Goal: Task Accomplishment & Management: Complete application form

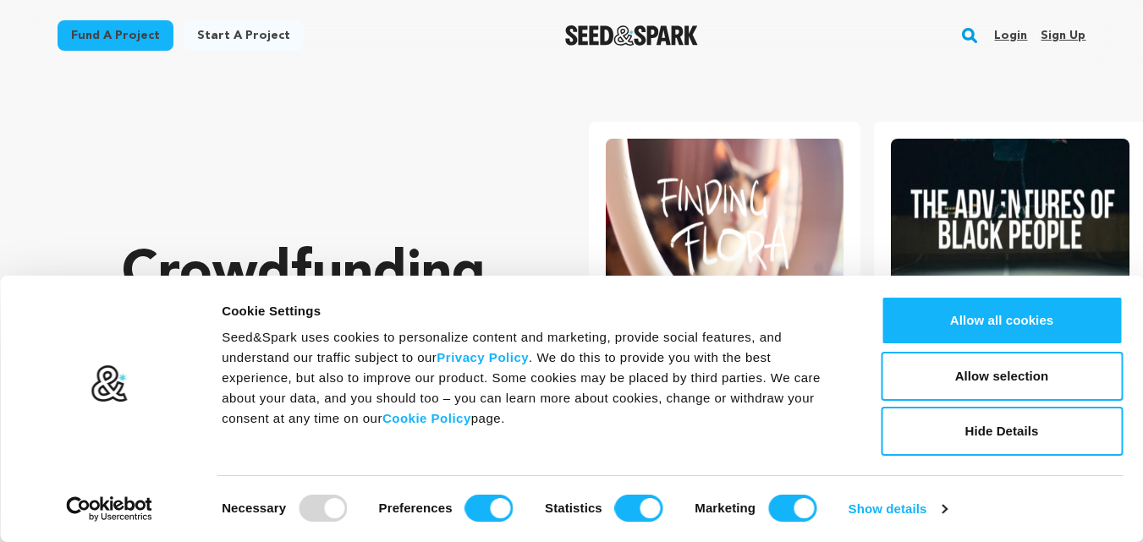
scroll to position [0, 300]
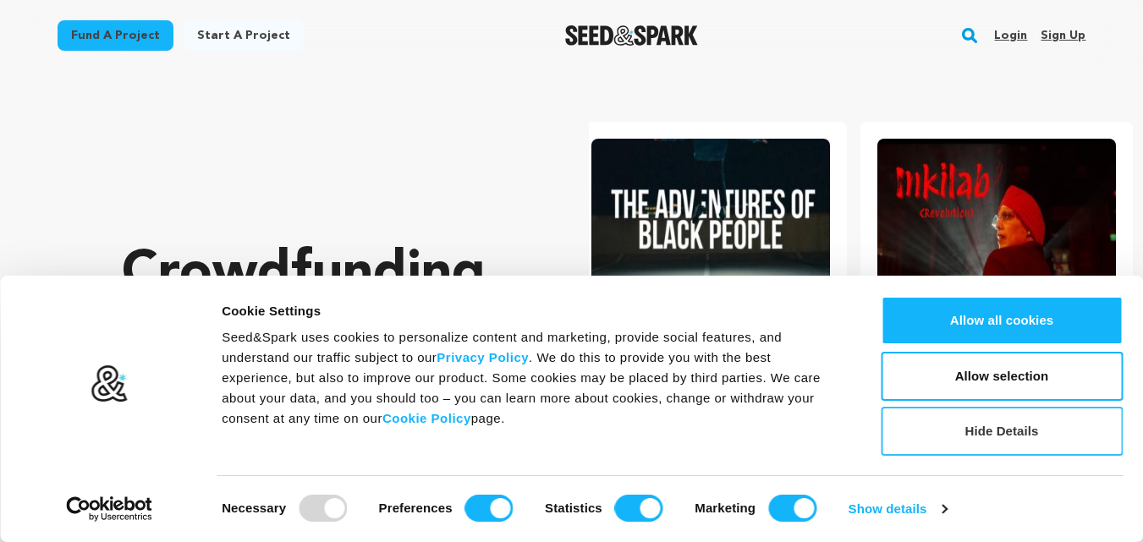
click at [996, 426] on button "Hide Details" at bounding box center [1002, 431] width 242 height 49
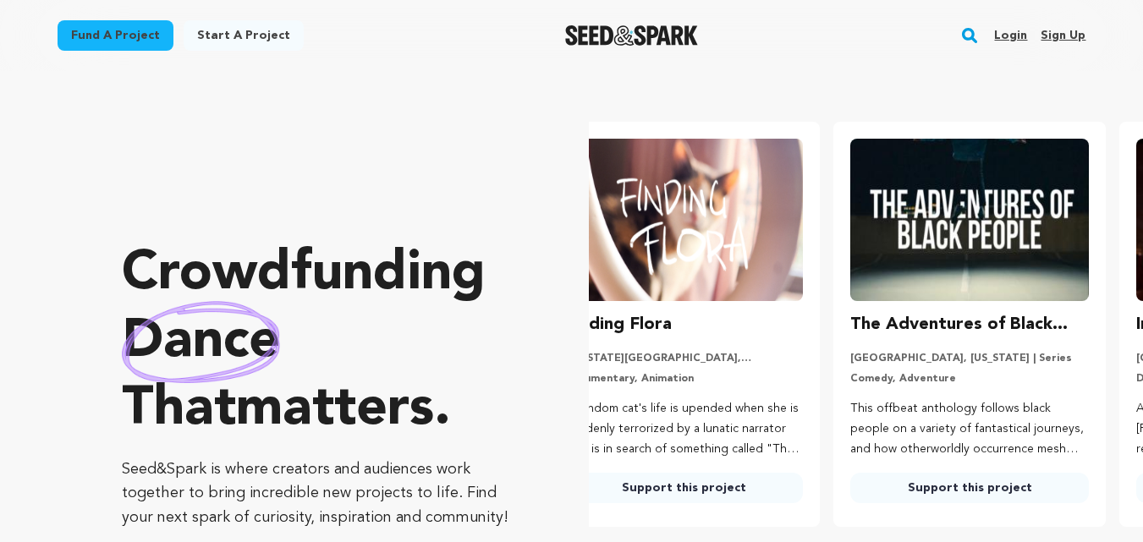
scroll to position [0, 0]
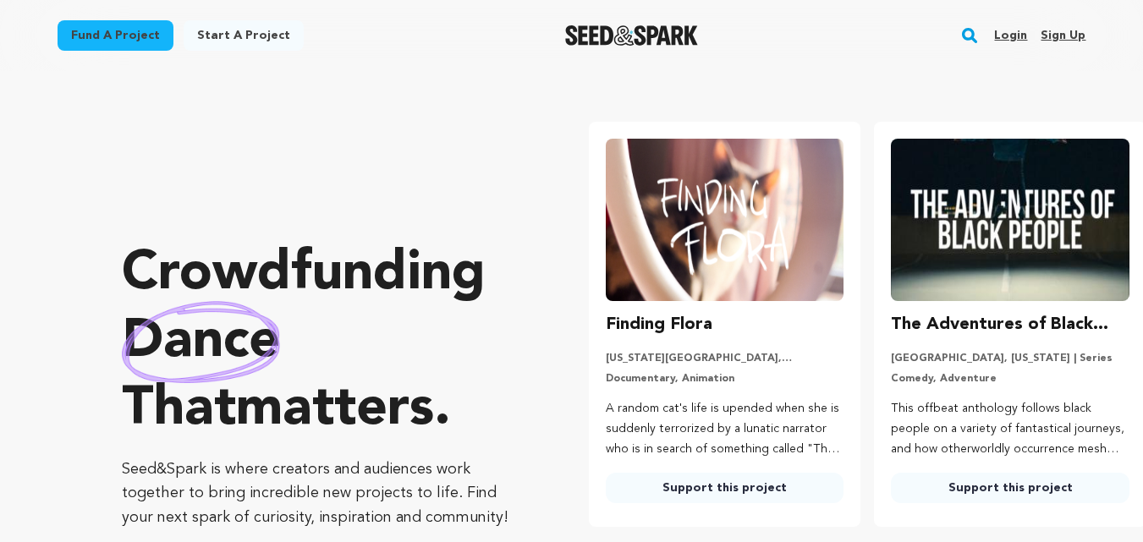
click at [1065, 32] on link "Sign up" at bounding box center [1063, 35] width 45 height 27
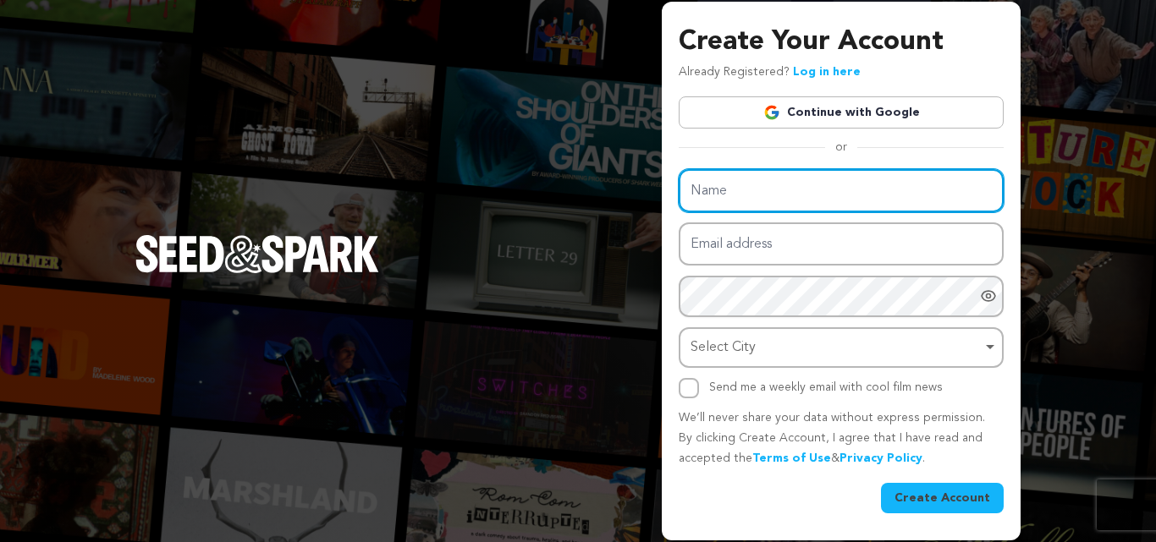
type input "Fabulous Flowers and Gifts"
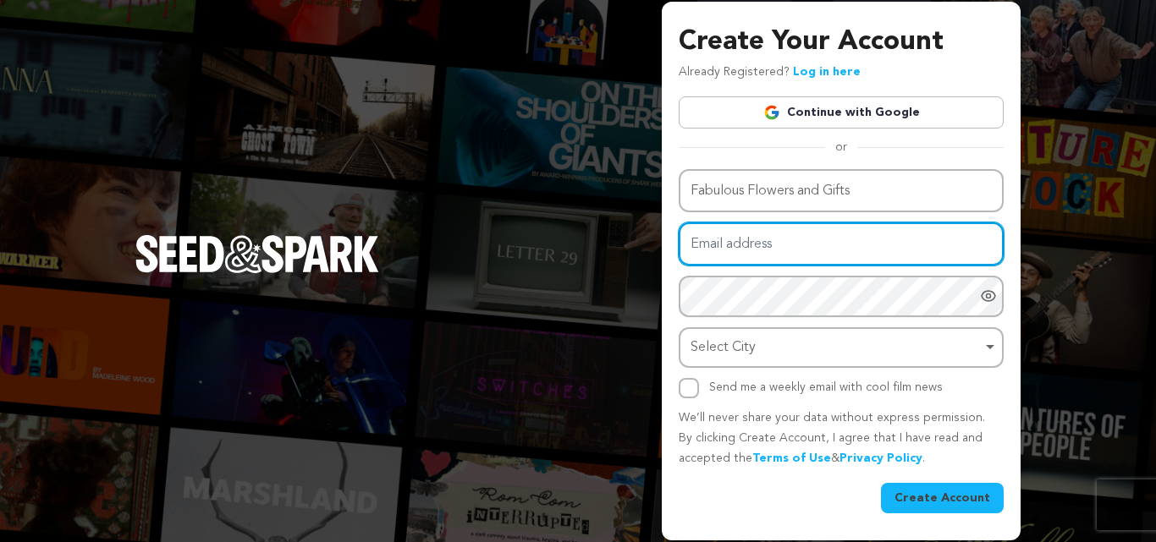
type input "[EMAIL_ADDRESS][DOMAIN_NAME]"
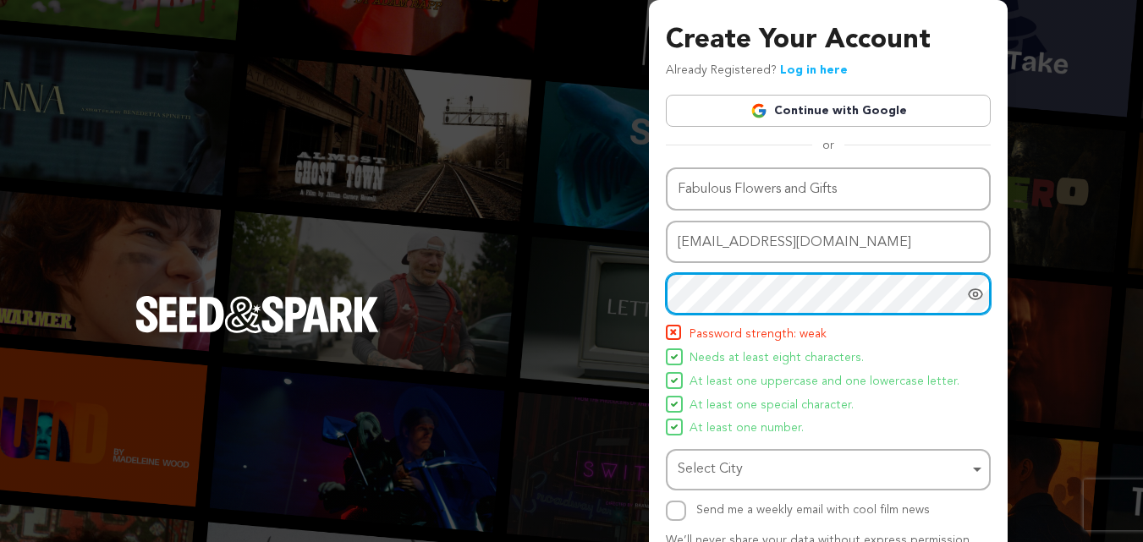
scroll to position [120, 0]
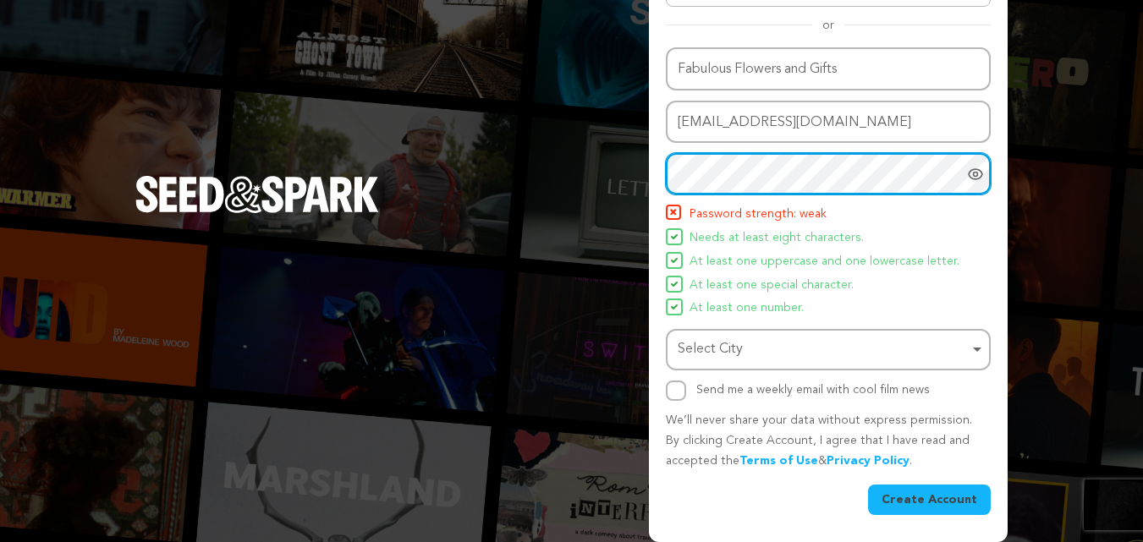
click at [723, 357] on div "Select City Remove item" at bounding box center [823, 350] width 291 height 25
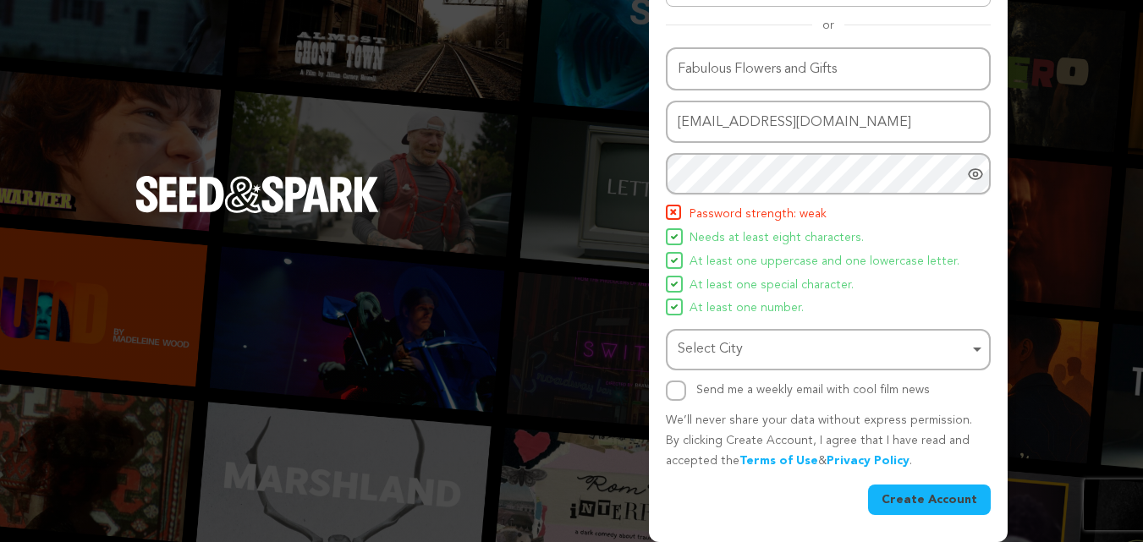
click at [729, 350] on div "Select City Remove item" at bounding box center [823, 350] width 291 height 25
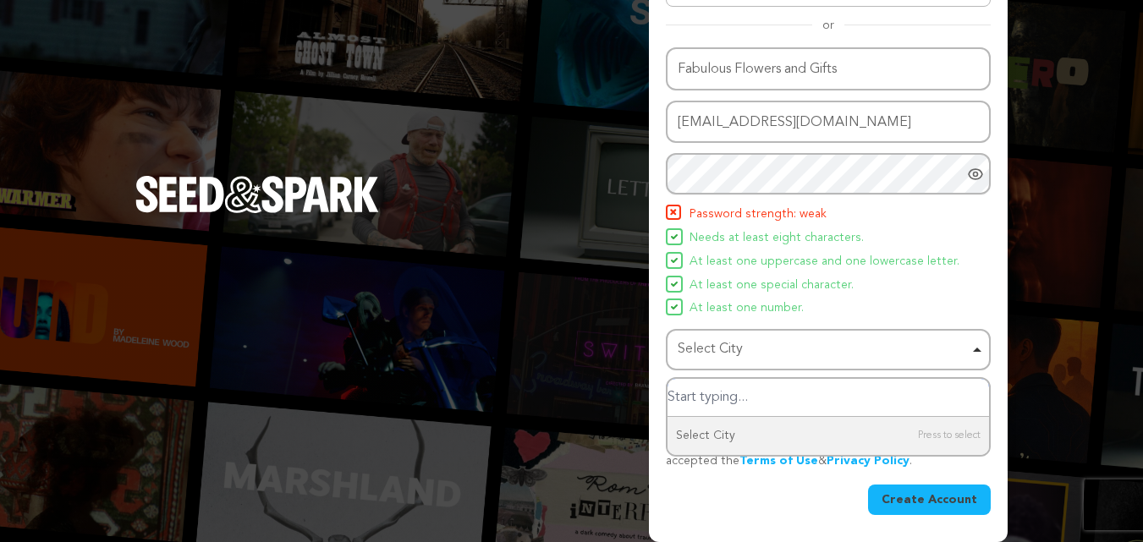
click at [727, 401] on input "Select City" at bounding box center [829, 398] width 322 height 38
paste input "Johannesburg"
type input "Johannesburg"
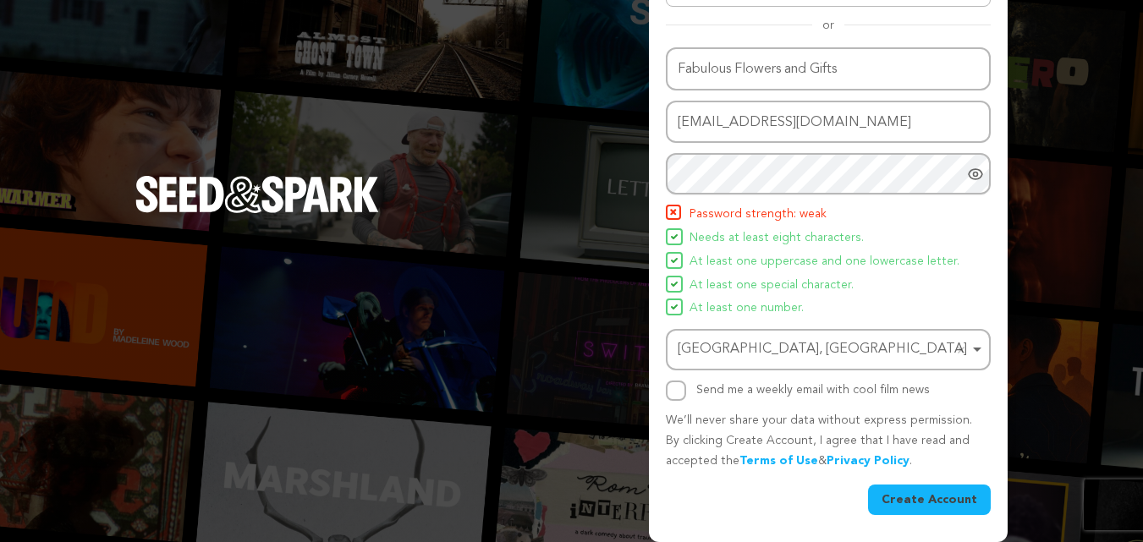
click at [924, 498] on button "Create Account" at bounding box center [929, 500] width 123 height 30
click at [914, 495] on button "Create Account" at bounding box center [929, 500] width 123 height 30
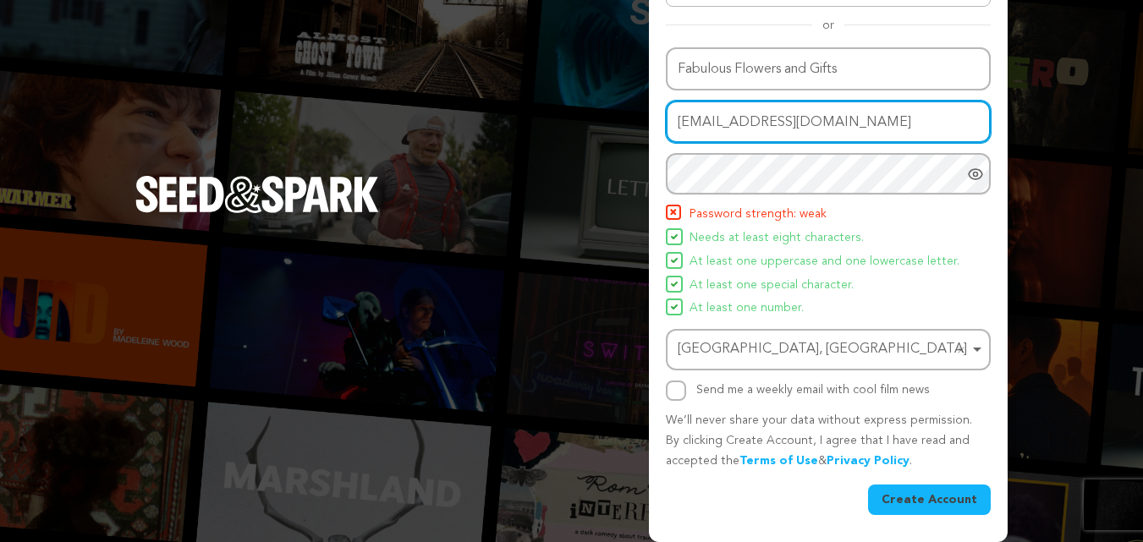
click at [760, 133] on input "[EMAIL_ADDRESS][DOMAIN_NAME]" at bounding box center [828, 122] width 325 height 43
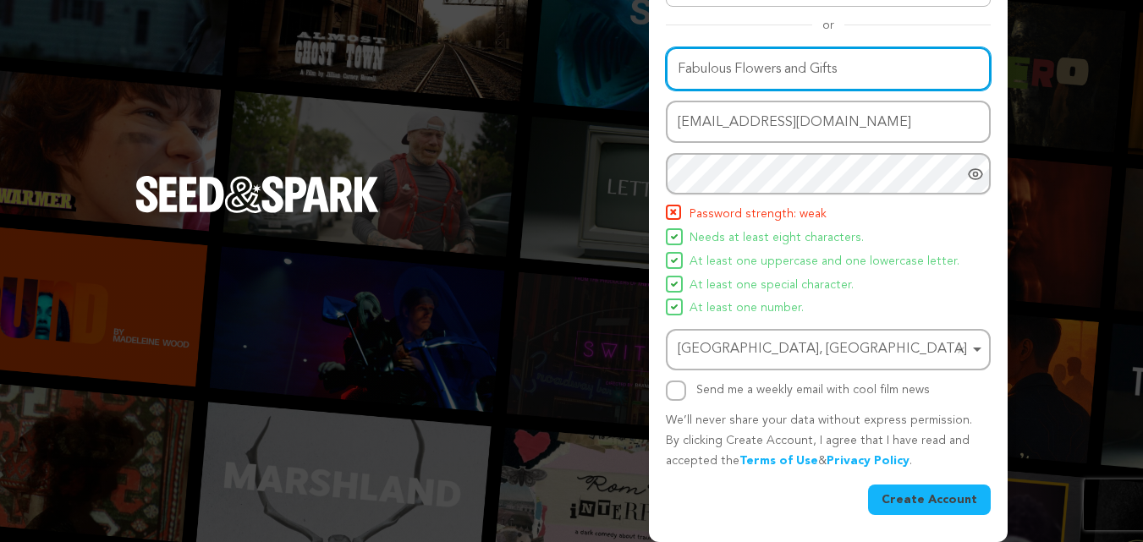
click at [758, 69] on input "Fabulous Flowers and Gifts" at bounding box center [828, 68] width 325 height 43
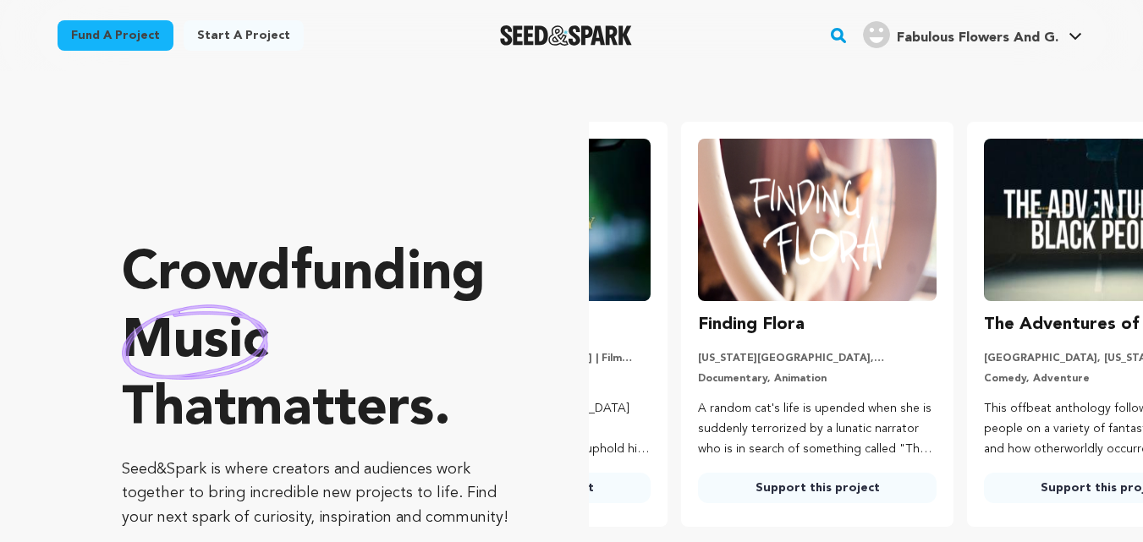
scroll to position [0, 300]
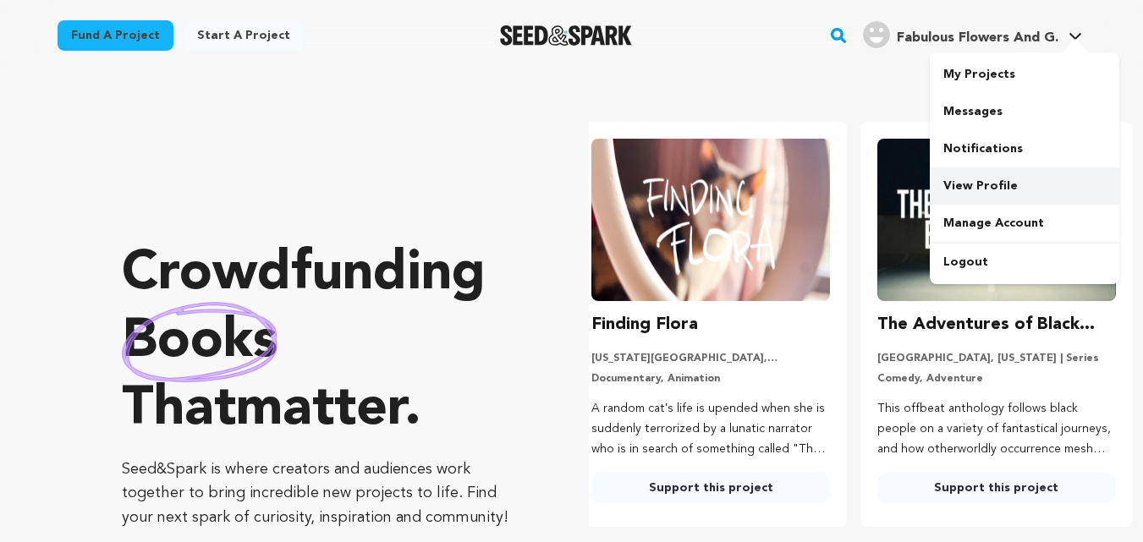
click at [1017, 181] on link "View Profile" at bounding box center [1025, 186] width 190 height 37
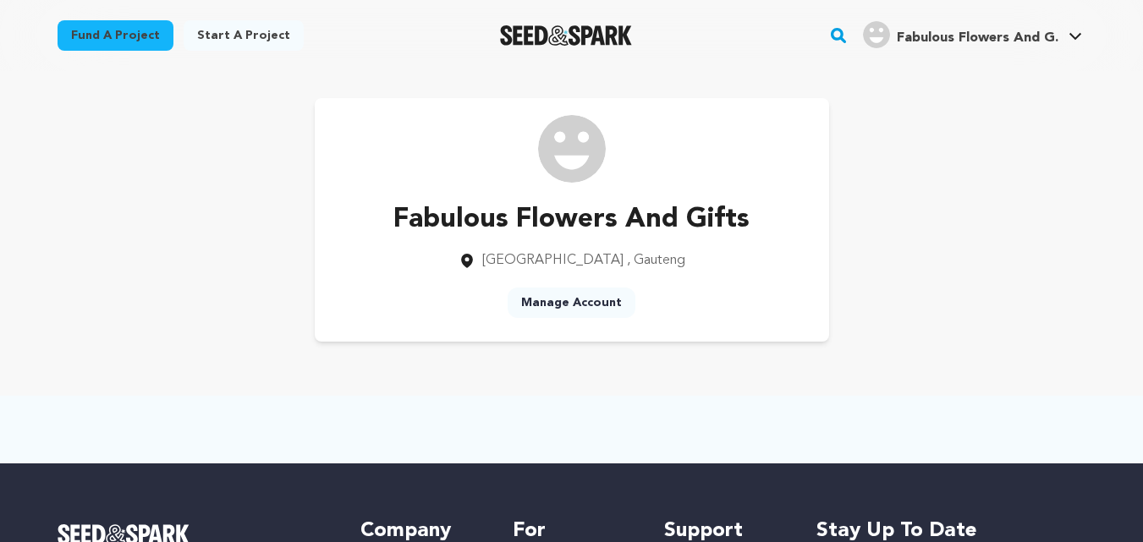
click at [560, 311] on link "Manage Account" at bounding box center [572, 303] width 128 height 30
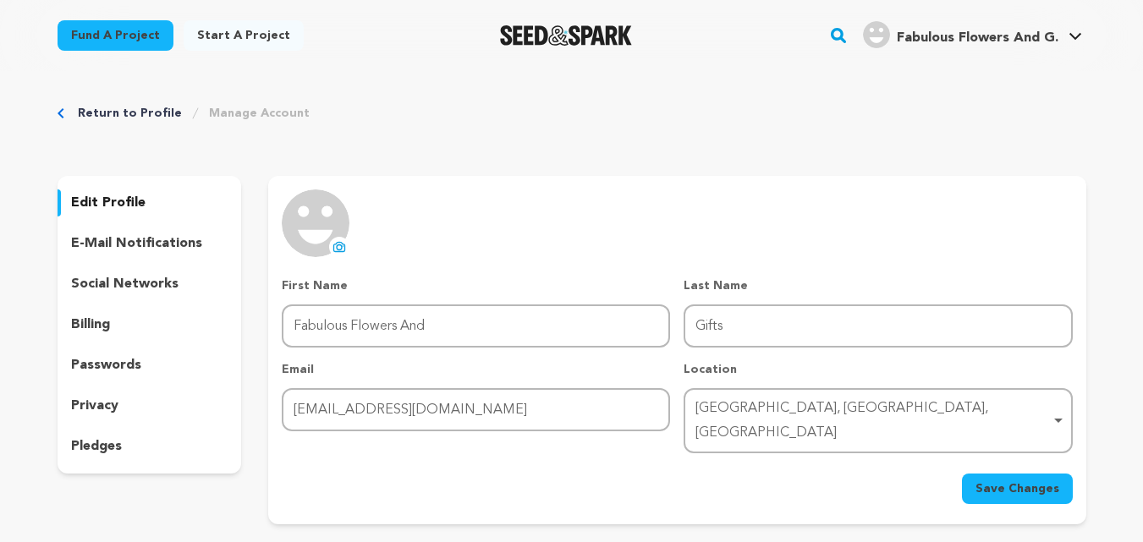
click at [338, 245] on icon at bounding box center [340, 247] width 14 height 14
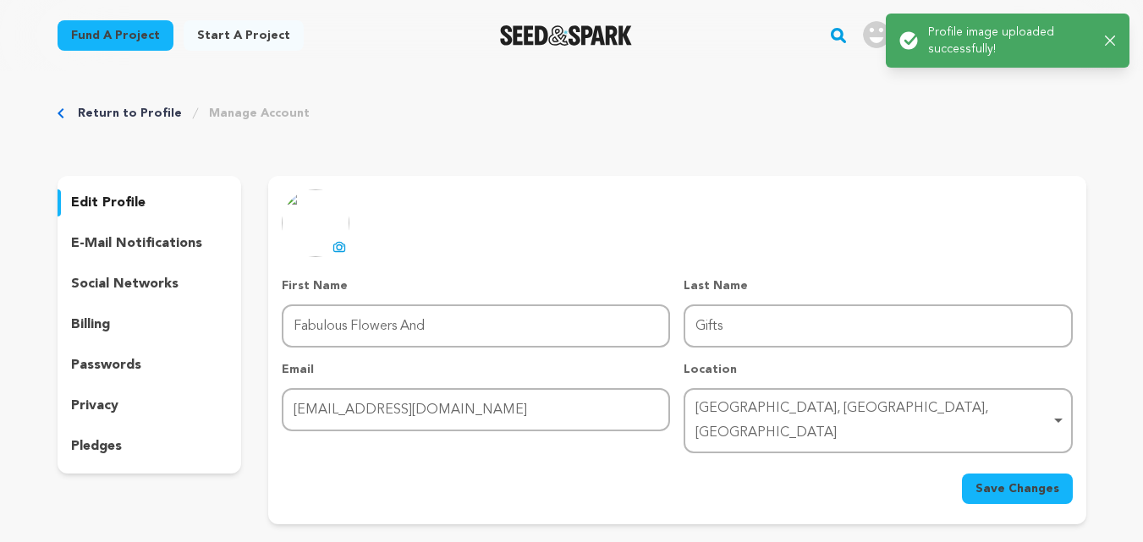
click at [1050, 482] on button "Save Changes" at bounding box center [1017, 489] width 111 height 30
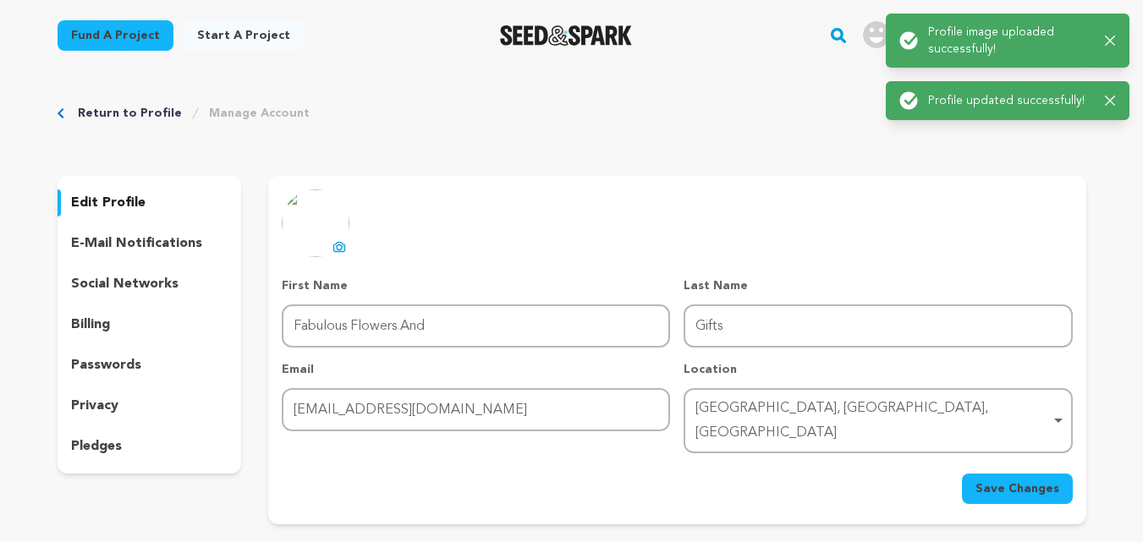
click at [140, 288] on p "social networks" at bounding box center [124, 284] width 107 height 20
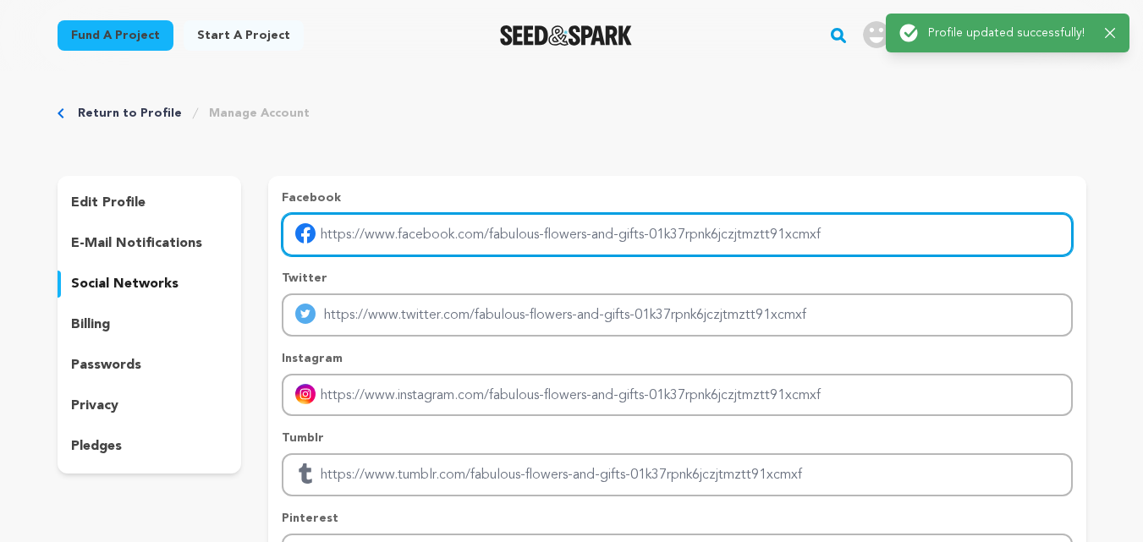
type input "[URL][DOMAIN_NAME]"
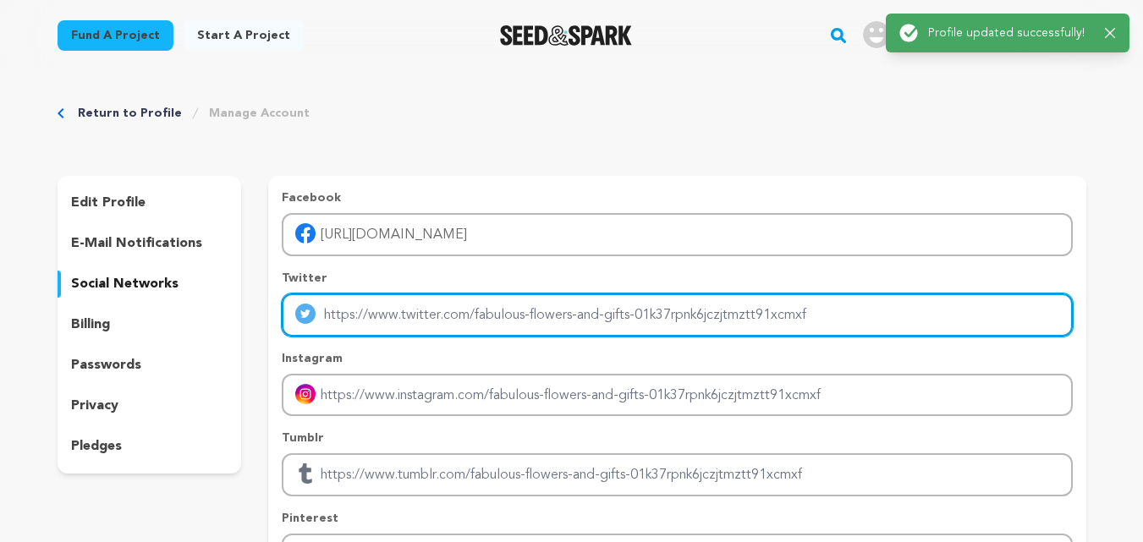
type input "[URL][DOMAIN_NAME]"
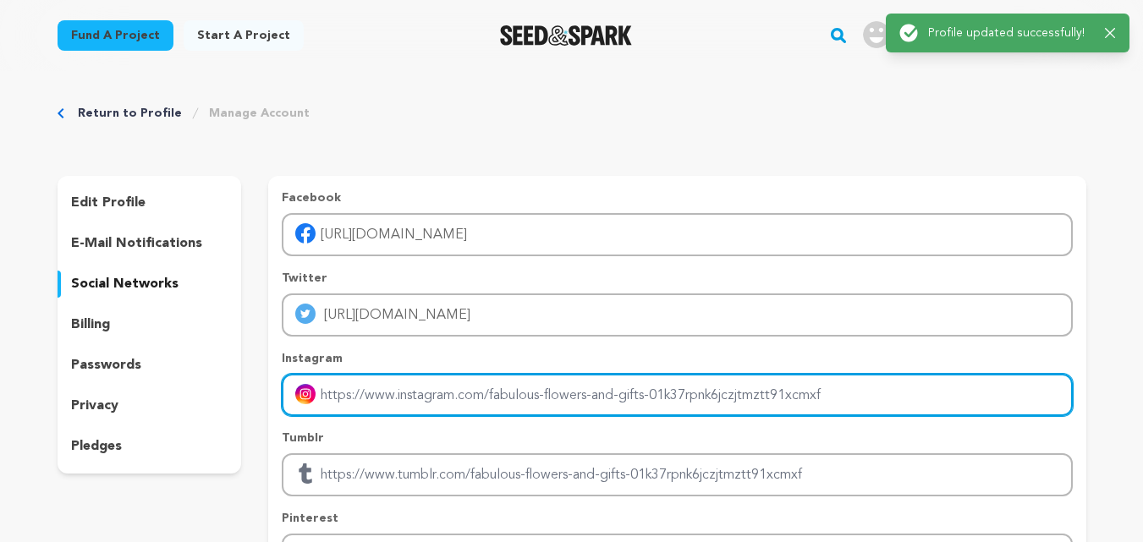
type input "[URL][DOMAIN_NAME]"
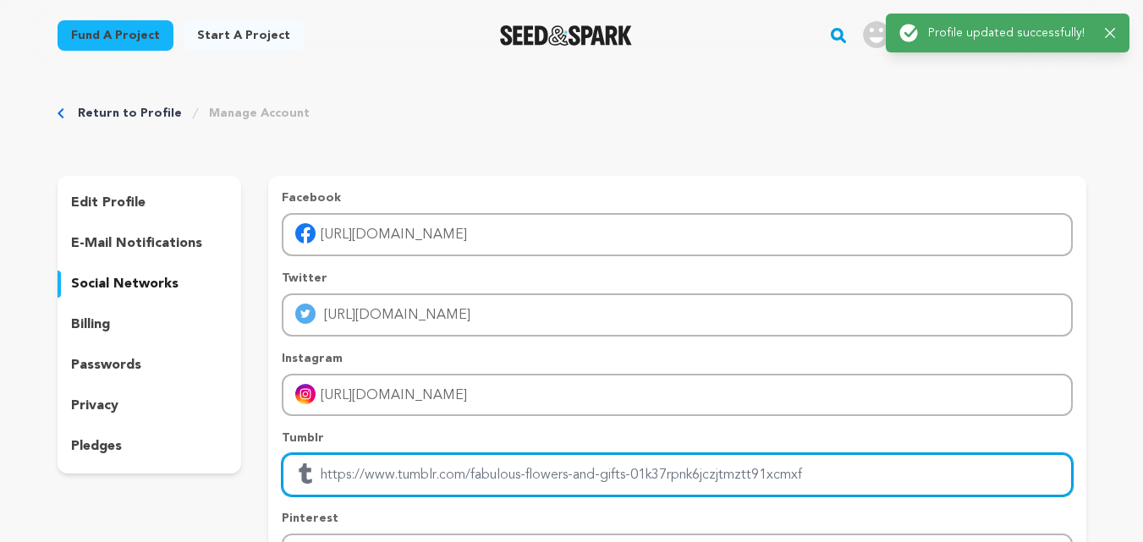
type input "[URL][DOMAIN_NAME]"
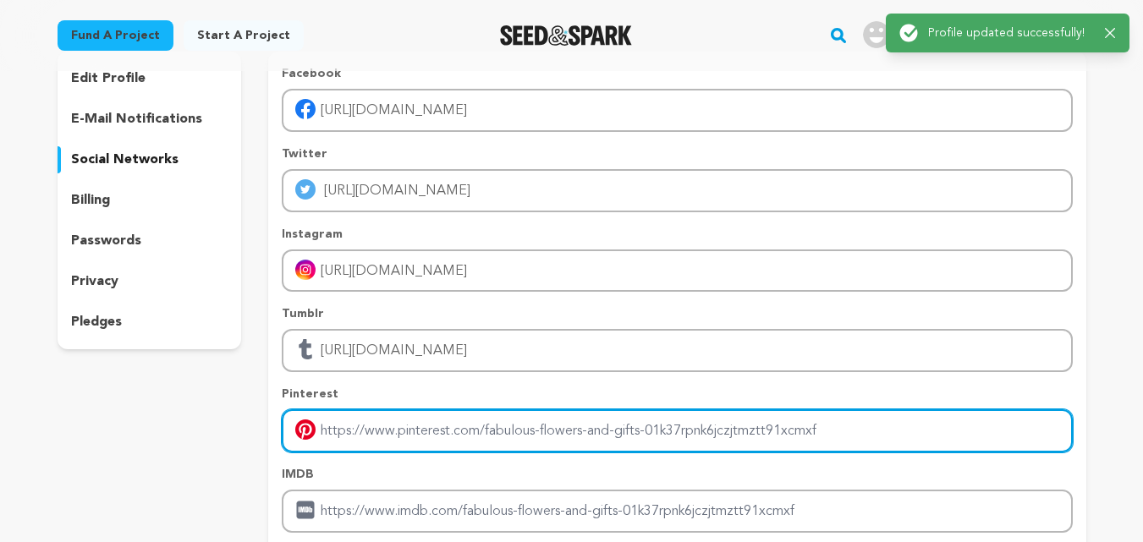
type input "[URL][DOMAIN_NAME]"
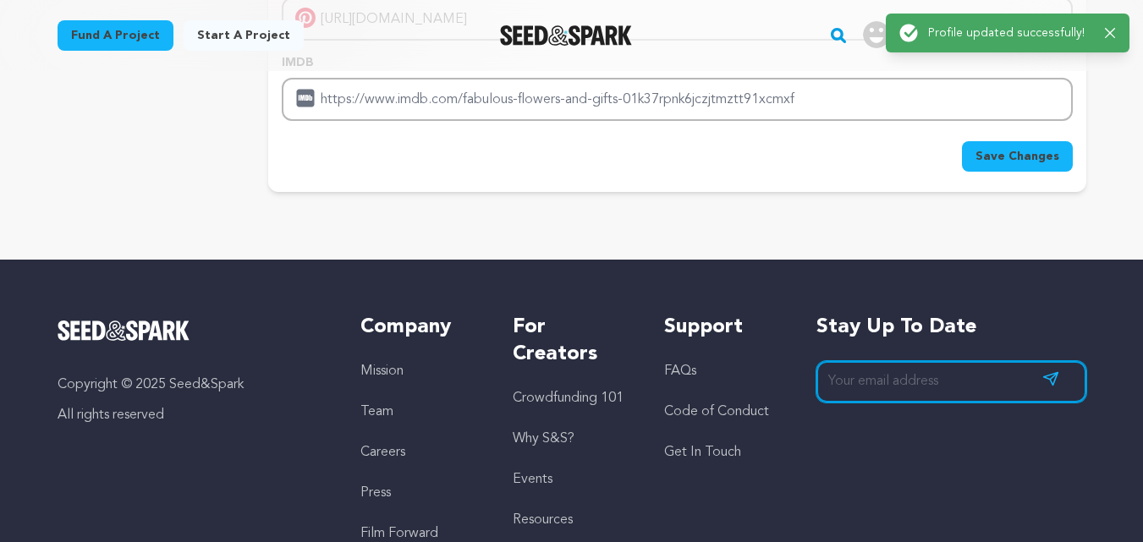
type input "fabulousflowergift@fjnseo.com"
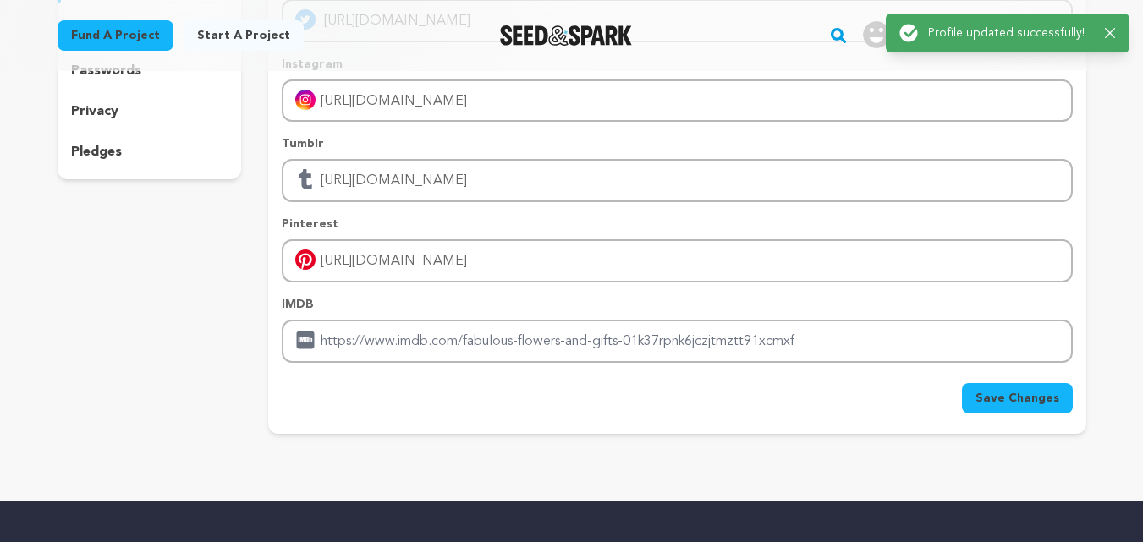
scroll to position [224, 0]
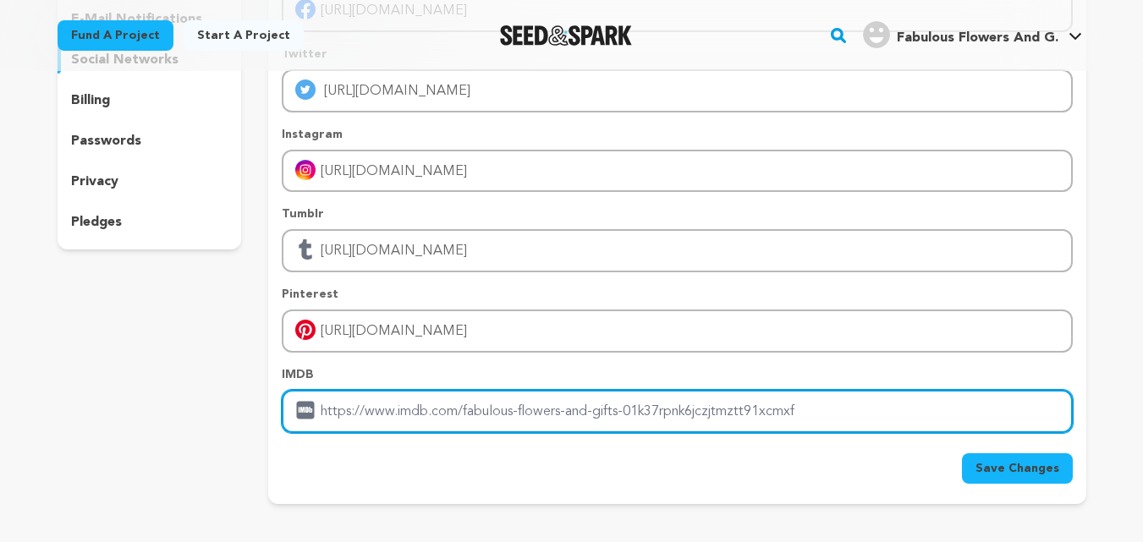
click at [508, 407] on input "Enter IMDB profile link" at bounding box center [677, 411] width 790 height 43
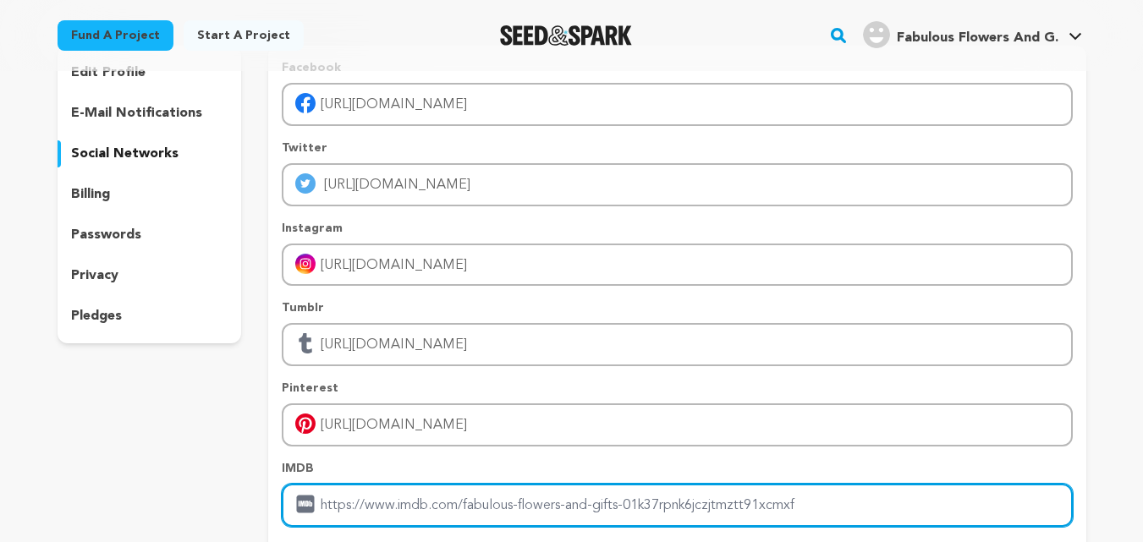
scroll to position [282, 0]
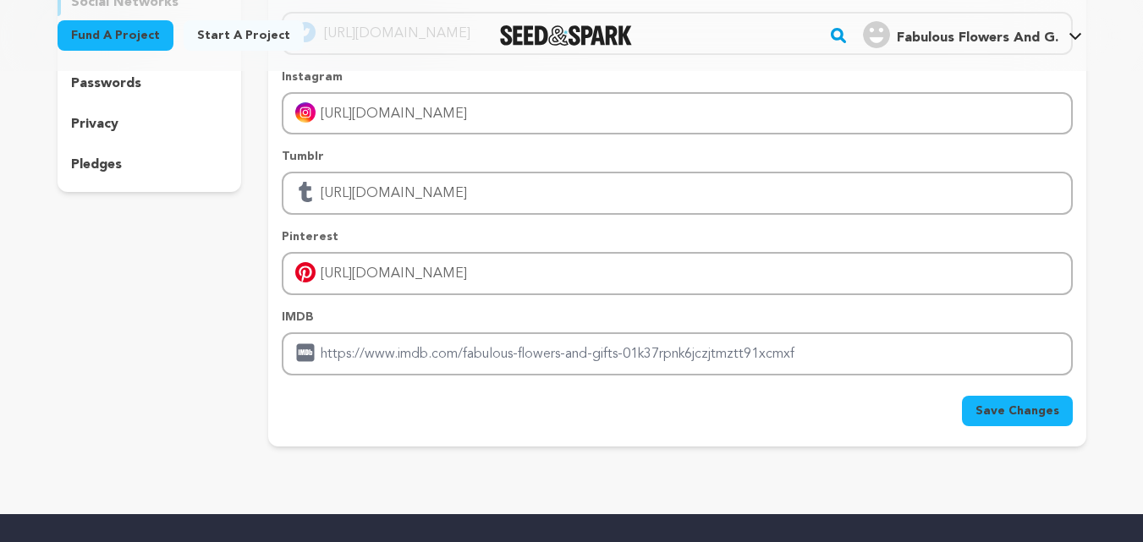
click at [984, 401] on button "Save Changes" at bounding box center [1017, 411] width 111 height 30
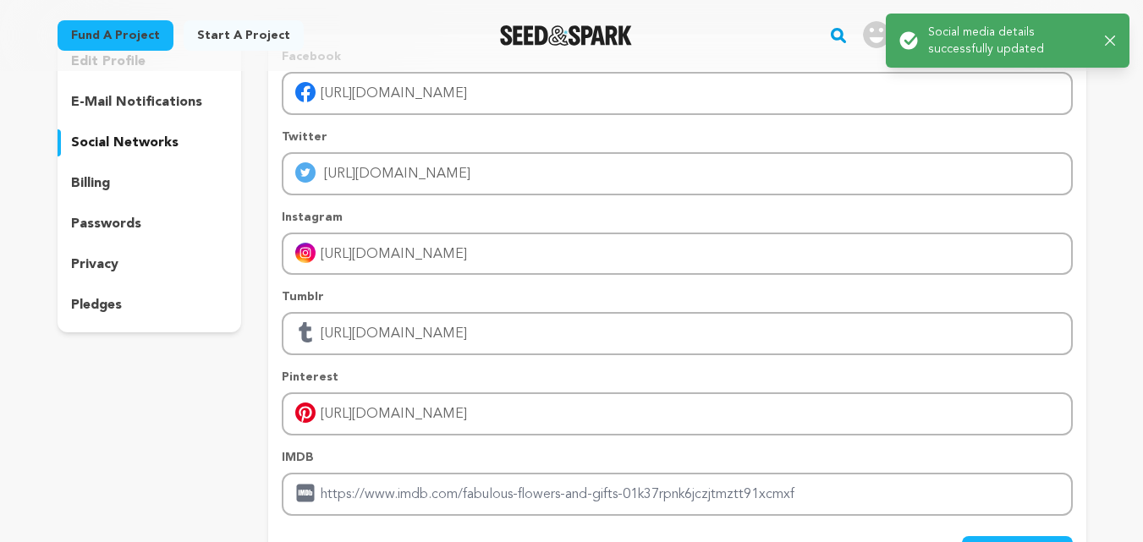
scroll to position [0, 0]
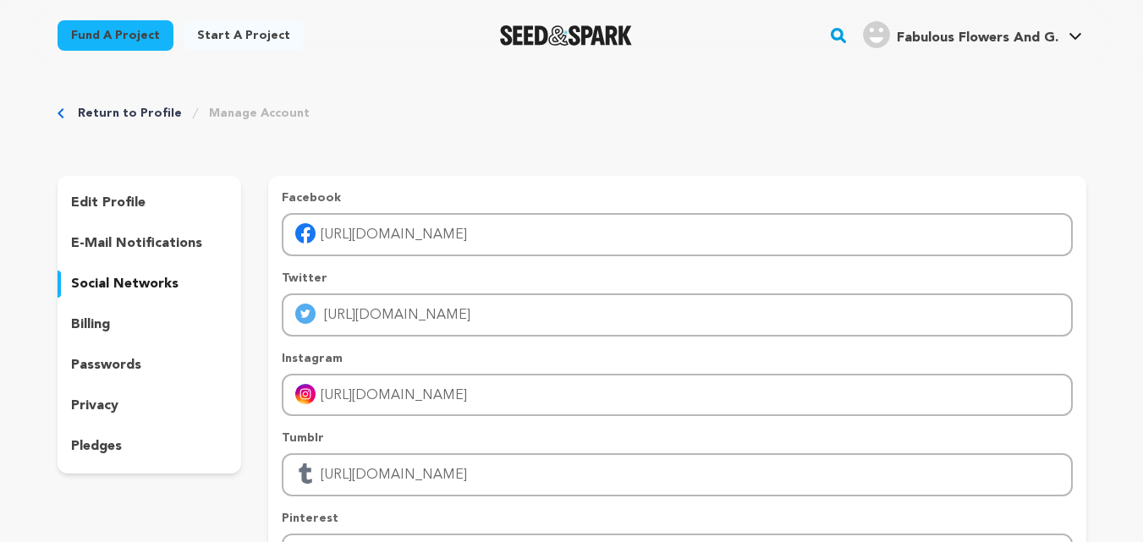
click at [139, 118] on link "Return to Profile" at bounding box center [130, 113] width 104 height 17
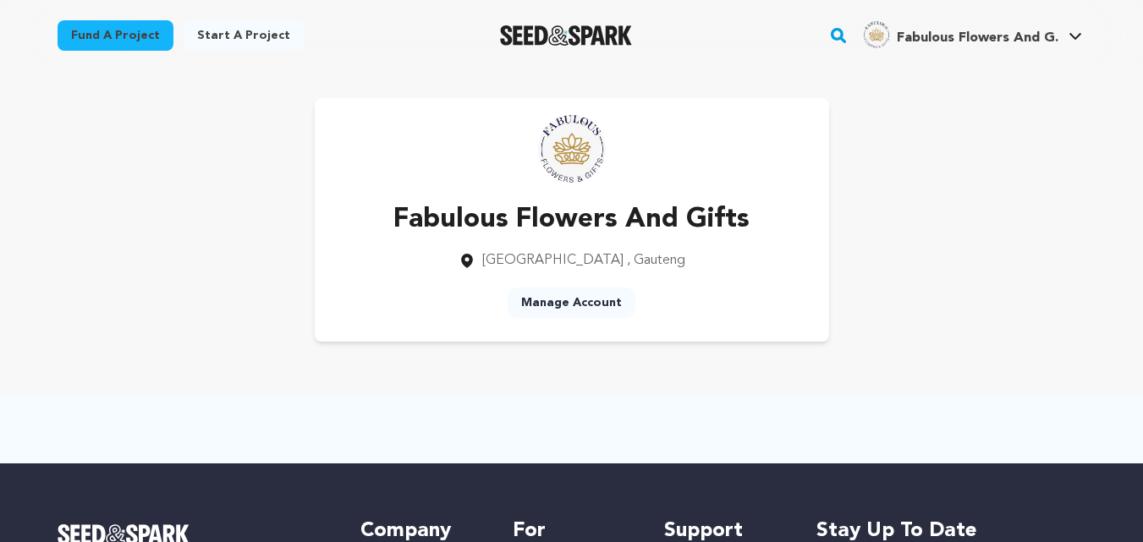
click at [1006, 35] on span "Fabulous Flowers And G." at bounding box center [978, 38] width 162 height 14
click at [1000, 184] on link "View Profile" at bounding box center [1025, 186] width 190 height 37
click at [231, 30] on link "Start a project" at bounding box center [244, 35] width 120 height 30
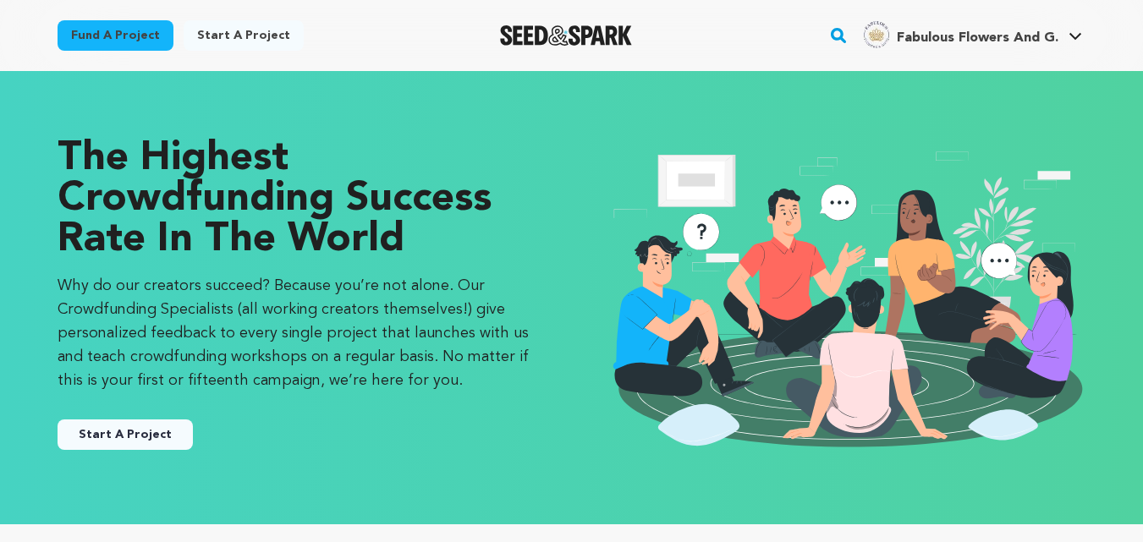
click at [113, 430] on button "Start A Project" at bounding box center [125, 435] width 135 height 30
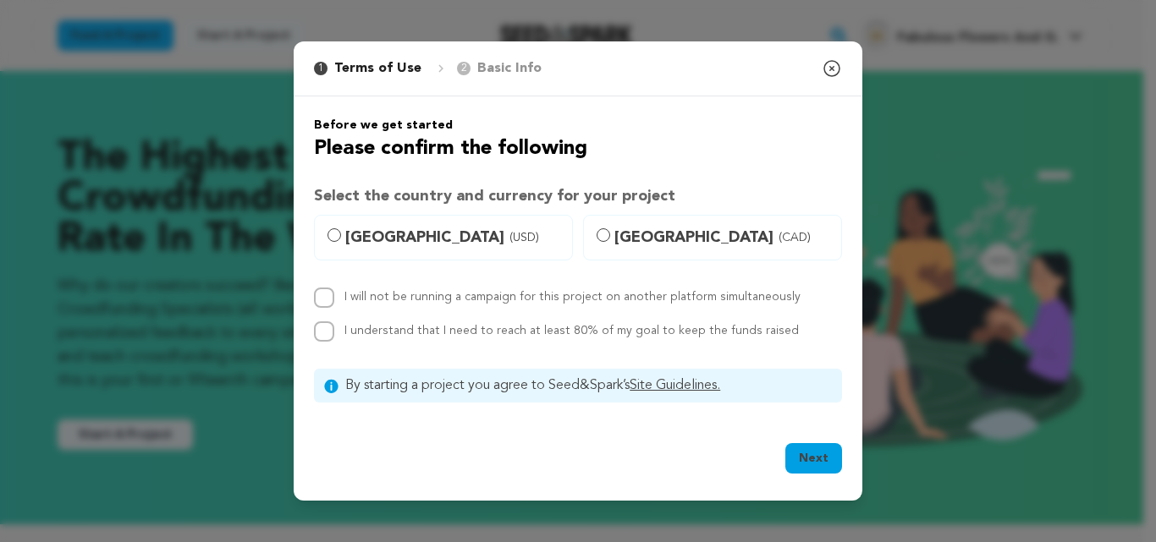
click at [399, 244] on span "United States (USD)" at bounding box center [453, 238] width 217 height 24
click at [341, 242] on input "United States (USD)" at bounding box center [335, 235] width 14 height 14
radio input "true"
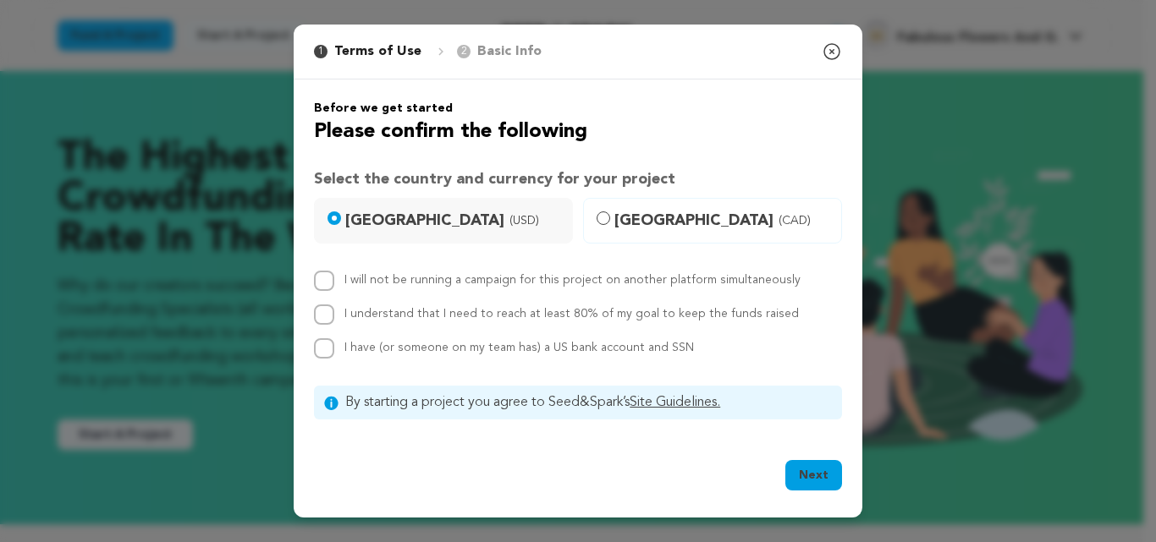
click at [784, 465] on div "Next Ok, Got it" at bounding box center [578, 478] width 528 height 37
click at [822, 477] on button "Next" at bounding box center [813, 475] width 57 height 30
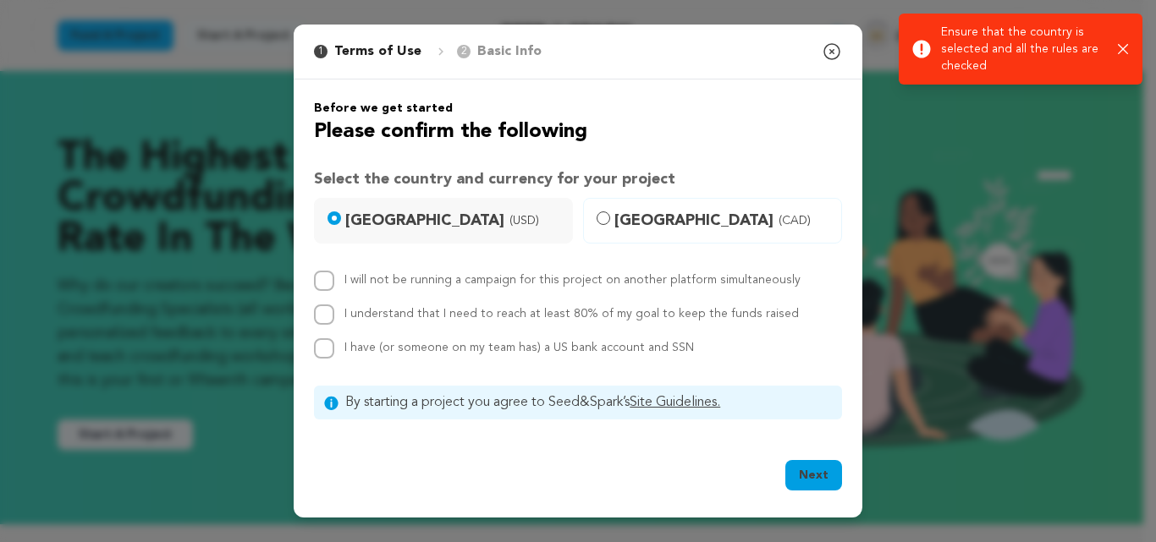
click at [435, 267] on div "Before we get started Please confirm the following Select the country and curre…" at bounding box center [578, 260] width 528 height 320
click at [410, 262] on div "Before we get started Please confirm the following Select the country and curre…" at bounding box center [578, 260] width 528 height 320
click at [420, 281] on label "I will not be running a campaign for this project on another platform simultane…" at bounding box center [572, 280] width 456 height 12
click at [334, 281] on input "I will not be running a campaign for this project on another platform simultane…" at bounding box center [324, 281] width 20 height 20
checkbox input "true"
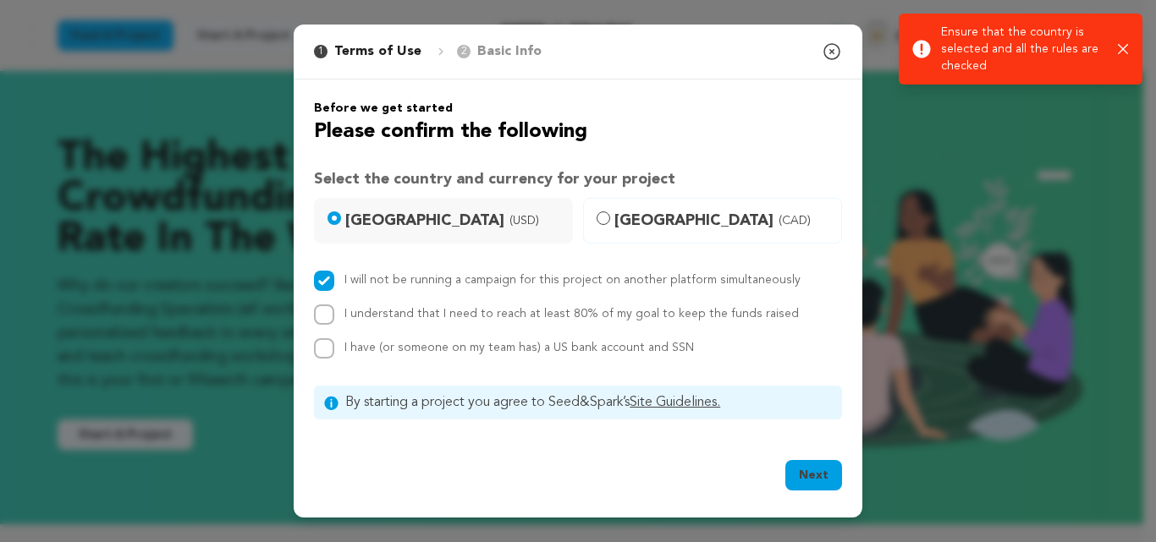
click at [810, 473] on button "Next" at bounding box center [813, 475] width 57 height 30
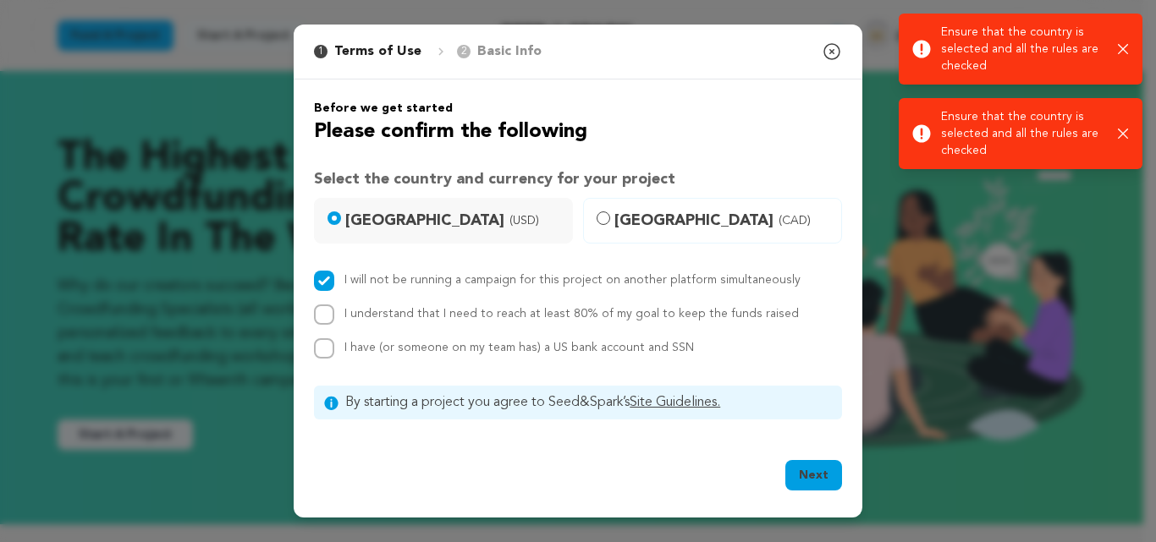
click at [423, 324] on div "I understand that I need to reach at least 80% of my goal to keep the funds rai…" at bounding box center [571, 315] width 454 height 20
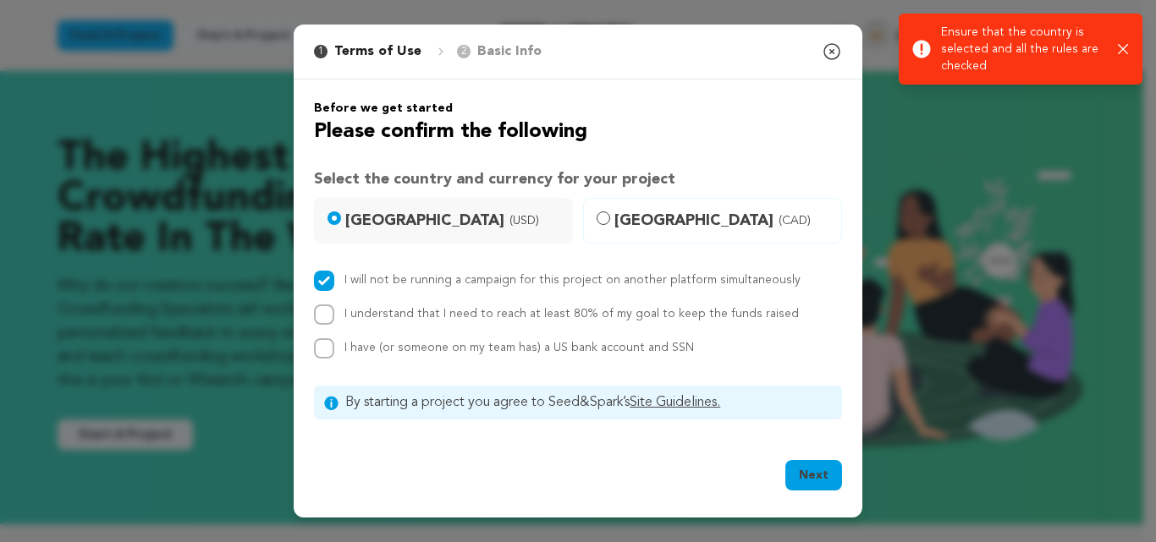
click at [361, 318] on label "I understand that I need to reach at least 80% of my goal to keep the funds rai…" at bounding box center [571, 314] width 454 height 12
click at [334, 318] on input "I understand that I need to reach at least 80% of my goal to keep the funds rai…" at bounding box center [324, 315] width 20 height 20
checkbox input "true"
click at [325, 350] on input "I have (or someone on my team has) a US bank account and SSN" at bounding box center [324, 349] width 20 height 20
checkbox input "true"
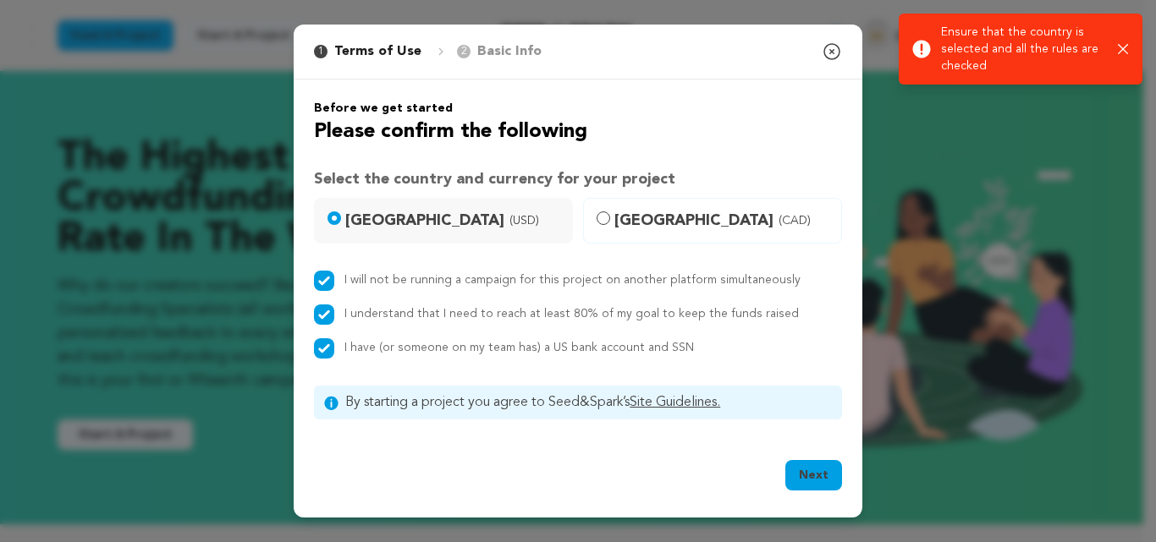
drag, startPoint x: 795, startPoint y: 474, endPoint x: 724, endPoint y: 456, distance: 73.3
click at [795, 474] on button "Next" at bounding box center [813, 475] width 57 height 30
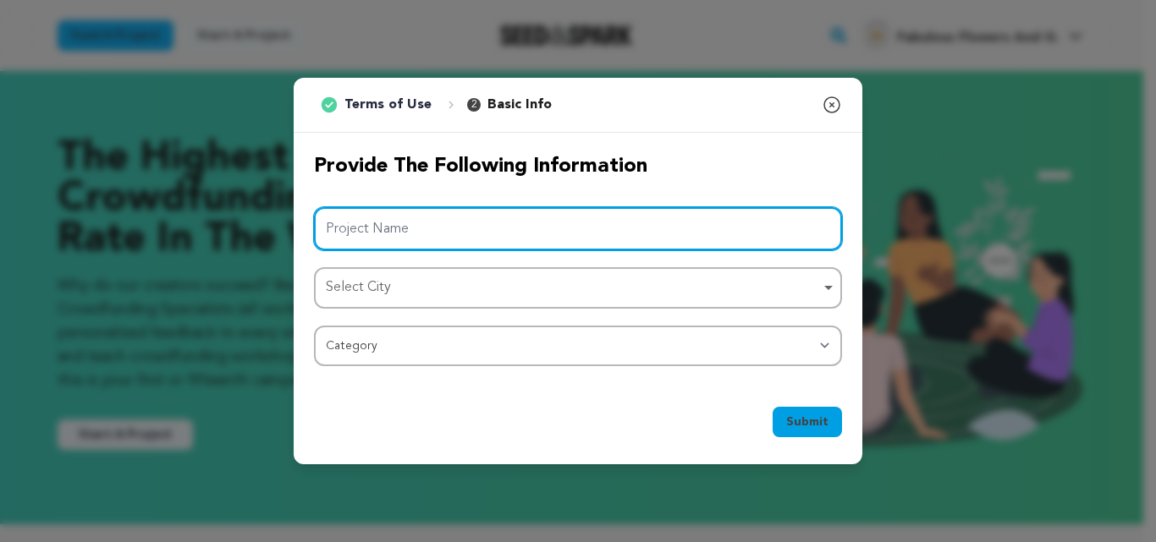
type input "Fabulous Flowers and Gifts"
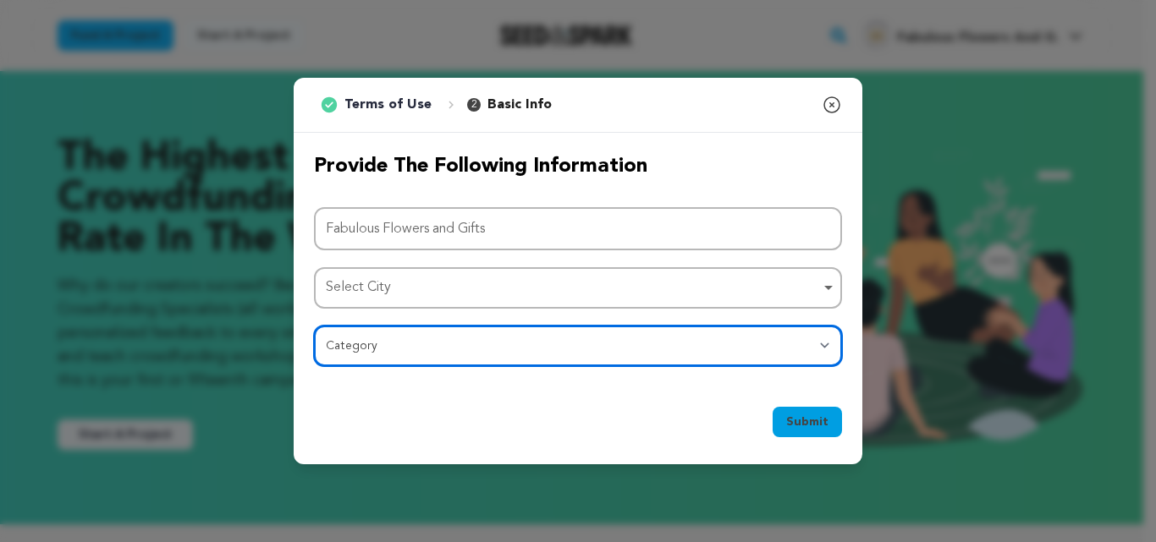
click at [396, 352] on select "Category Film Feature Film Short Series Film Festival Company Music Video VR Ex…" at bounding box center [578, 346] width 528 height 41
click at [314, 326] on select "Category Film Feature Film Short Series Film Festival Company Music Video VR Ex…" at bounding box center [578, 346] width 528 height 41
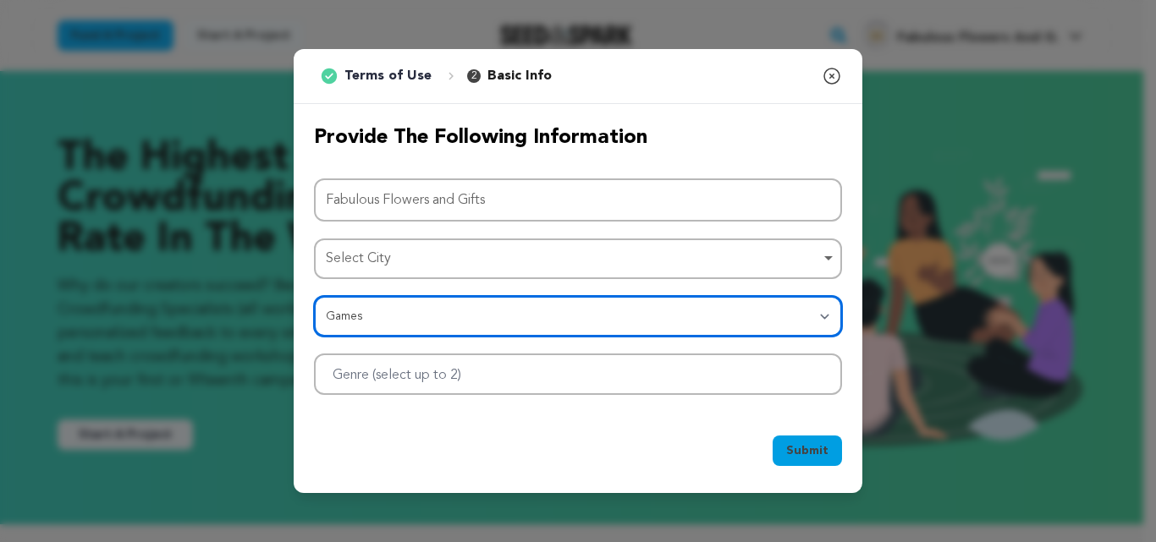
click at [396, 322] on select "Category Film Feature Film Short Series Film Festival Company Music Video VR Ex…" at bounding box center [578, 316] width 528 height 41
select select "10896"
click at [314, 296] on select "Category Film Feature Film Short Series Film Festival Company Music Video VR Ex…" at bounding box center [578, 316] width 528 height 41
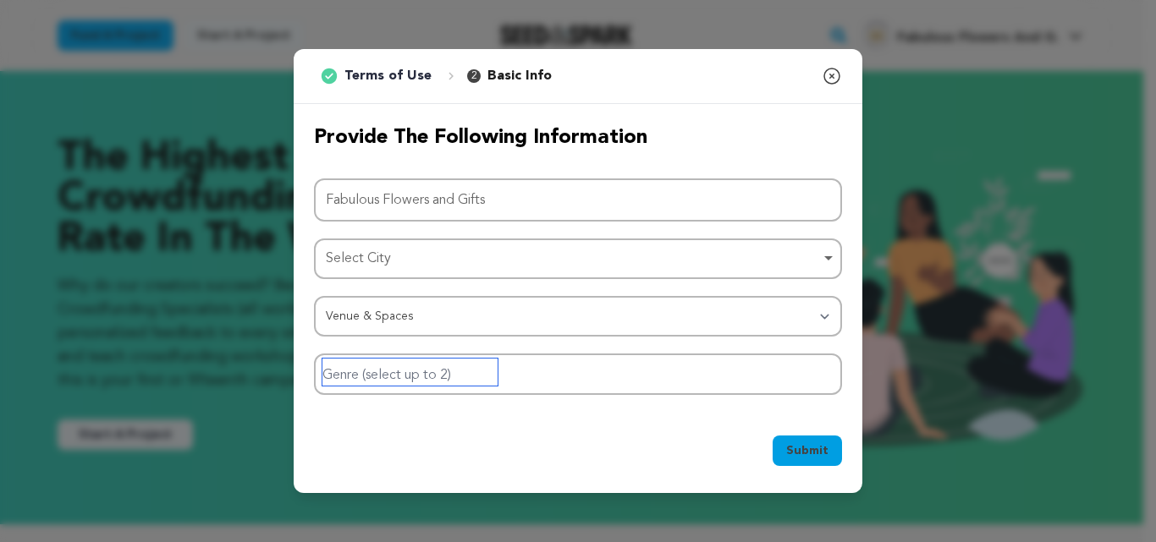
type input "Male"
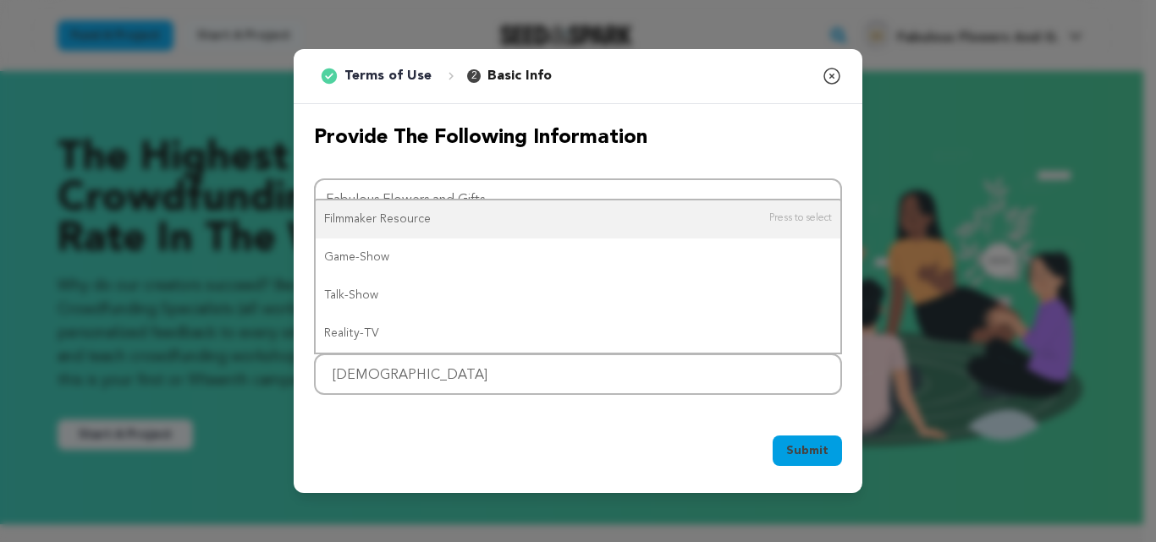
click at [354, 157] on div "Provide the following information Project Name Fabulous Flowers and Gifts Selec…" at bounding box center [578, 260] width 528 height 272
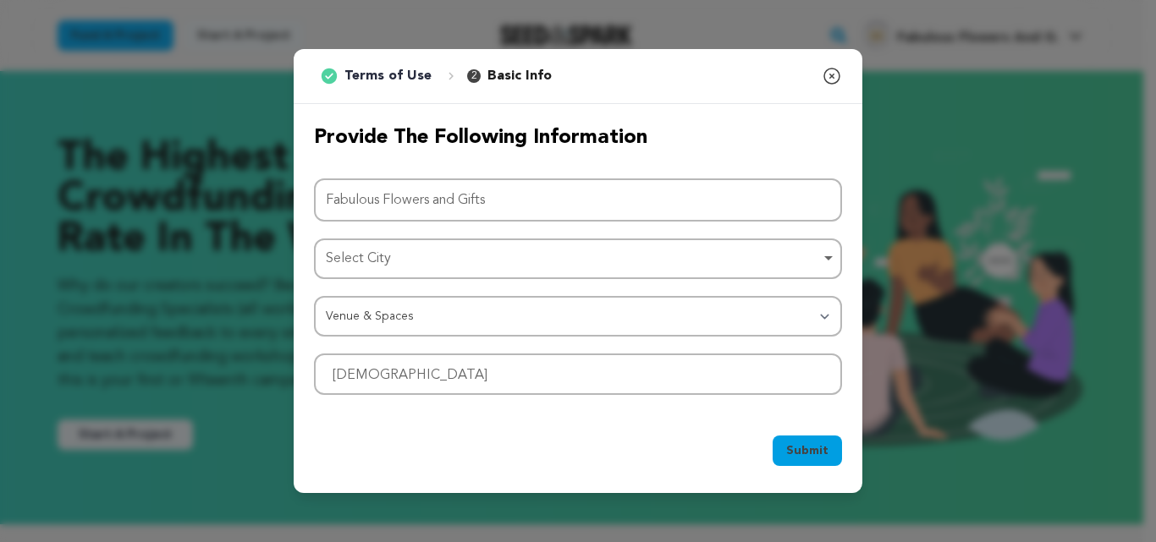
click at [428, 263] on div "Select City Remove item" at bounding box center [573, 259] width 494 height 25
click at [419, 272] on div "Select City Remove item" at bounding box center [577, 259] width 511 height 31
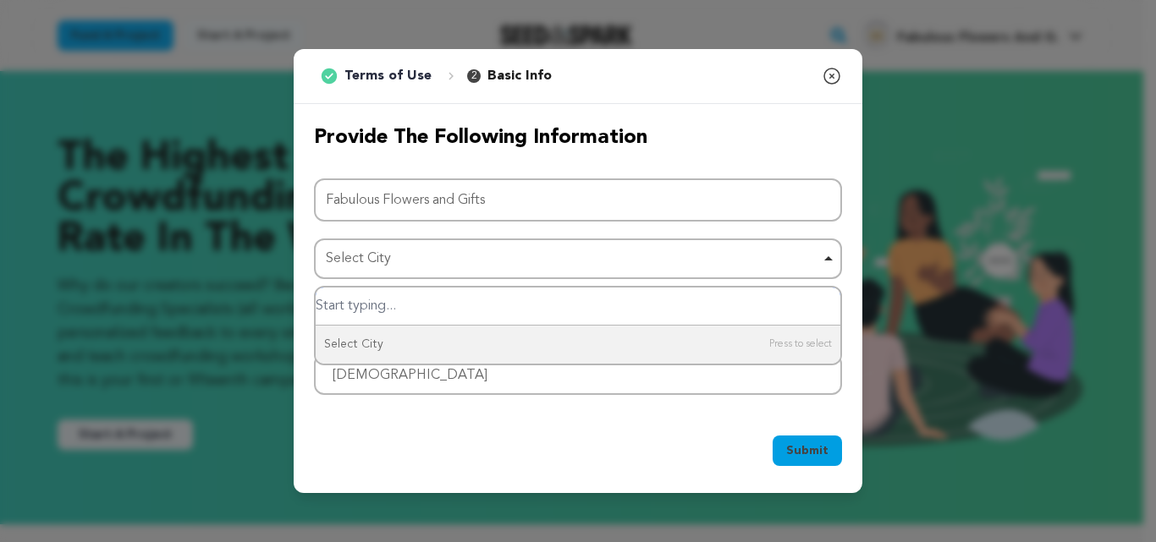
click at [389, 311] on input "Select City" at bounding box center [578, 307] width 525 height 38
paste input "Johannesburg"
type input "Johannesburg"
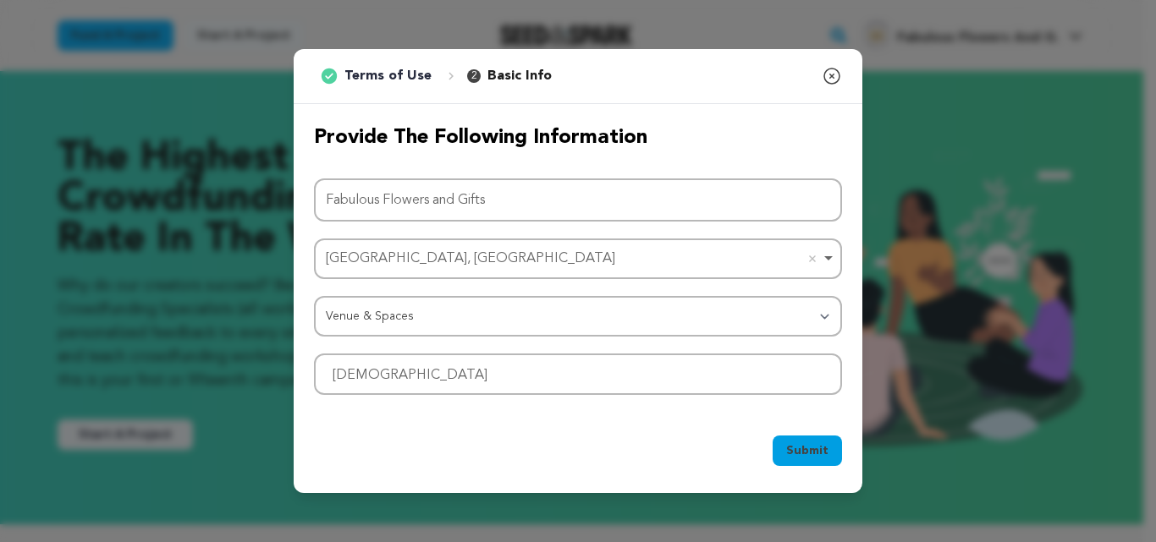
click at [787, 450] on button "Submit" at bounding box center [807, 451] width 69 height 30
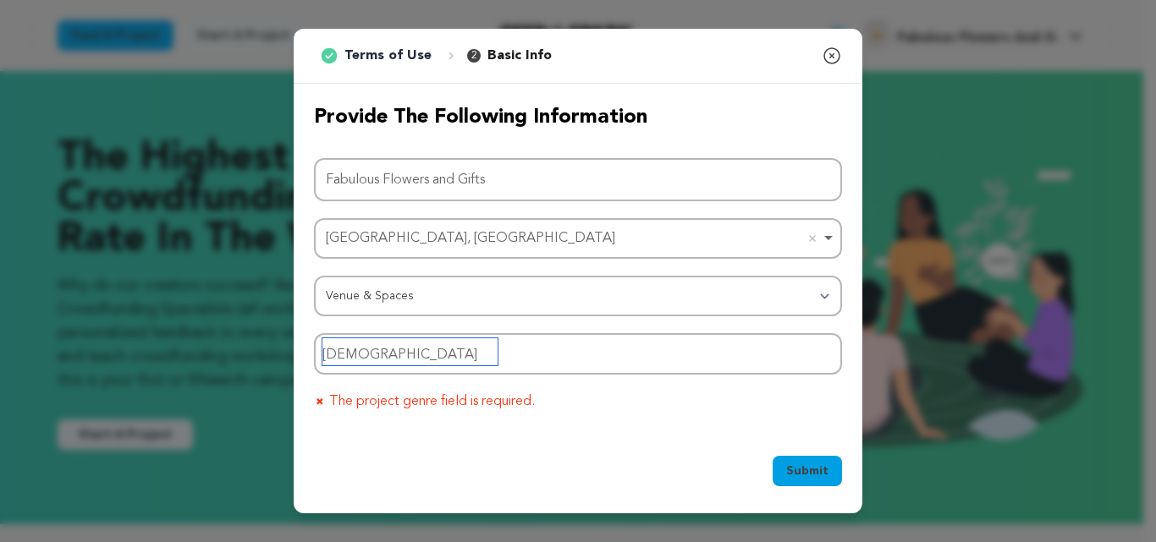
click at [443, 353] on input "Male" at bounding box center [409, 352] width 175 height 27
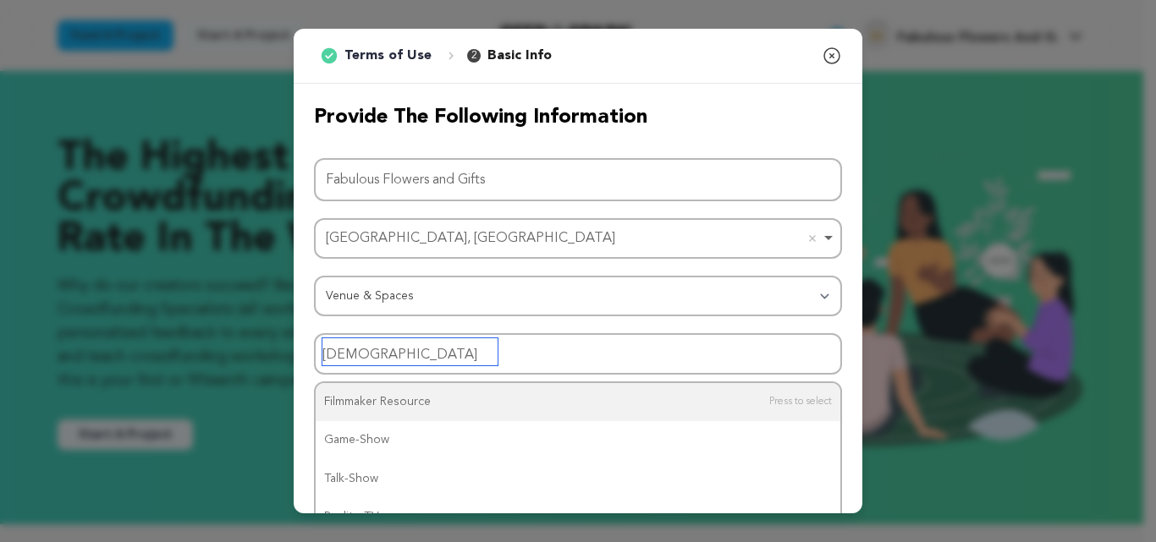
scroll to position [24, 0]
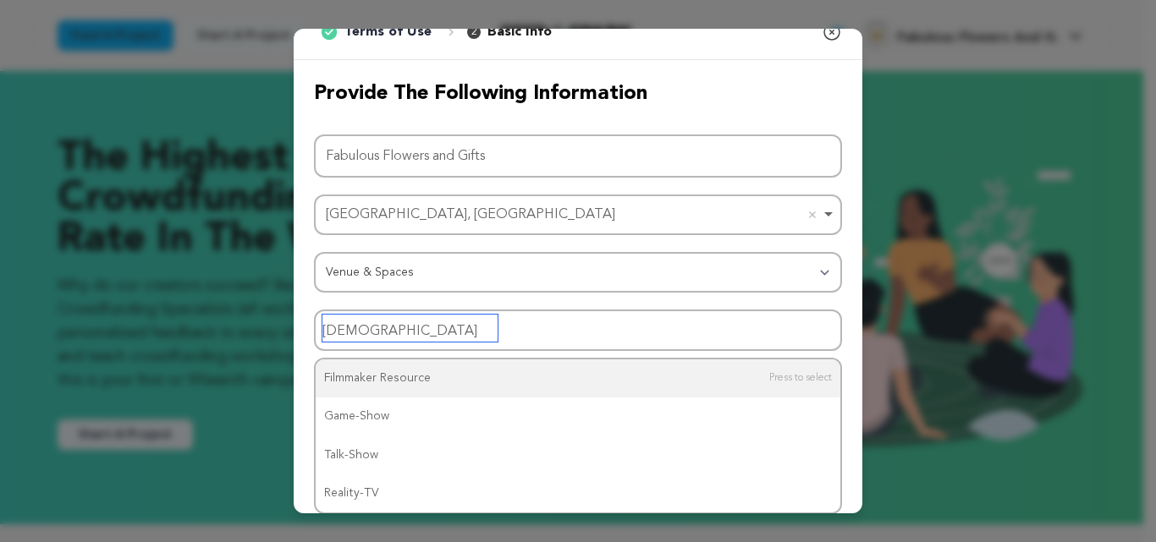
click at [392, 325] on input "Male" at bounding box center [409, 328] width 175 height 27
click at [578, 333] on div at bounding box center [578, 330] width 528 height 41
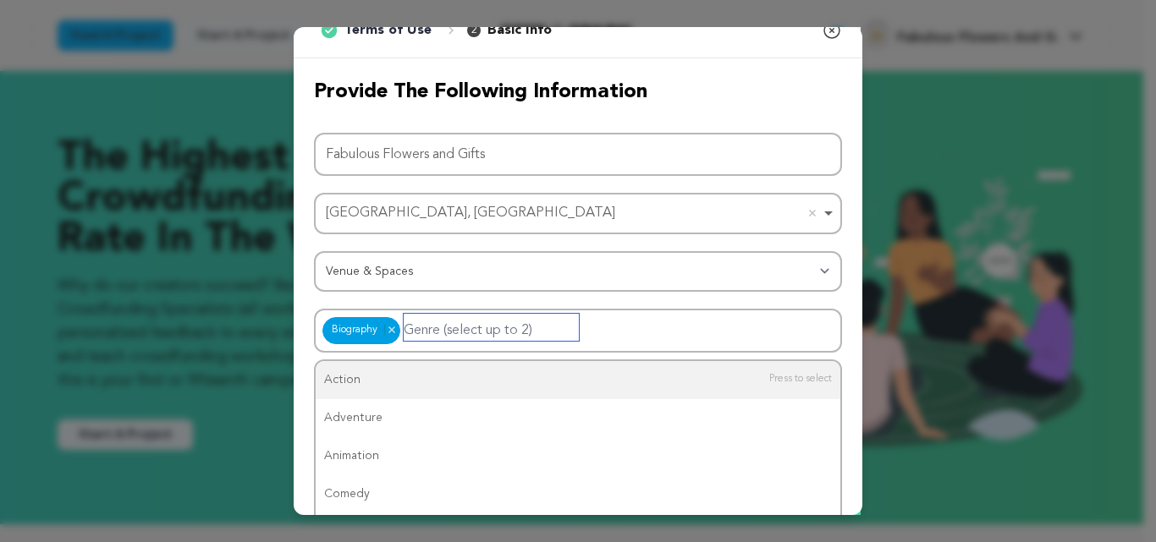
click at [633, 340] on div "Biography Biography Remove item" at bounding box center [578, 331] width 528 height 44
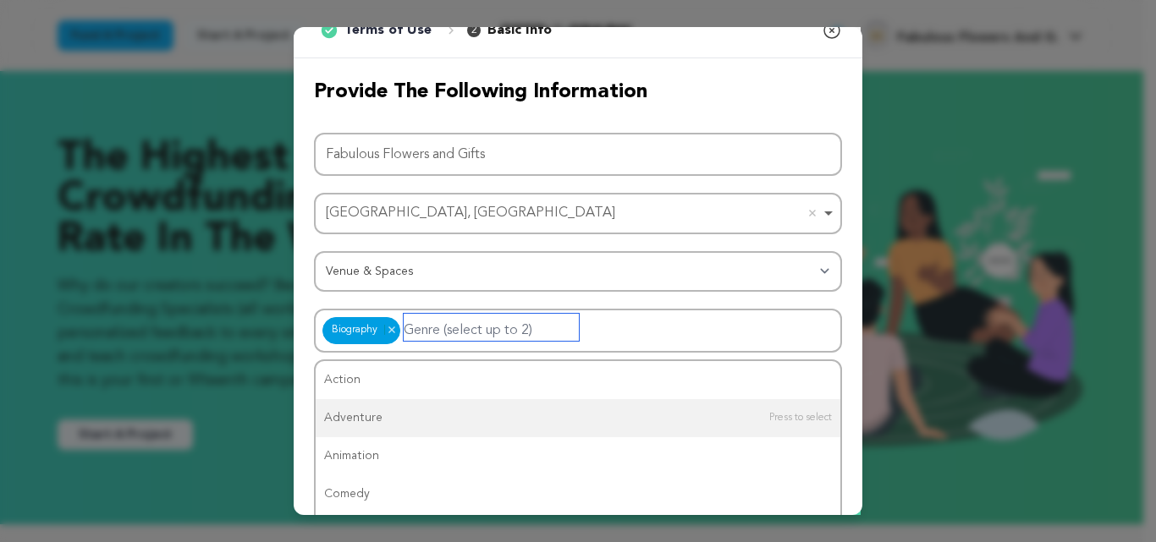
scroll to position [23, 0]
click at [836, 375] on div "Provide the following information Project Name Fabulous Flowers and Gifts Johan…" at bounding box center [578, 236] width 569 height 355
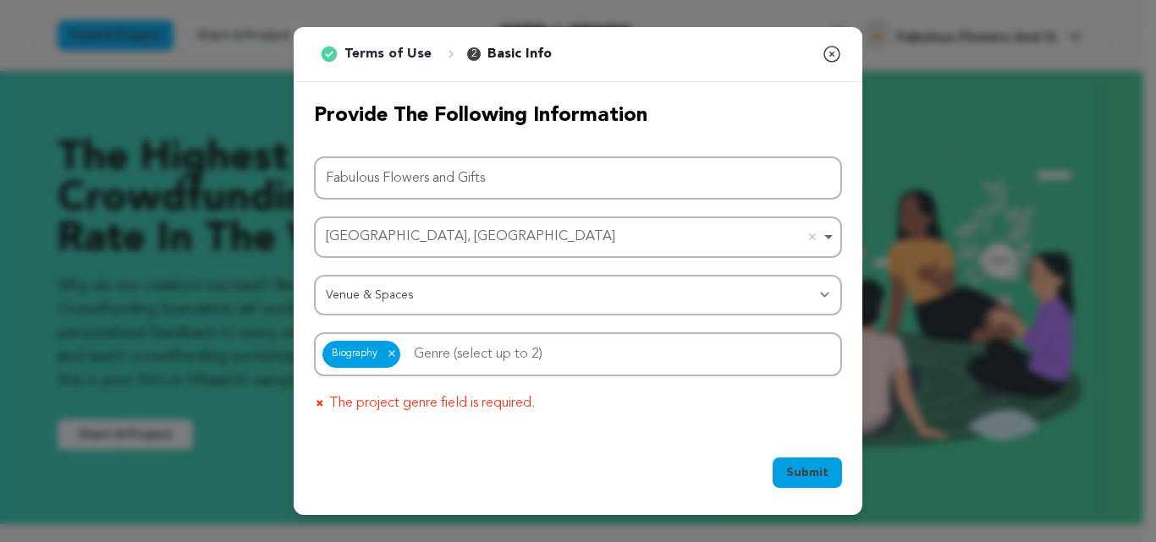
scroll to position [0, 0]
drag, startPoint x: 799, startPoint y: 447, endPoint x: 806, endPoint y: 462, distance: 17.0
click at [800, 448] on div "Submit Ok, Got it" at bounding box center [578, 477] width 569 height 78
click at [806, 462] on button "Submit" at bounding box center [807, 473] width 69 height 30
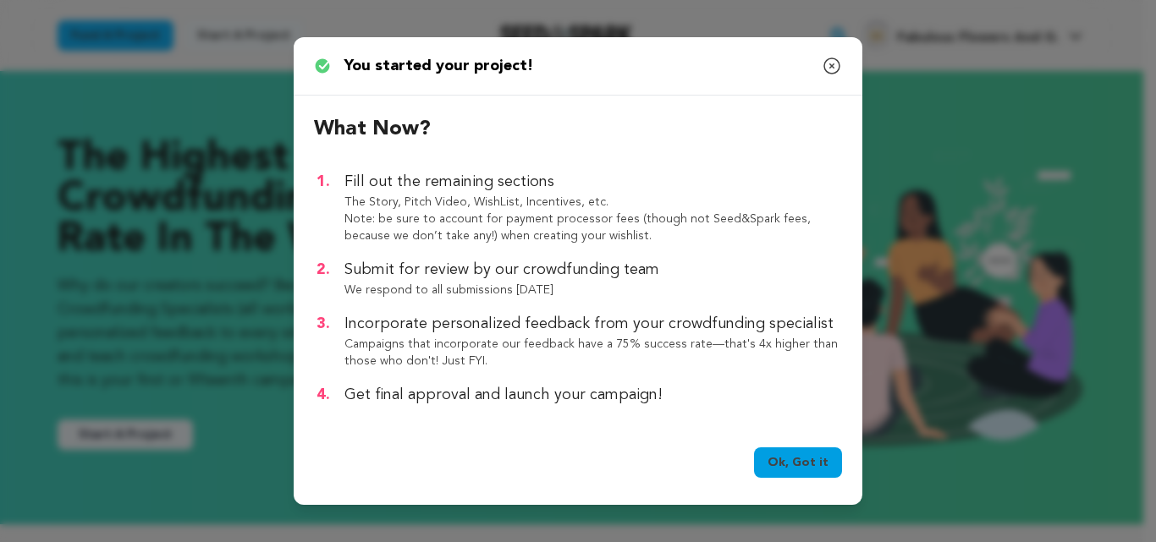
click at [804, 462] on link "Ok, Got it" at bounding box center [798, 463] width 88 height 30
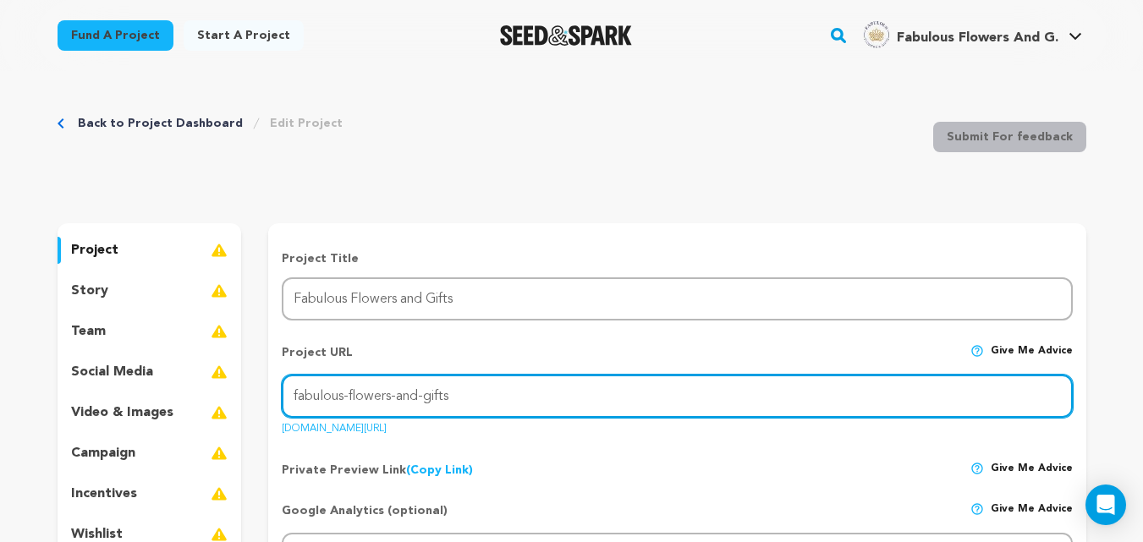
type input "https://www.fabulousflowers.co.za"
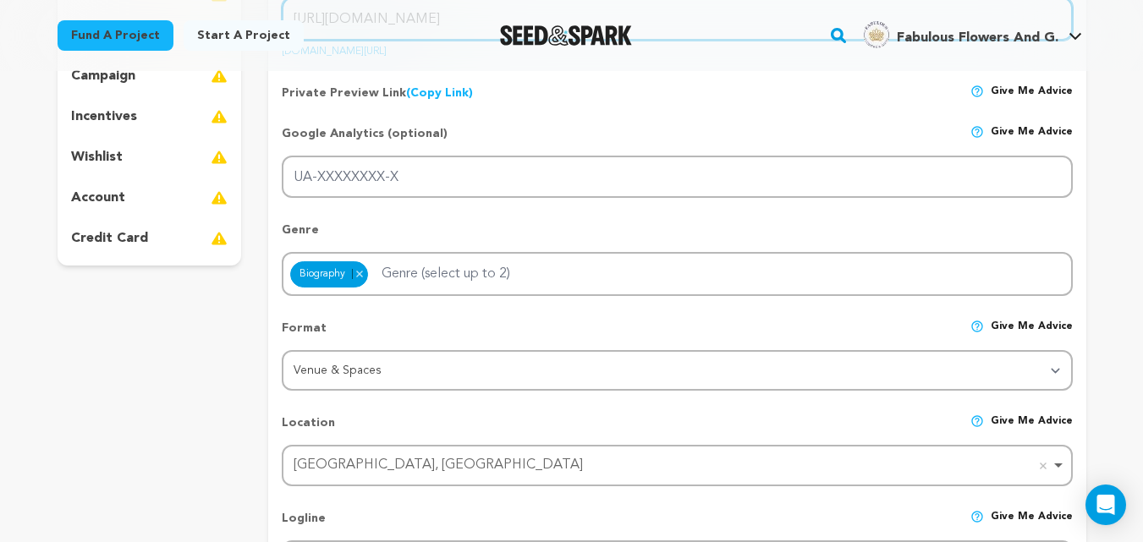
type input "Male"
type input "[EMAIL_ADDRESS][DOMAIN_NAME]"
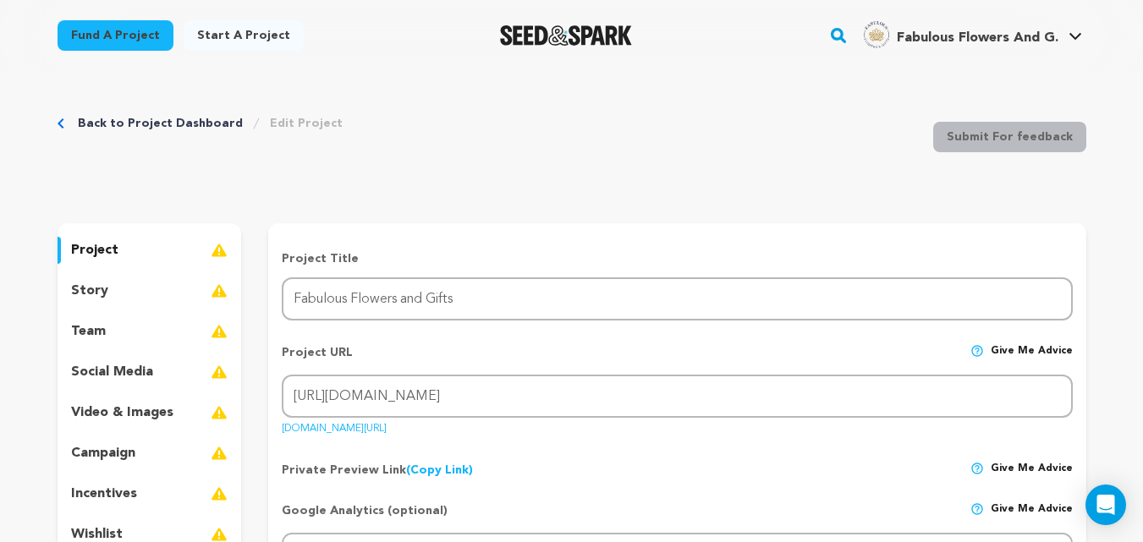
click at [450, 343] on div "Project URL Give me advice Project URL https://www.fabulousflowers.co.za seedan…" at bounding box center [677, 384] width 790 height 107
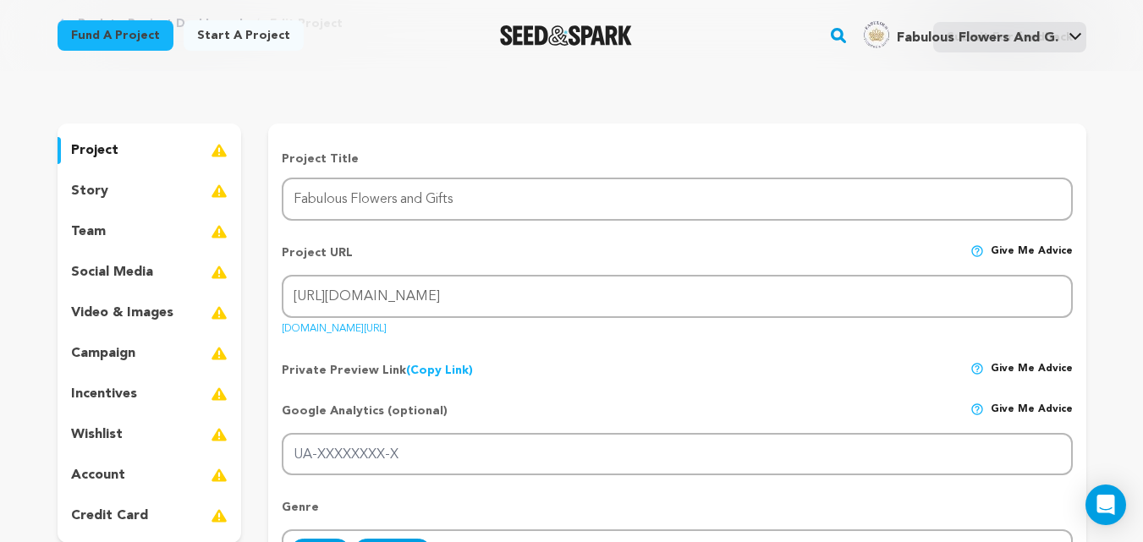
scroll to position [141, 0]
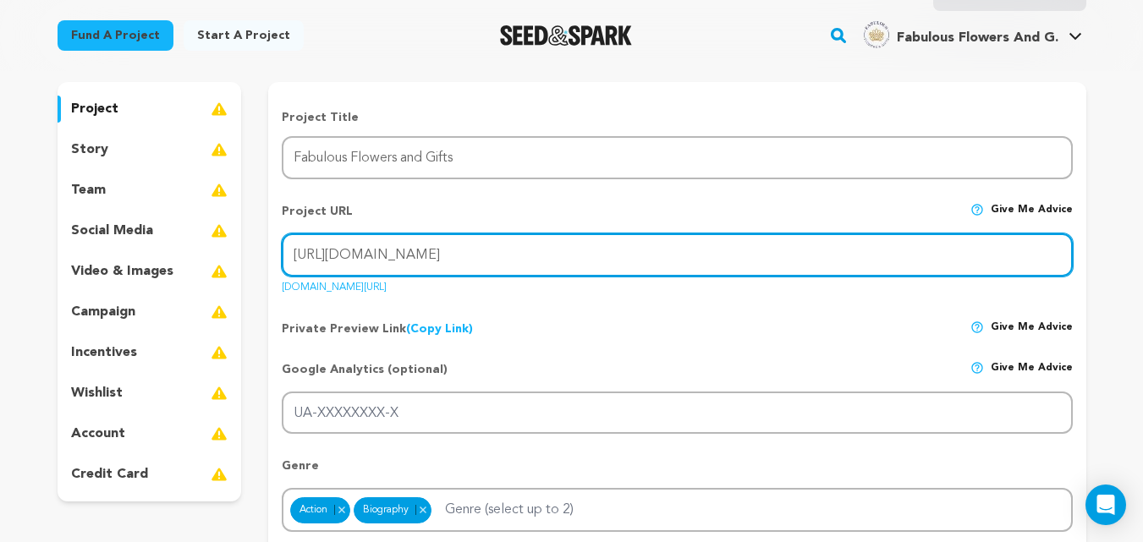
click at [470, 252] on input "https://www.fabulousflowers.co.za" at bounding box center [677, 255] width 790 height 43
paste input "fabulousflowergift"
type input "fabulousflowergift"
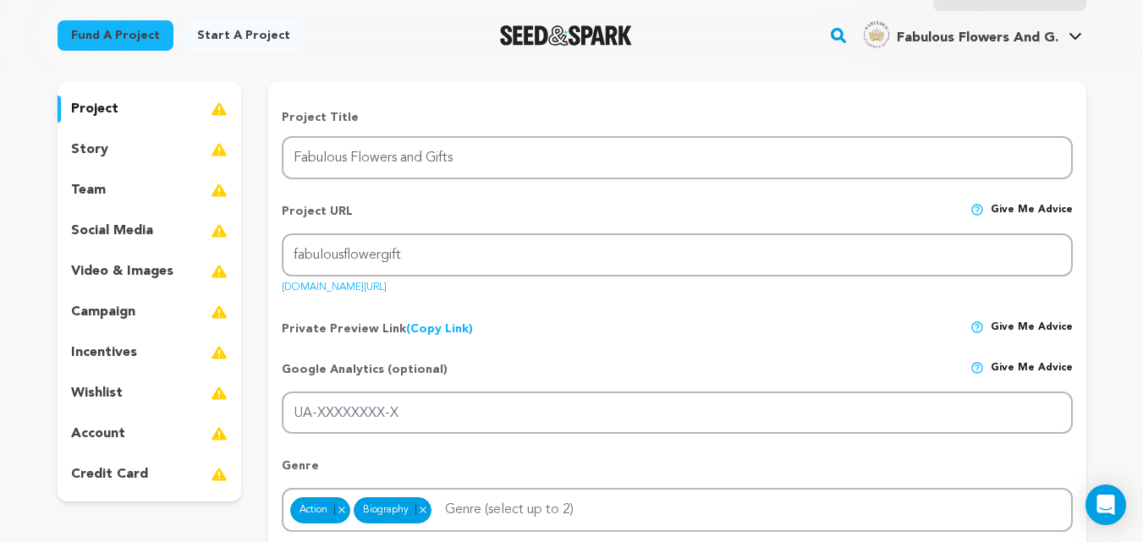
click at [552, 331] on div "Private Preview Link (Copy Link) Copy private preview link Give me advice" at bounding box center [677, 322] width 790 height 30
click at [387, 288] on link "seedandspark.com/fund/fabulous-flowers-and-gifts" at bounding box center [334, 284] width 105 height 17
drag, startPoint x: 545, startPoint y: 312, endPoint x: 564, endPoint y: 324, distance: 22.8
click at [546, 312] on div "Private Preview Link (Copy Link) Copy private preview link Give me advice" at bounding box center [677, 322] width 790 height 30
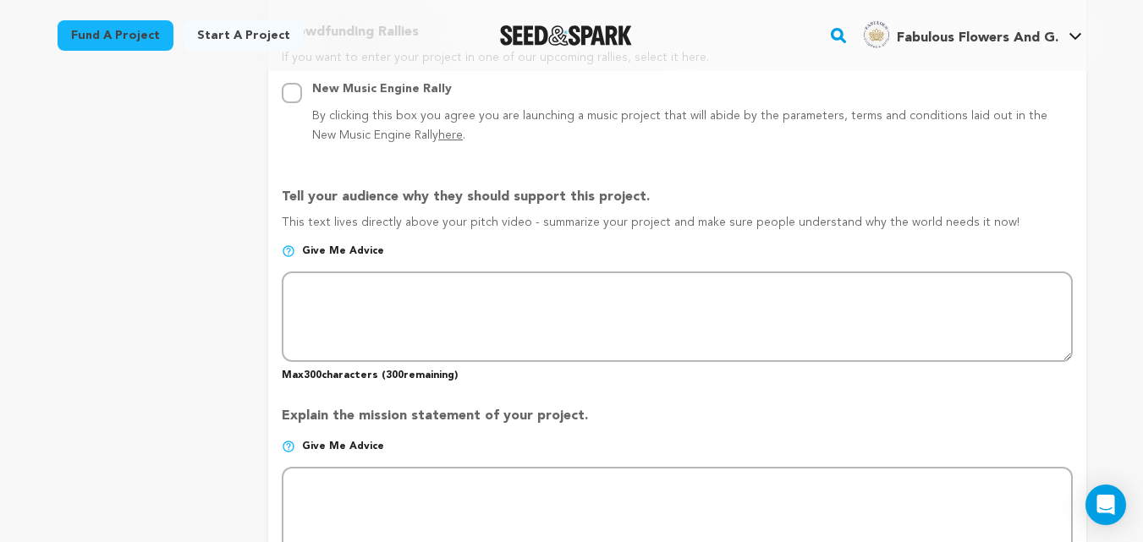
scroll to position [988, 0]
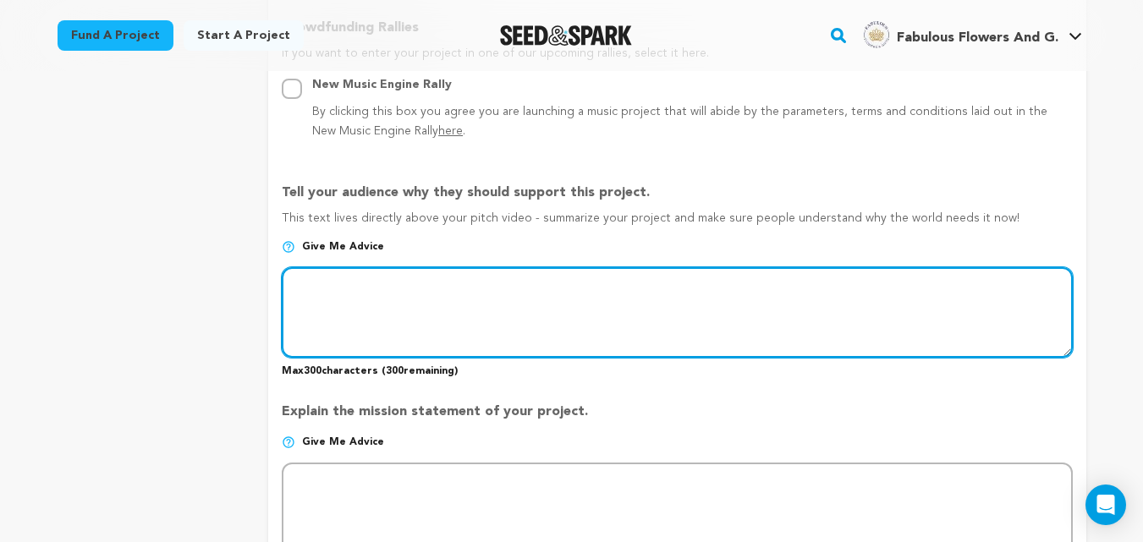
click at [407, 321] on textarea at bounding box center [677, 312] width 790 height 90
paste textarea "Website URL: [URL][DOMAIN_NAME] Location: [GEOGRAPHIC_DATA] and [GEOGRAPHIC_DAT…"
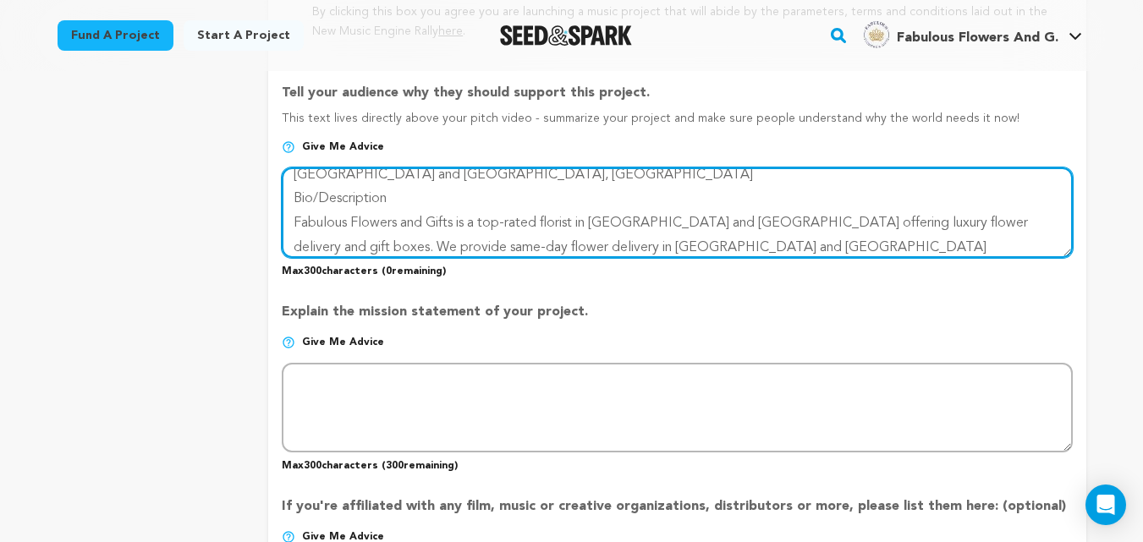
scroll to position [1128, 0]
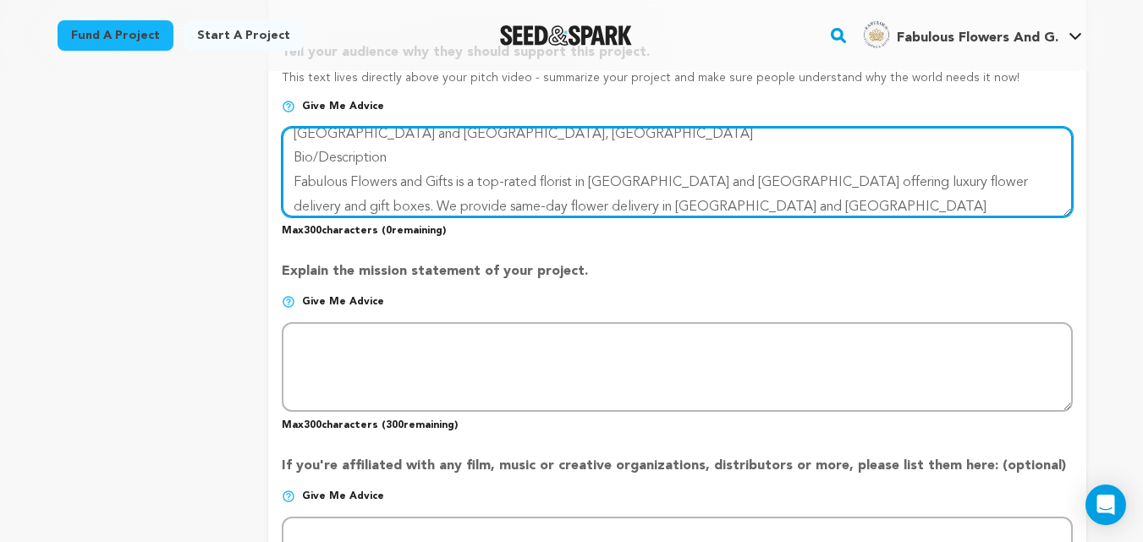
type textarea "Website URL: [URL][DOMAIN_NAME] Location: [GEOGRAPHIC_DATA] and [GEOGRAPHIC_DAT…"
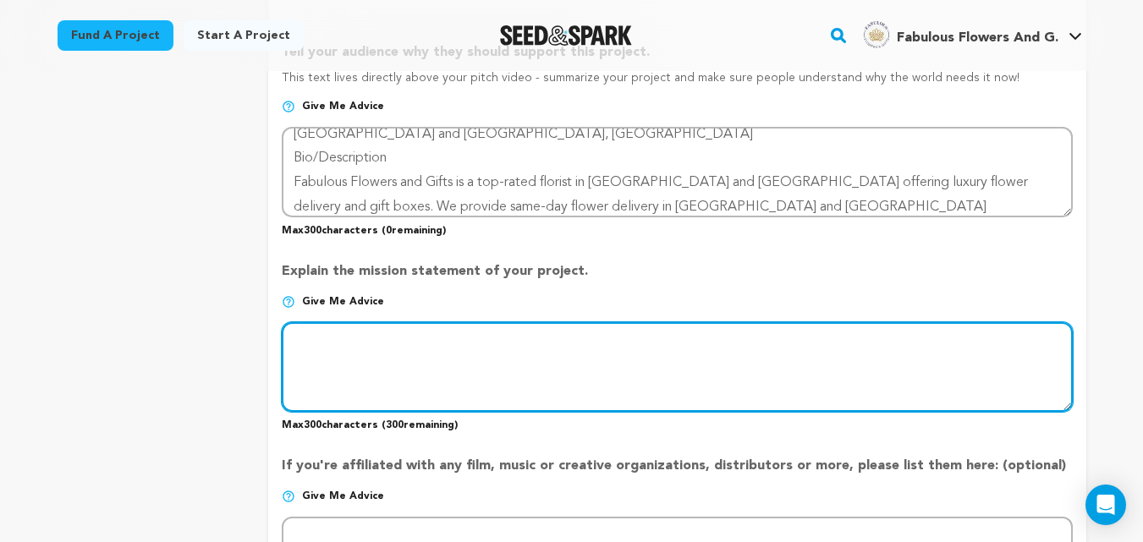
click at [413, 335] on textarea at bounding box center [677, 367] width 790 height 90
paste textarea "Website URL: [URL][DOMAIN_NAME] Location: [GEOGRAPHIC_DATA] and [GEOGRAPHIC_DAT…"
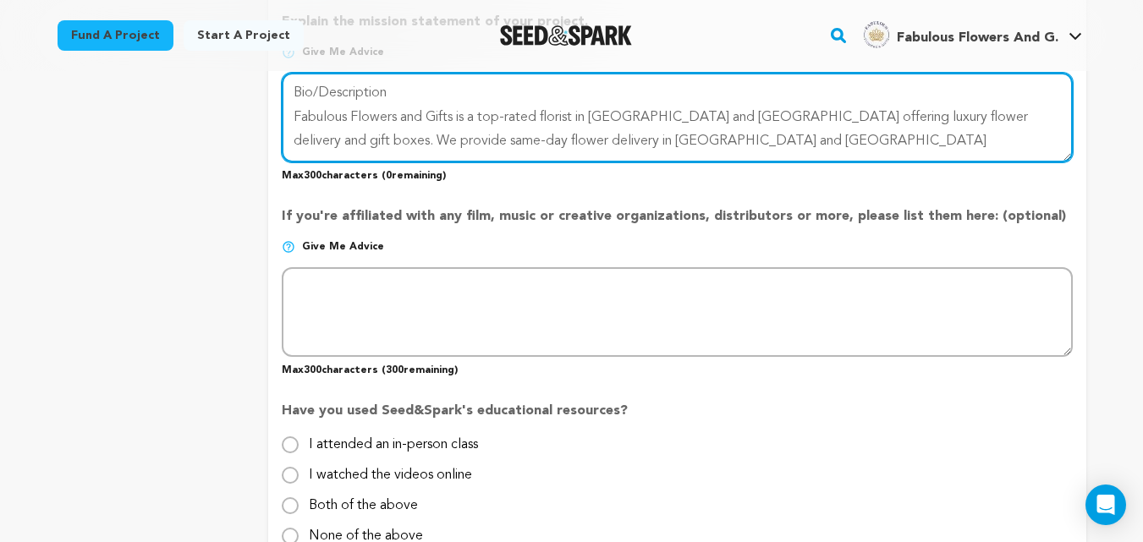
scroll to position [1269, 0]
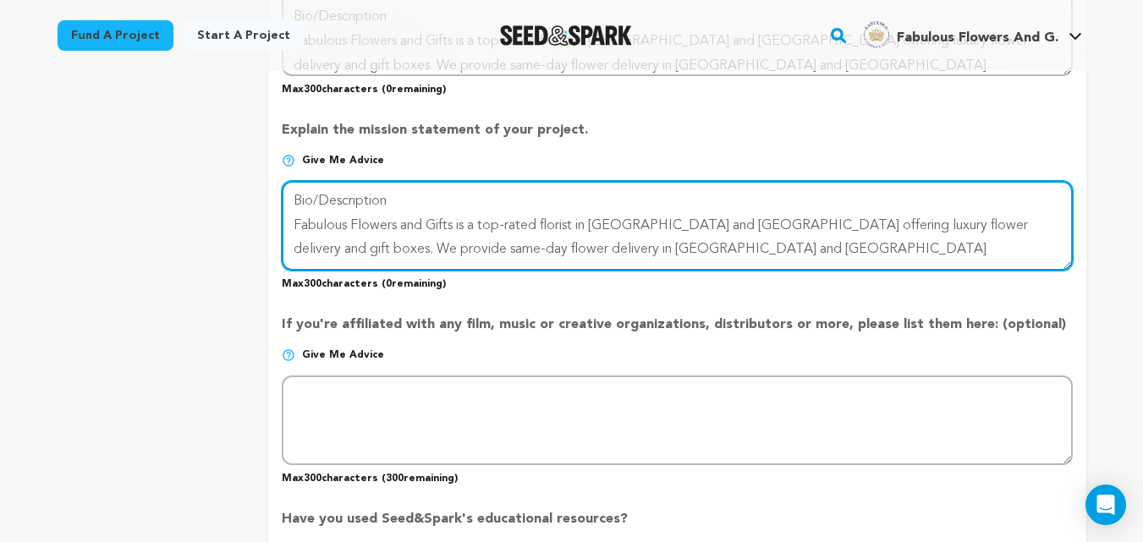
type textarea "Website URL: [URL][DOMAIN_NAME] Location: [GEOGRAPHIC_DATA] and [GEOGRAPHIC_DAT…"
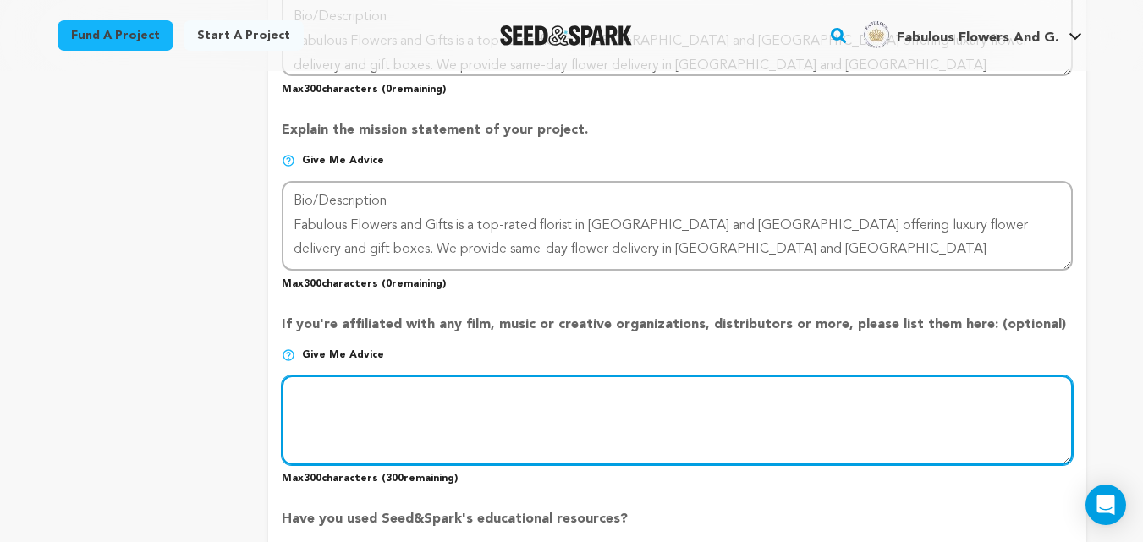
click at [422, 416] on textarea at bounding box center [677, 421] width 790 height 90
click at [492, 419] on textarea at bounding box center [677, 421] width 790 height 90
paste textarea "https://www.fabulousflowers.co.za"
type textarea "[URL][DOMAIN_NAME]"
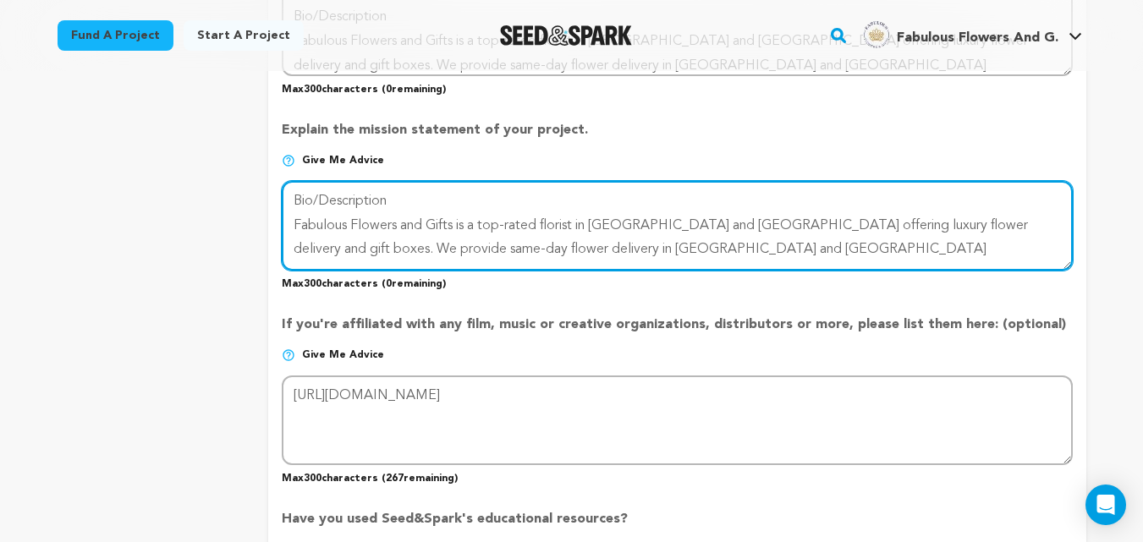
click at [423, 227] on textarea at bounding box center [677, 226] width 790 height 90
paste textarea "https://www.fabulousflowers.co.z"
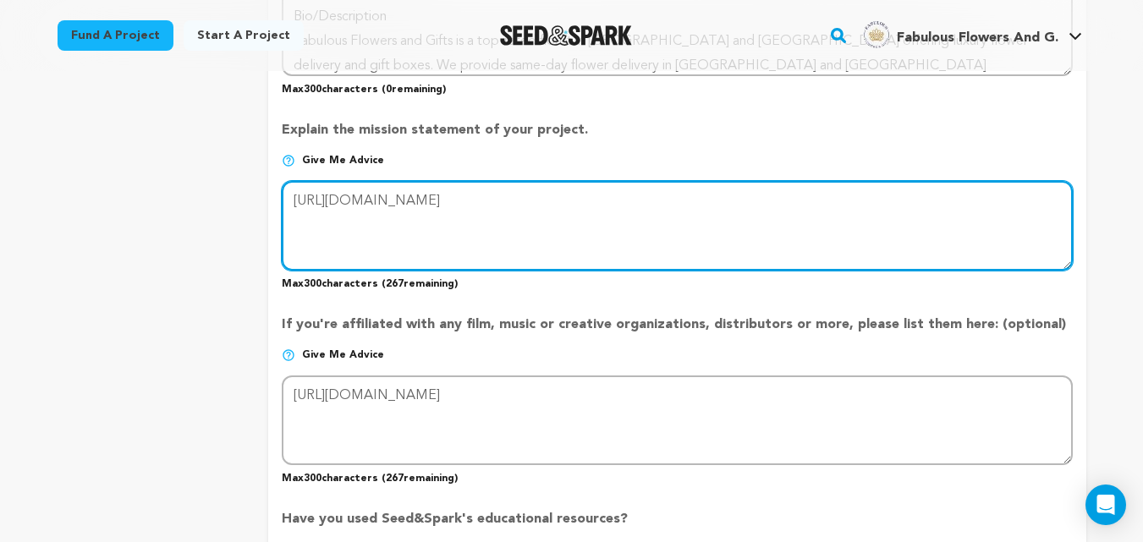
scroll to position [0, 0]
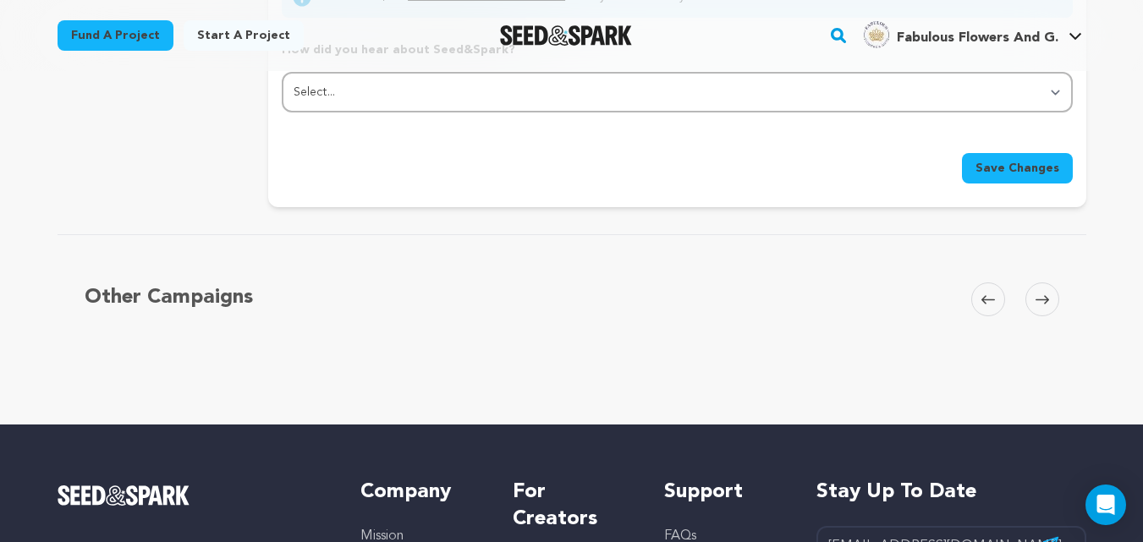
type textarea "[URL][DOMAIN_NAME]"
click at [993, 175] on span "Save Changes" at bounding box center [1018, 168] width 84 height 17
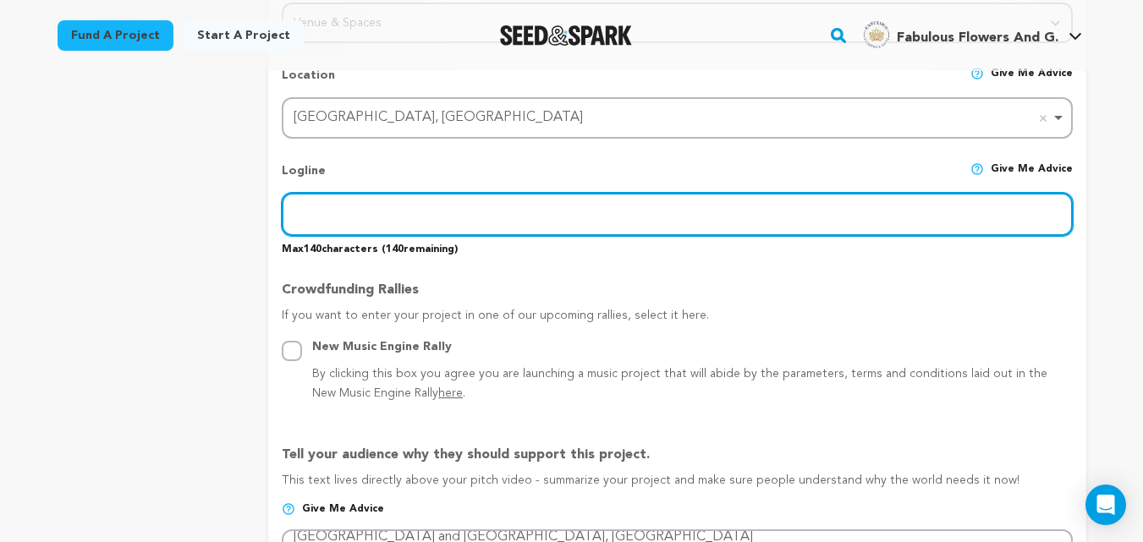
scroll to position [637, 0]
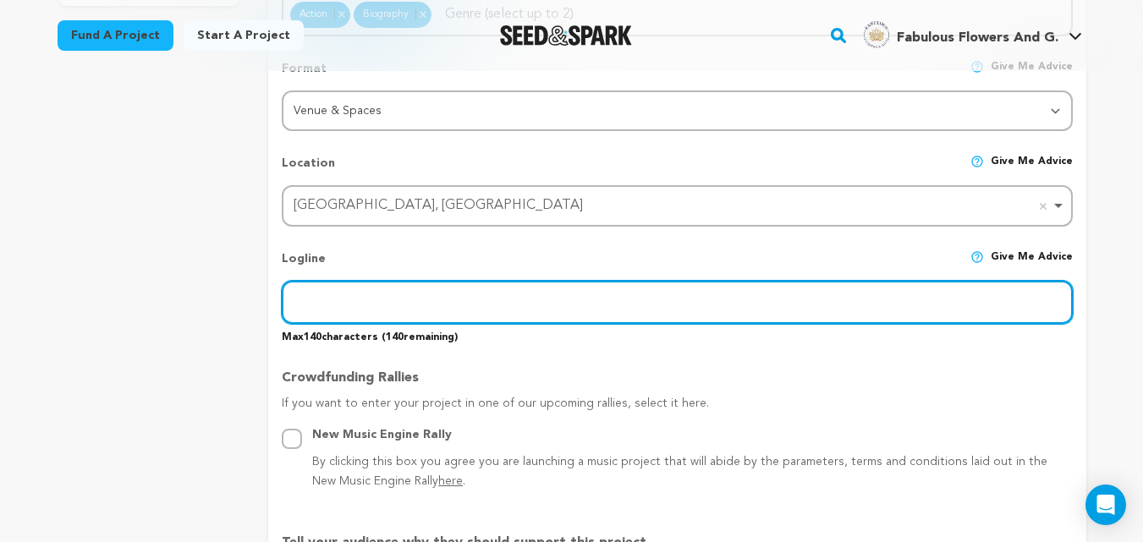
click at [453, 298] on input "text" at bounding box center [677, 302] width 790 height 43
paste input "Fabulous Flowers and Gifts is a top-rated florist in Johannesburg and Cape Town…"
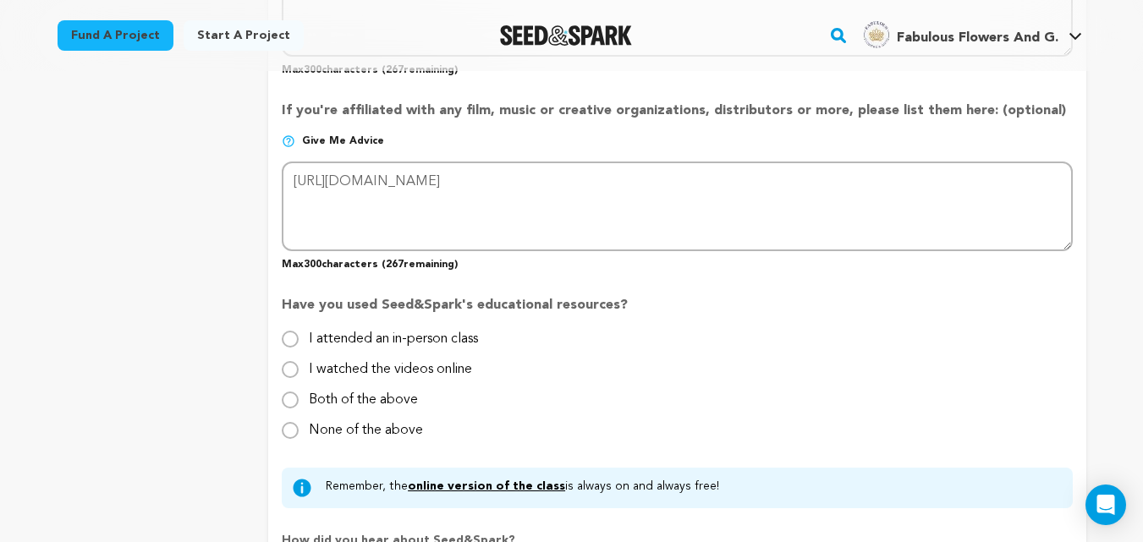
scroll to position [1907, 0]
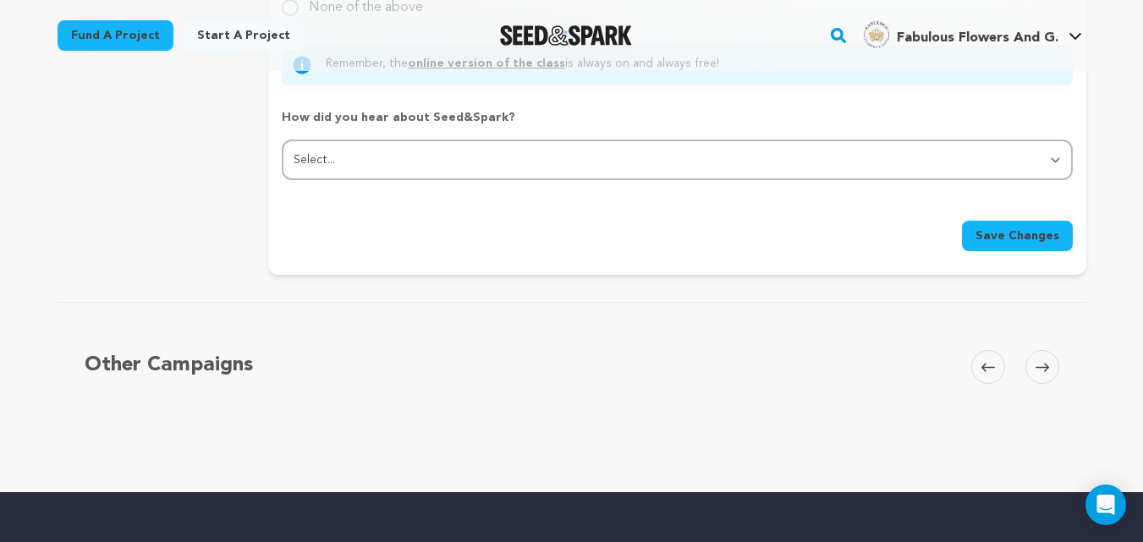
type input "Fabulous Flowers and Gifts is a top-rated florist in Johannesburg and Cape Town…"
click at [1016, 241] on span "Save Changes" at bounding box center [1018, 236] width 84 height 17
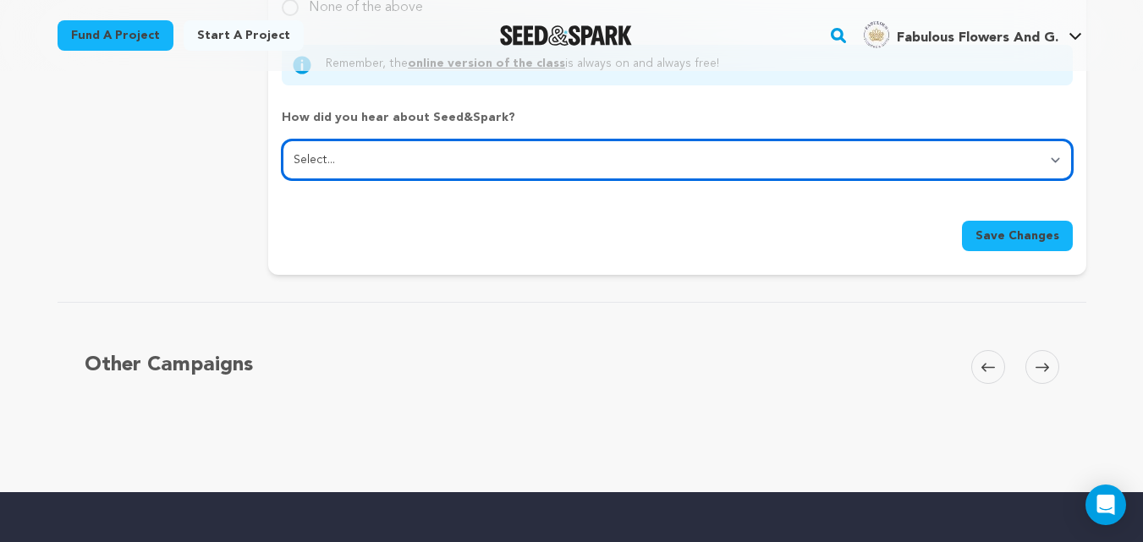
click at [394, 154] on select "Select... From a friend Social media Film festival or film organization Took an…" at bounding box center [677, 160] width 790 height 41
select select "1"
click at [282, 140] on select "Select... From a friend Social media Film festival or film organization Took an…" at bounding box center [677, 160] width 790 height 41
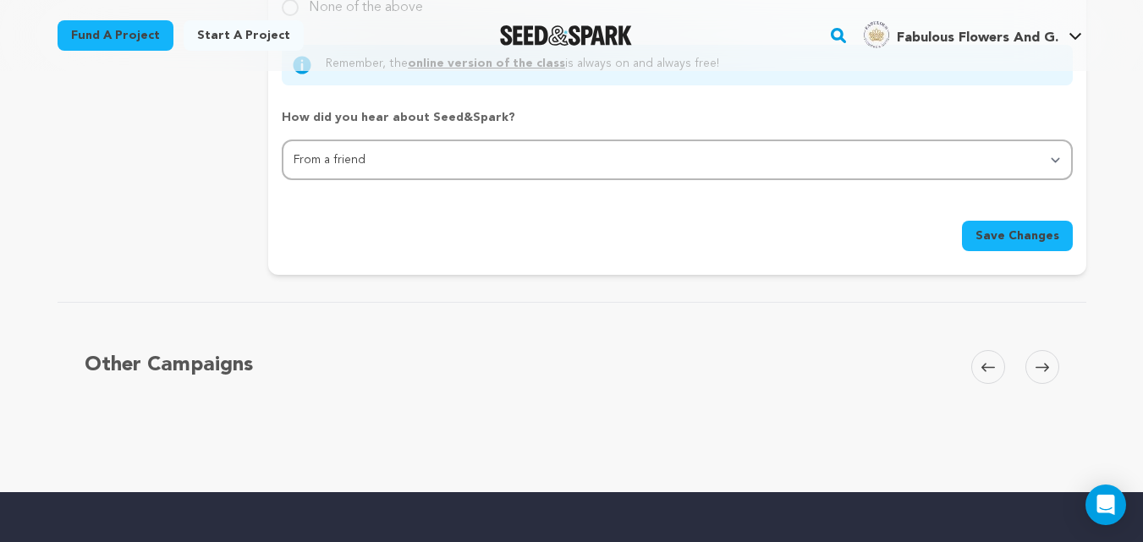
click at [1003, 230] on span "Save Changes" at bounding box center [1018, 236] width 84 height 17
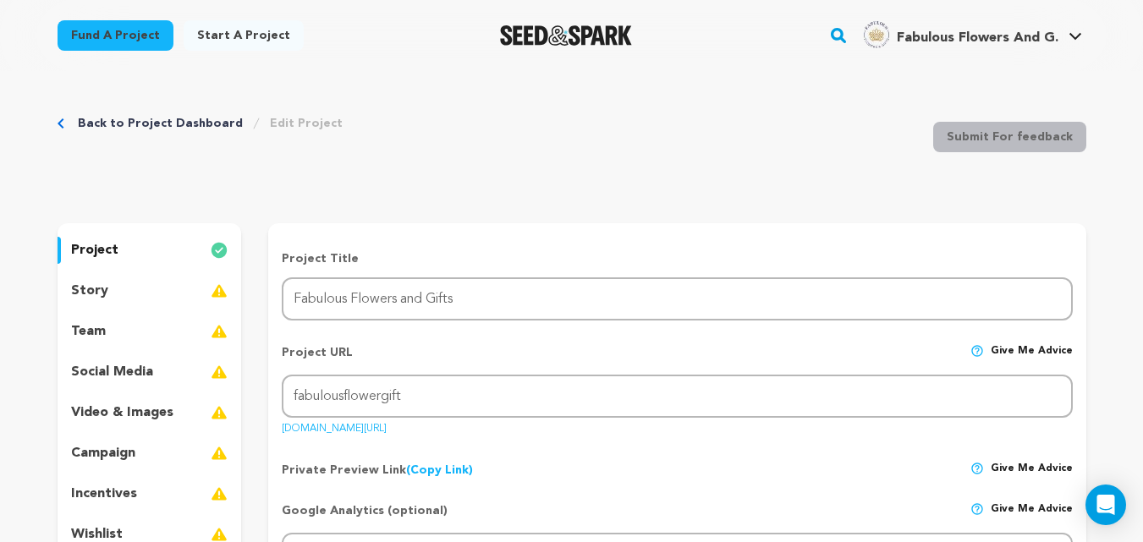
click at [144, 299] on div "story" at bounding box center [150, 291] width 184 height 27
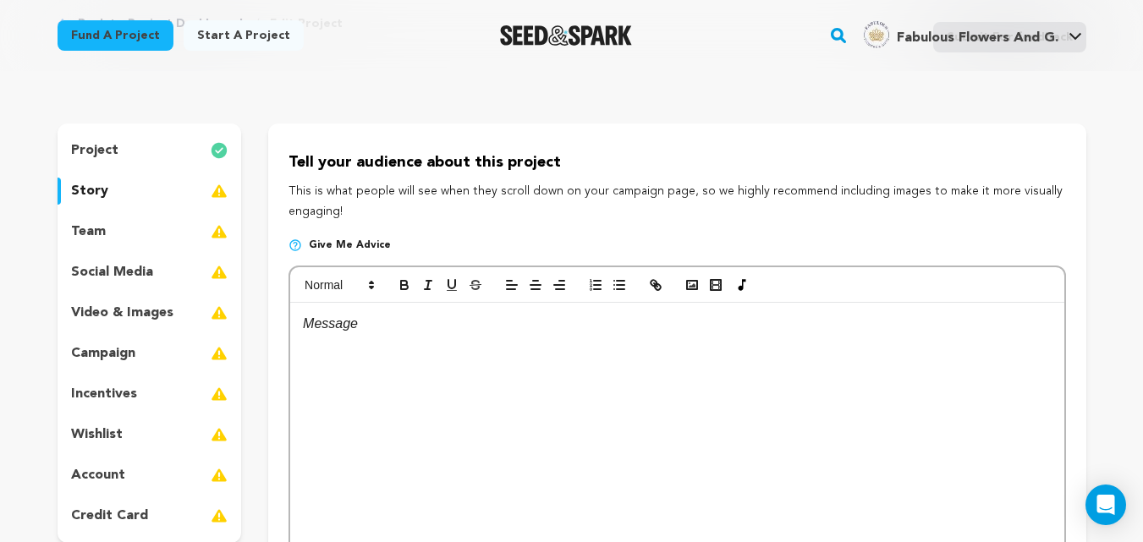
scroll to position [141, 0]
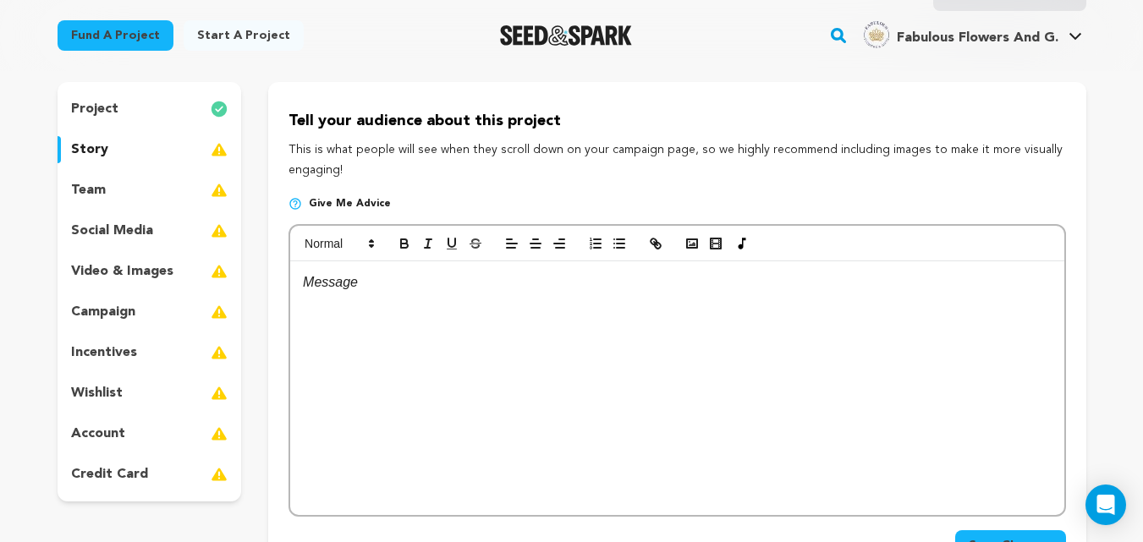
click at [433, 412] on div at bounding box center [676, 388] width 773 height 254
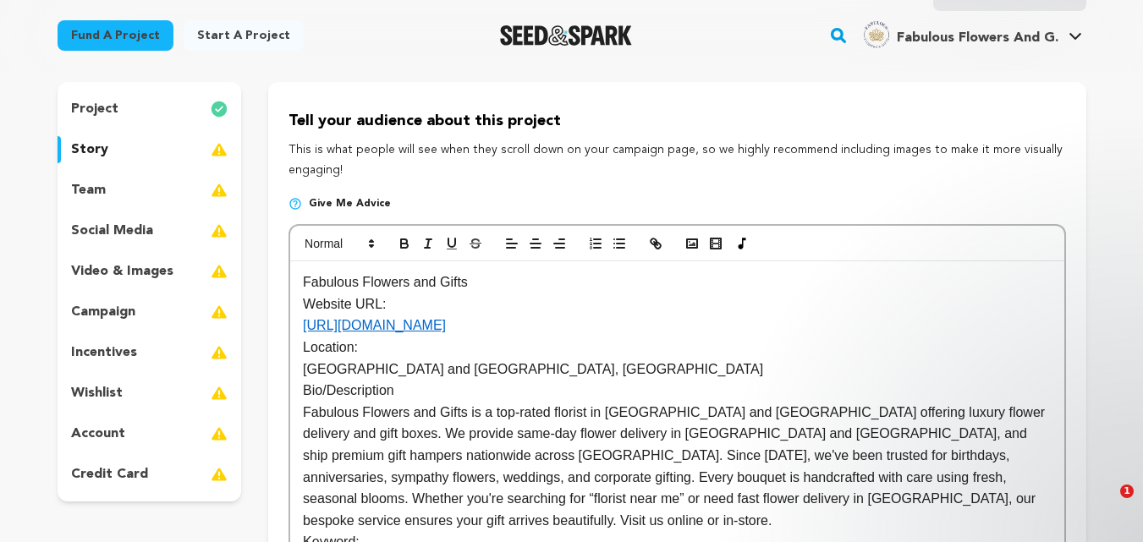
click at [423, 299] on p "Website URL:" at bounding box center [677, 305] width 748 height 22
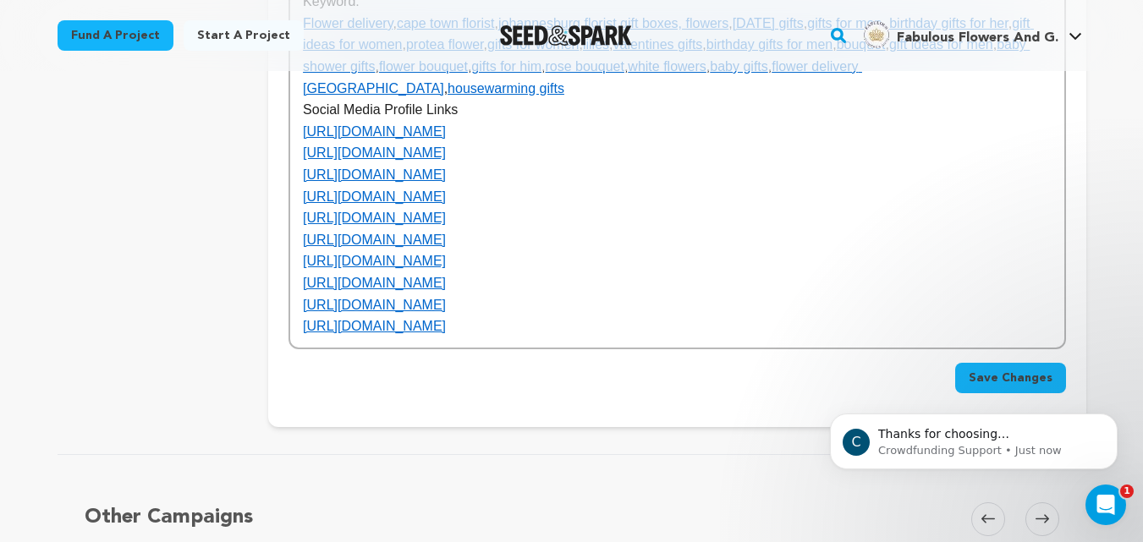
scroll to position [705, 0]
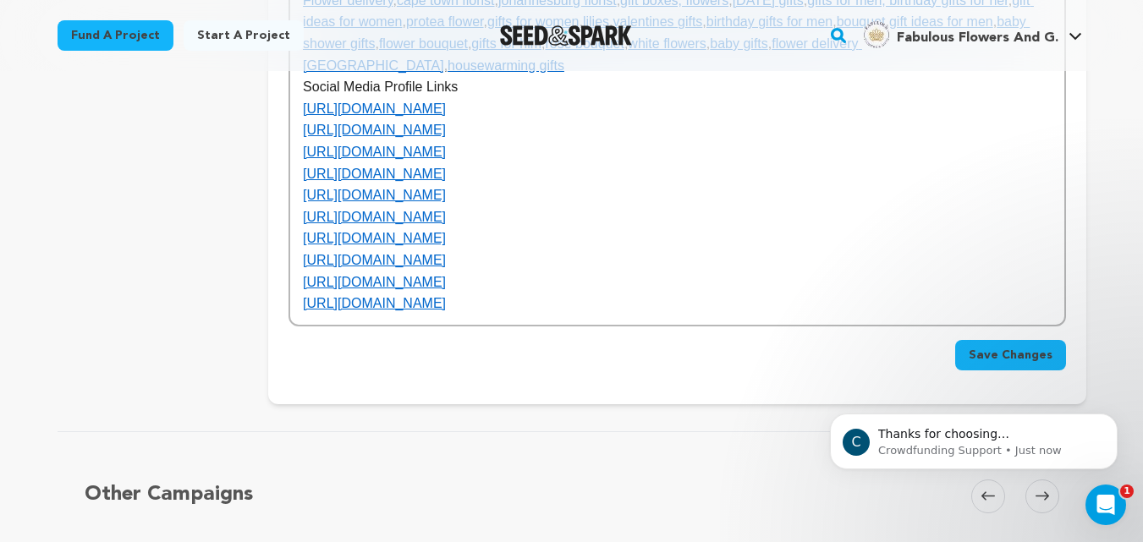
click at [1016, 347] on span "Save Changes" at bounding box center [1011, 355] width 84 height 17
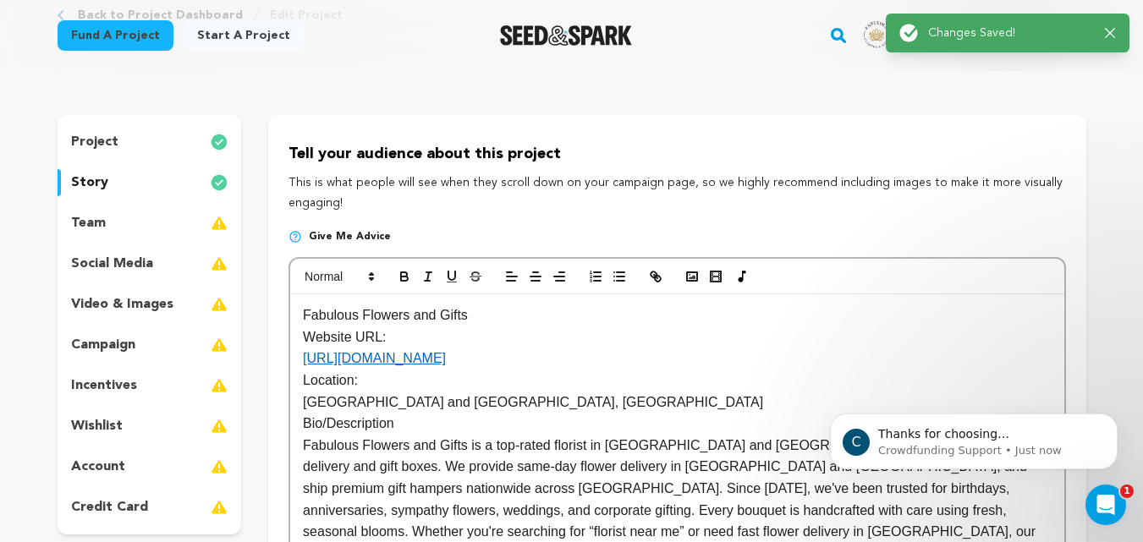
scroll to position [0, 0]
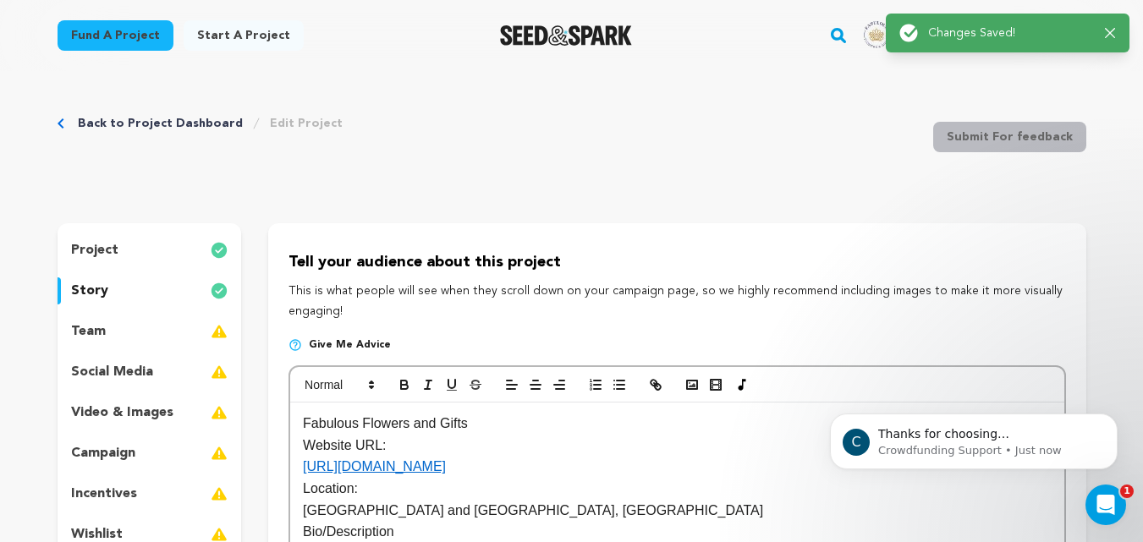
click at [100, 331] on p "team" at bounding box center [88, 332] width 35 height 20
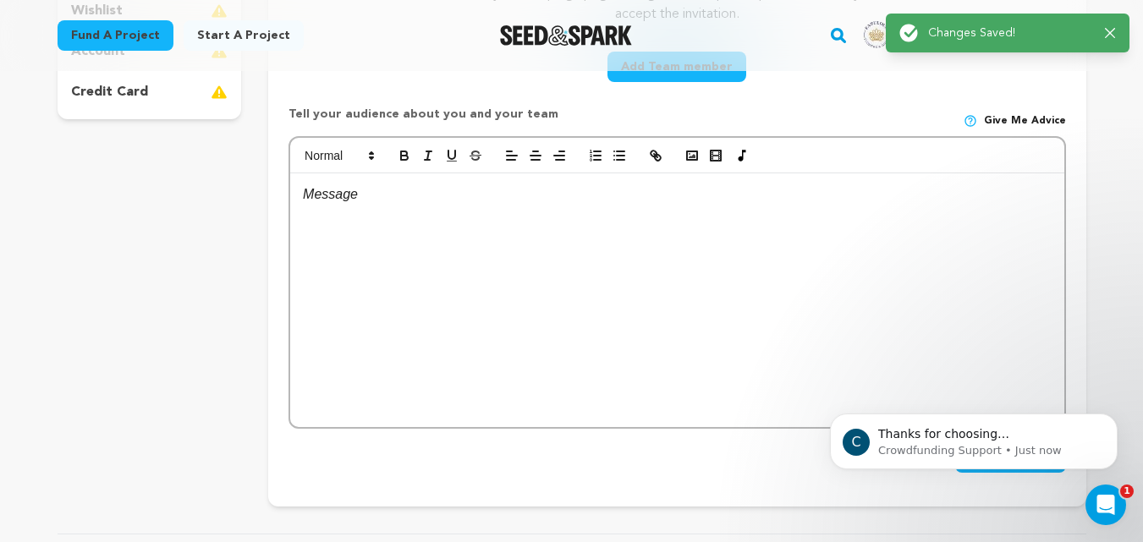
scroll to position [564, 0]
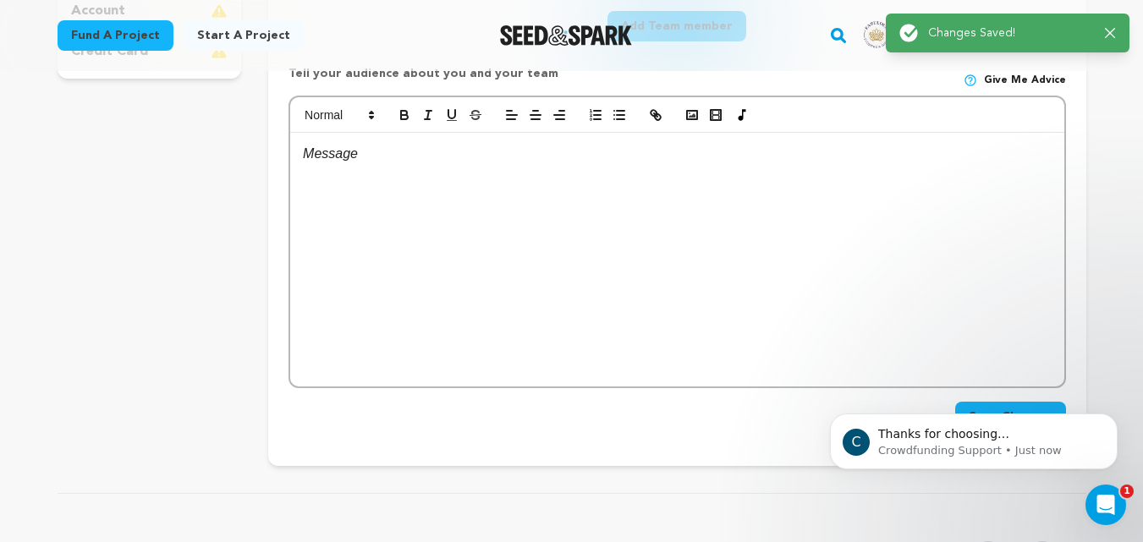
click at [443, 261] on div at bounding box center [676, 260] width 773 height 254
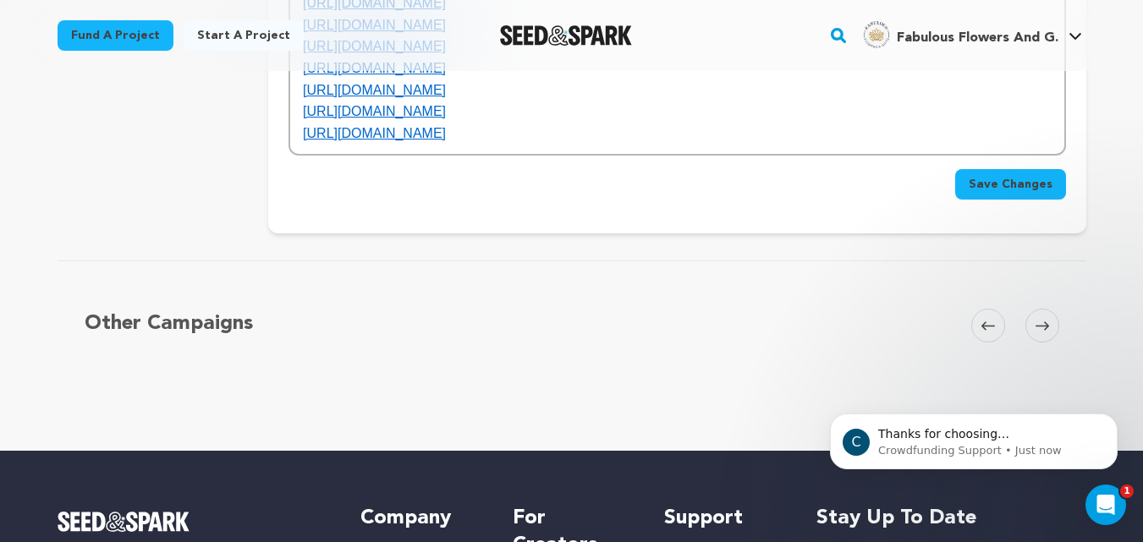
scroll to position [1128, 0]
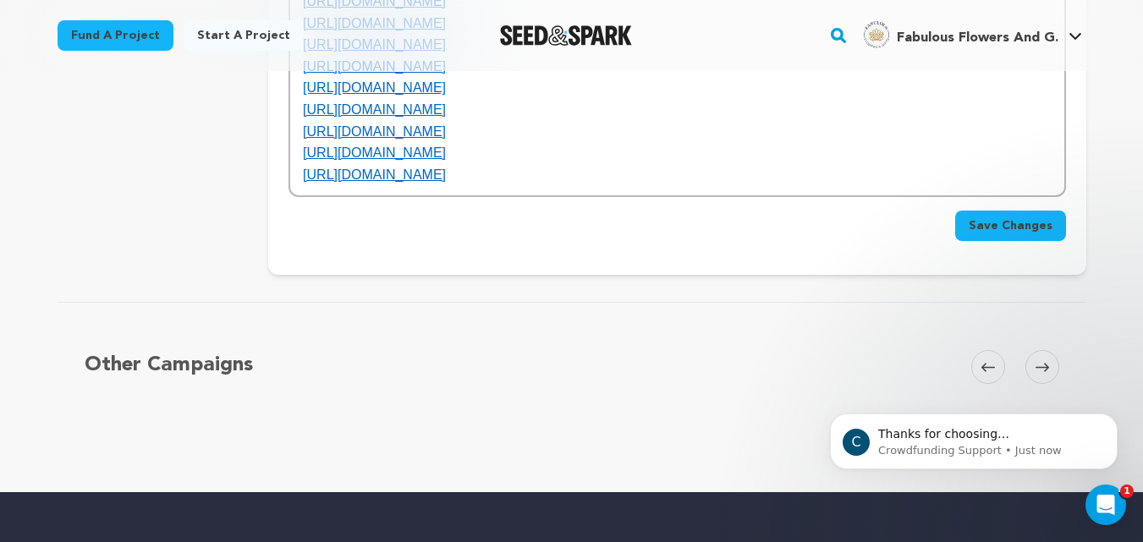
click at [1006, 217] on span "Save Changes" at bounding box center [1011, 225] width 84 height 17
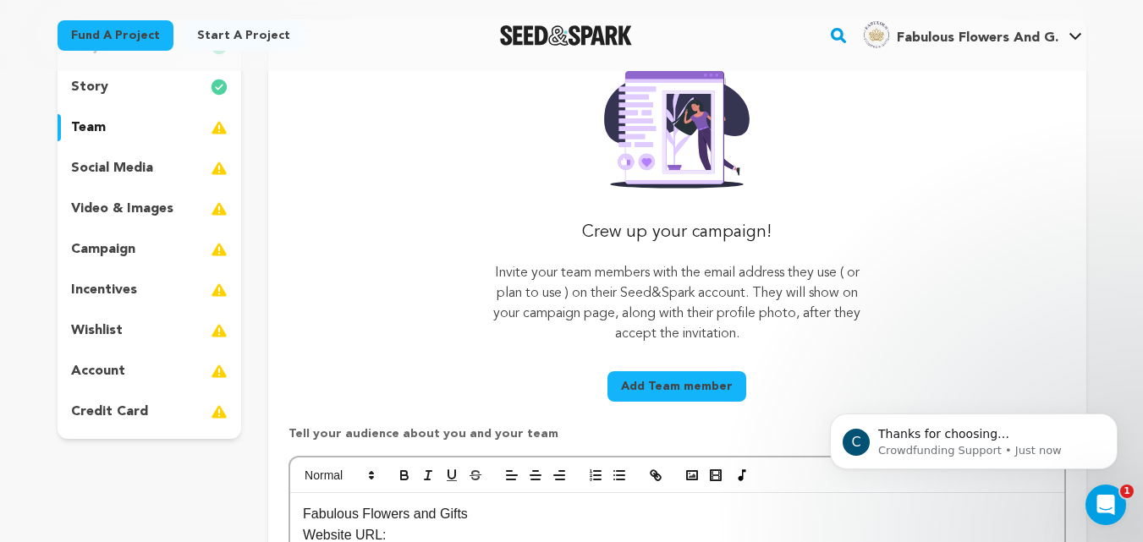
scroll to position [141, 0]
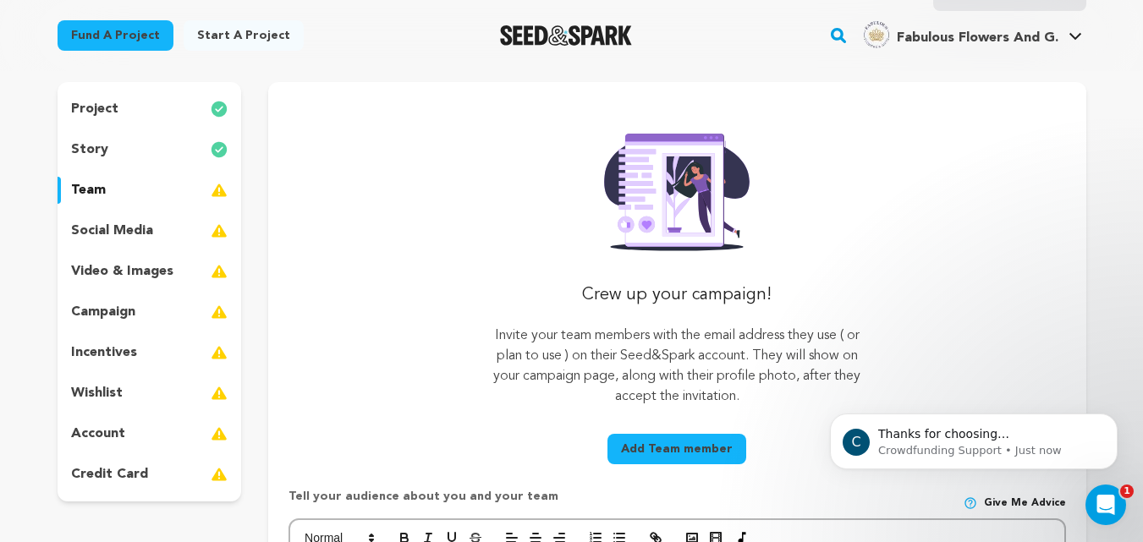
click at [117, 223] on p "social media" at bounding box center [112, 231] width 82 height 20
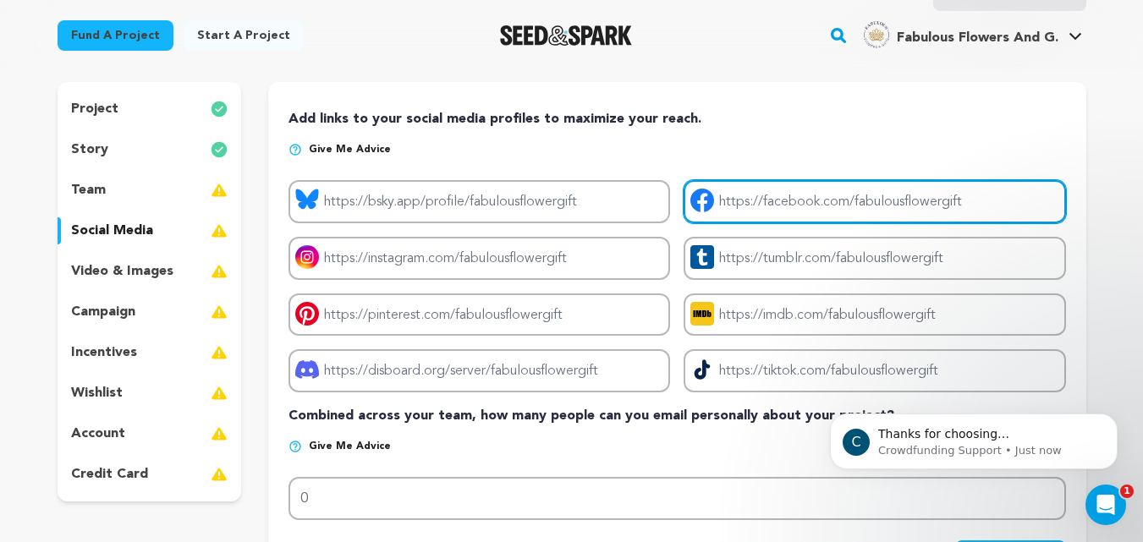
type input "[URL][DOMAIN_NAME]"
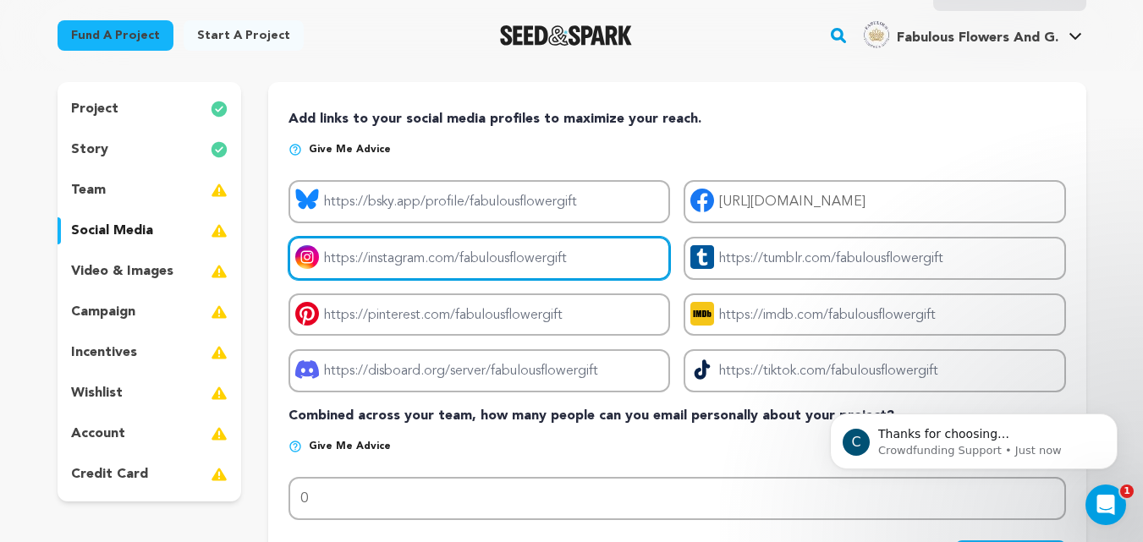
type input "[URL][DOMAIN_NAME]"
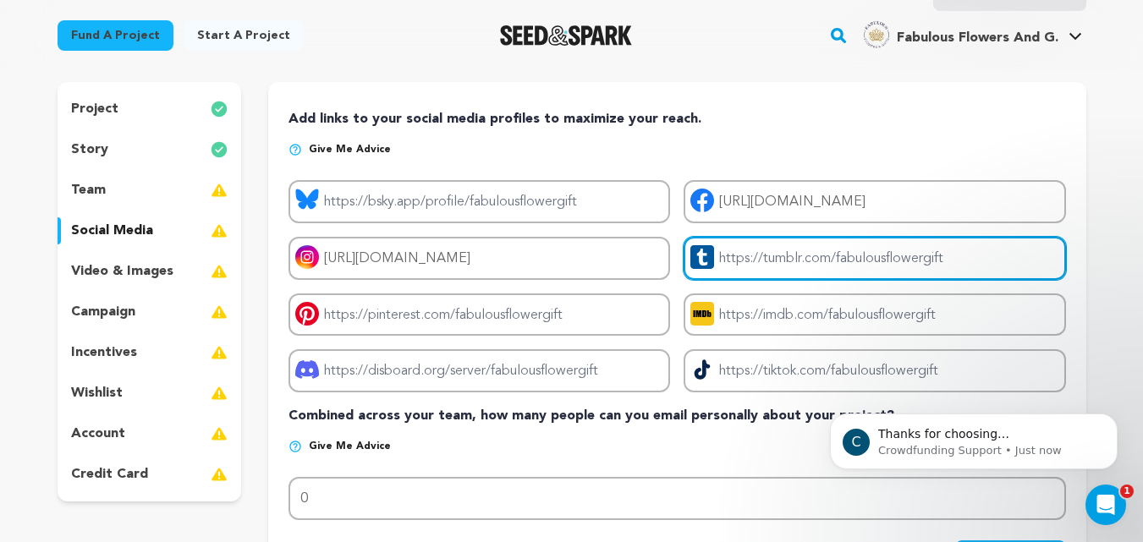
type input "[URL][DOMAIN_NAME]"
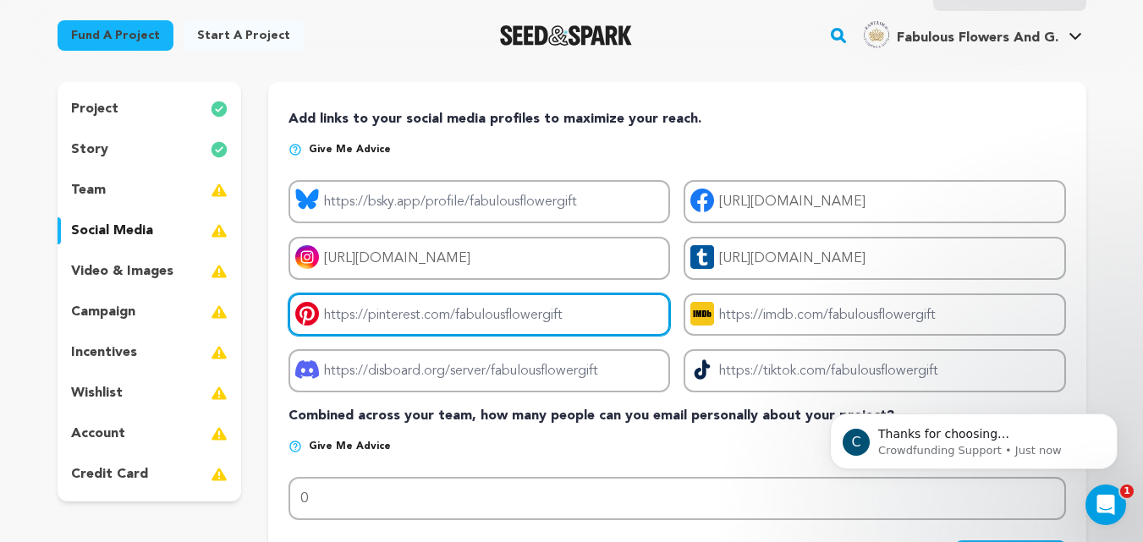
type input "[URL][DOMAIN_NAME]"
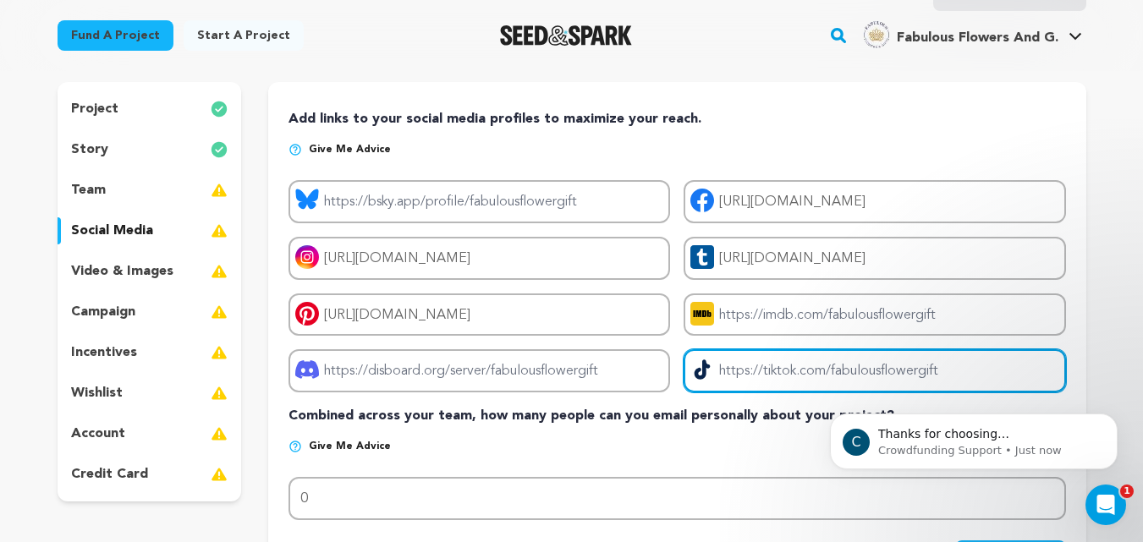
type input "[URL][DOMAIN_NAME]"
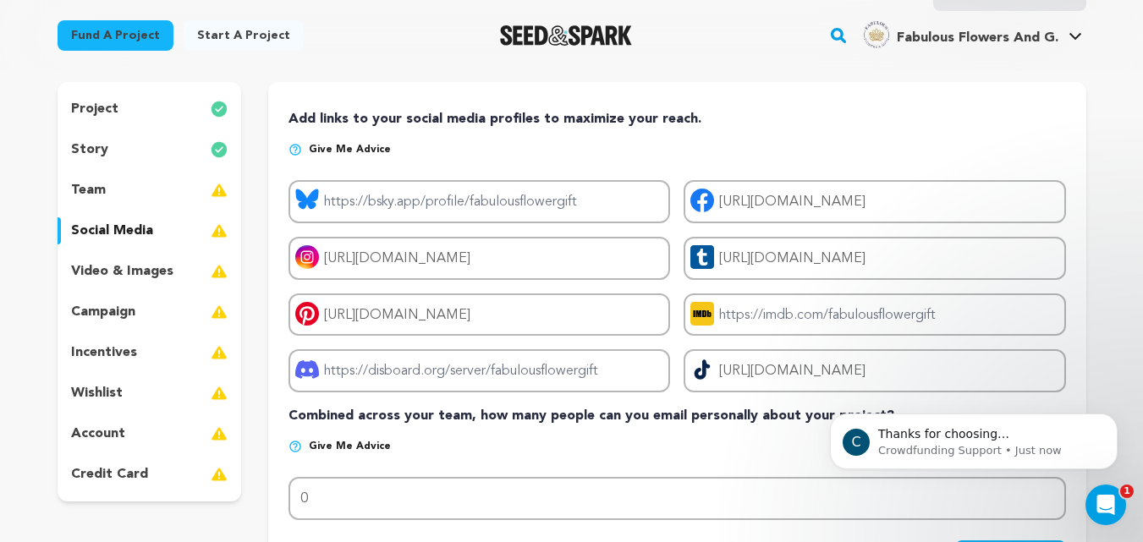
type input "[EMAIL_ADDRESS][DOMAIN_NAME]"
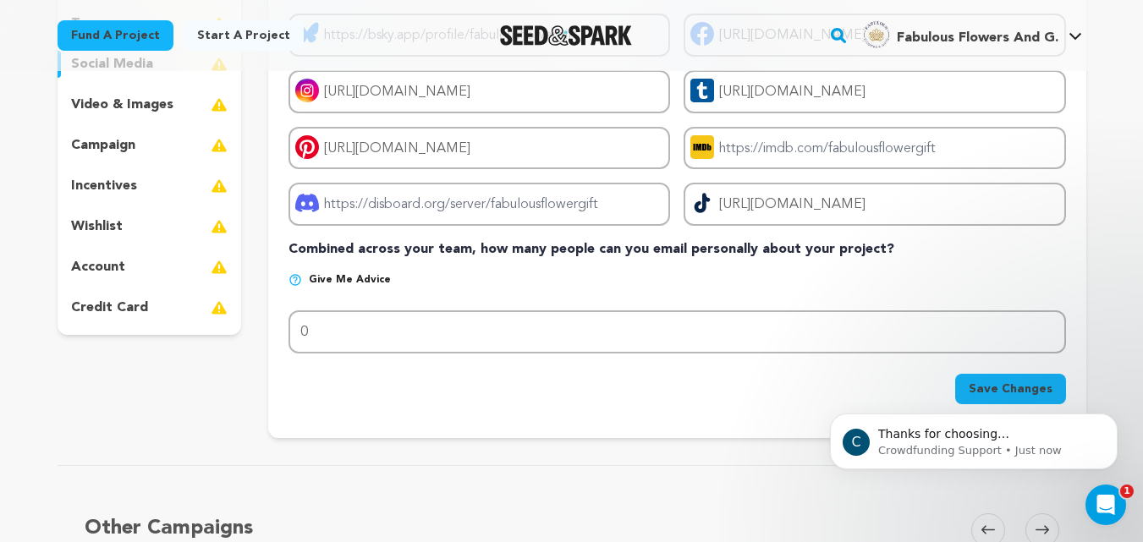
scroll to position [250, 0]
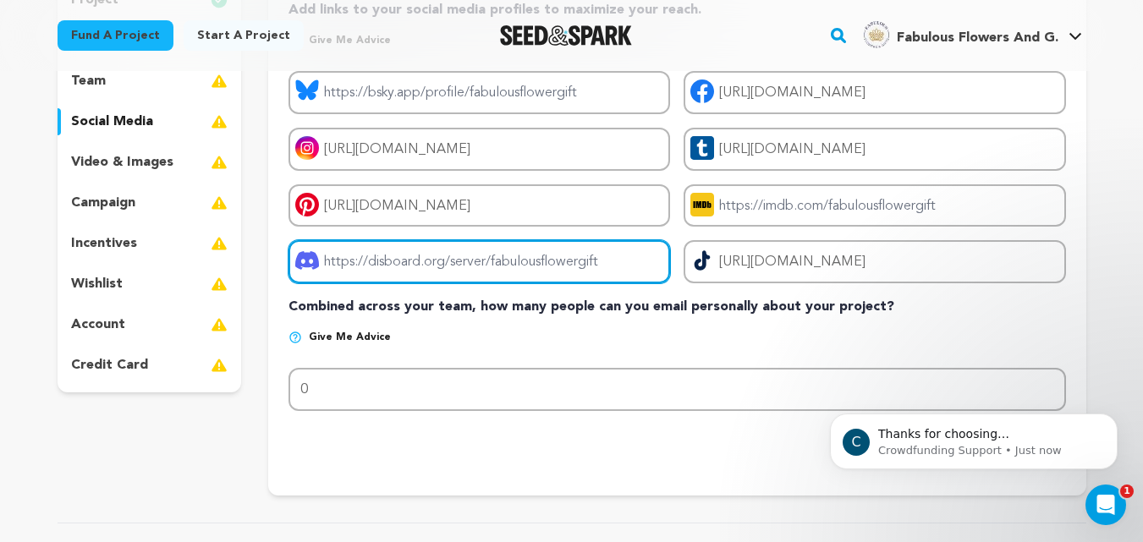
click at [504, 272] on input "Project discord link" at bounding box center [480, 261] width 382 height 43
click at [476, 263] on input "Project discord link" at bounding box center [480, 261] width 382 height 43
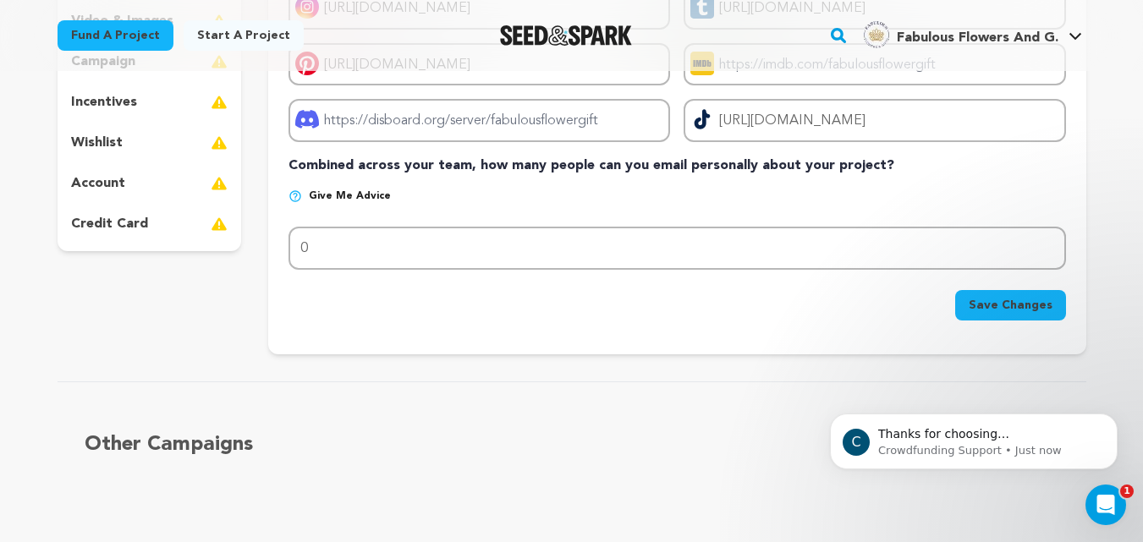
click at [1021, 284] on div "Save Changes" at bounding box center [677, 301] width 777 height 37
click at [981, 308] on span "Save Changes" at bounding box center [1011, 305] width 84 height 17
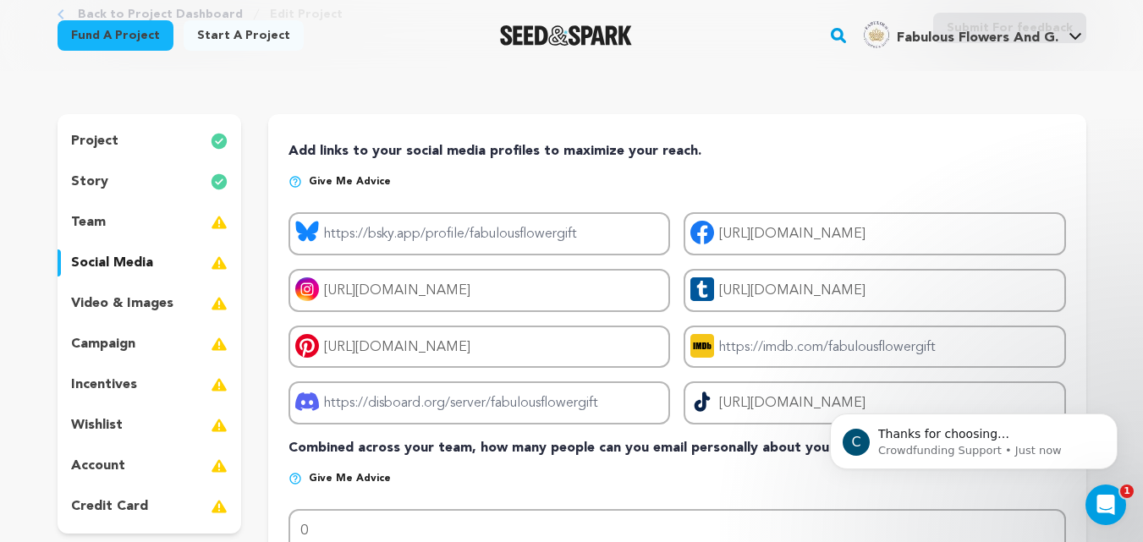
scroll to position [250, 0]
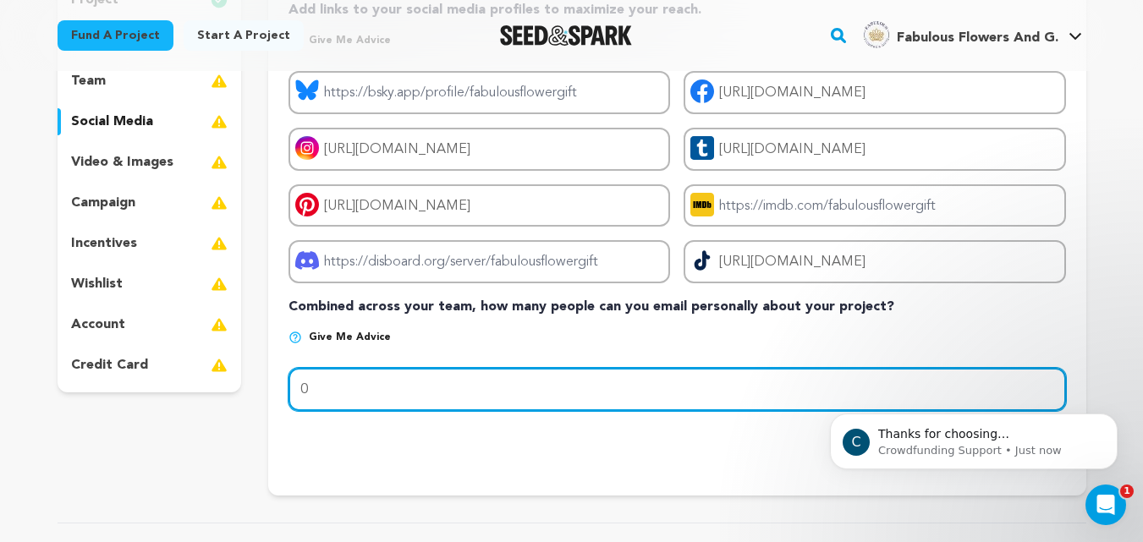
click at [371, 400] on input "0" at bounding box center [677, 389] width 777 height 43
click at [405, 386] on input "0" at bounding box center [677, 389] width 777 height 43
paste input "number"
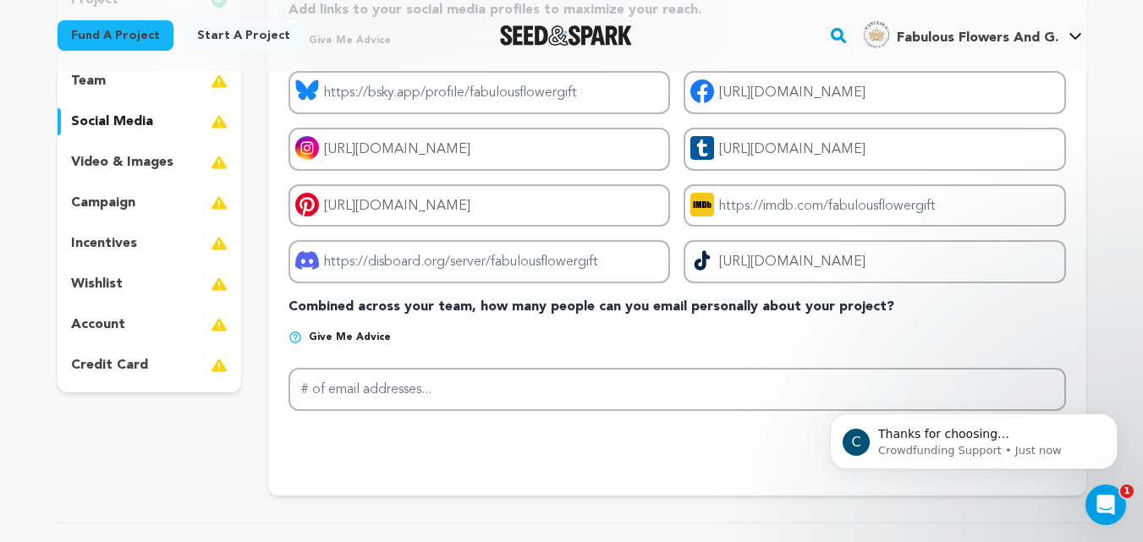
click at [507, 439] on div "Save Changes" at bounding box center [677, 447] width 777 height 30
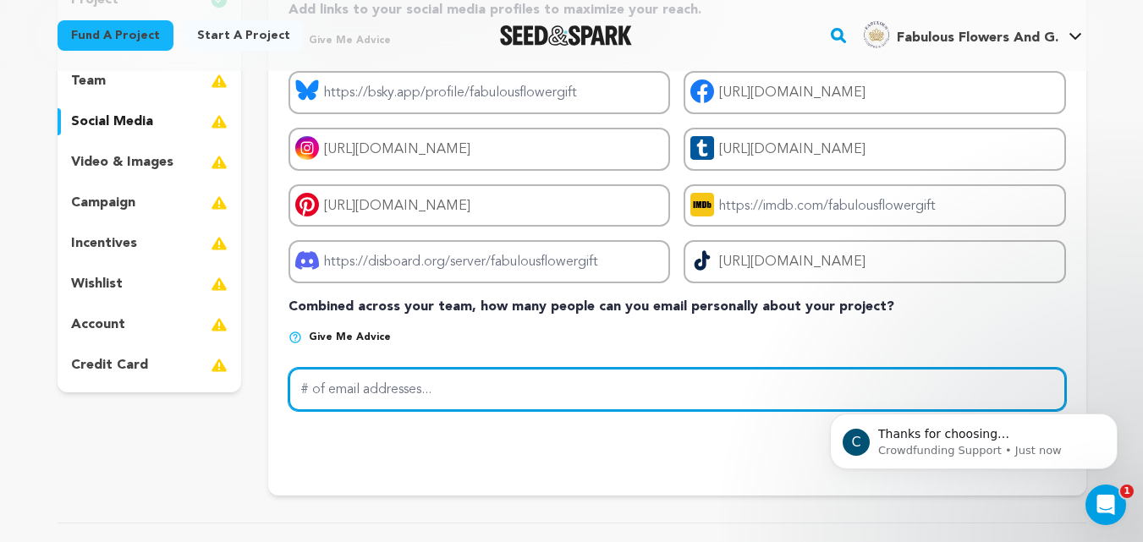
click at [356, 397] on input "# of email addresses..." at bounding box center [677, 389] width 777 height 43
type input "11"
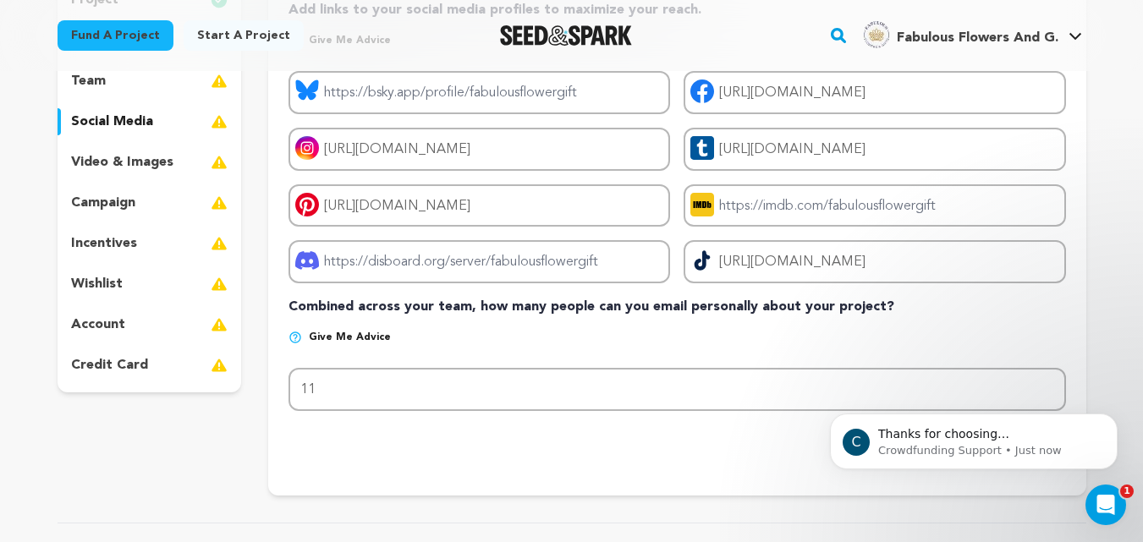
click at [472, 471] on div "Add links to your social media profiles to maximize your reach. Give me advice …" at bounding box center [676, 234] width 817 height 523
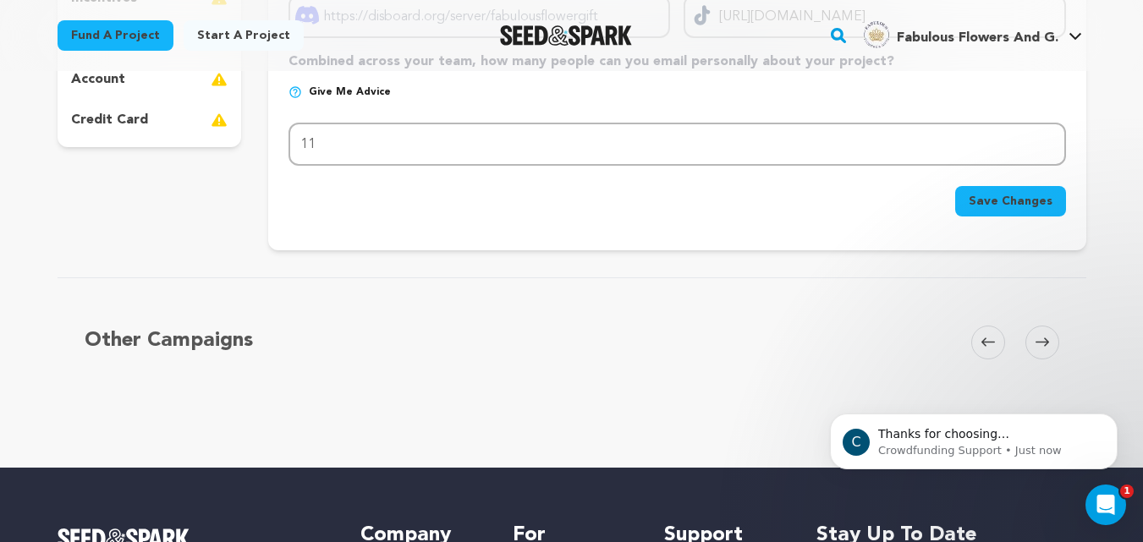
scroll to position [392, 0]
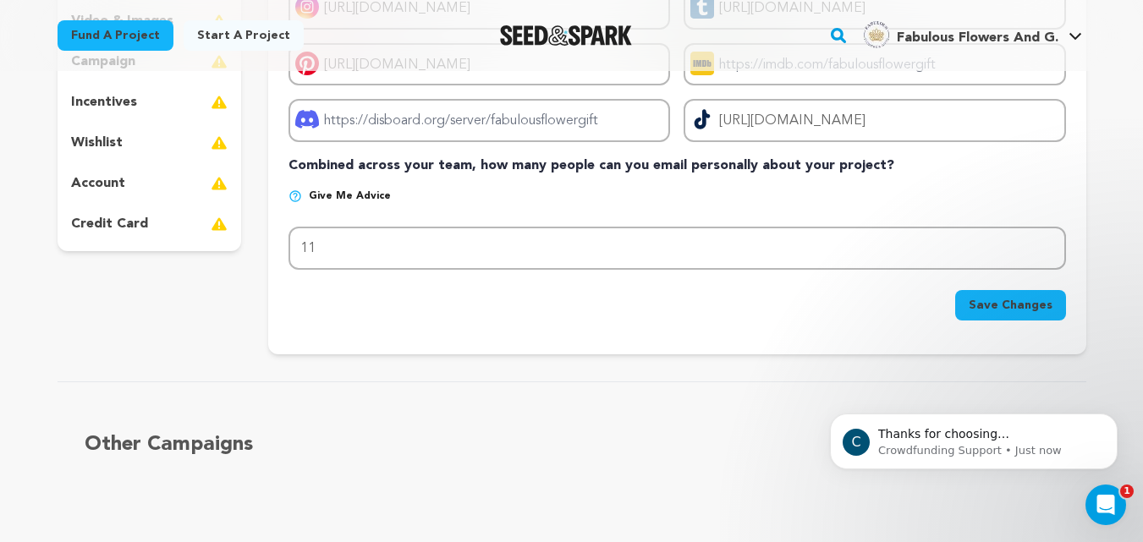
click at [972, 296] on button "Save Changes" at bounding box center [1010, 305] width 111 height 30
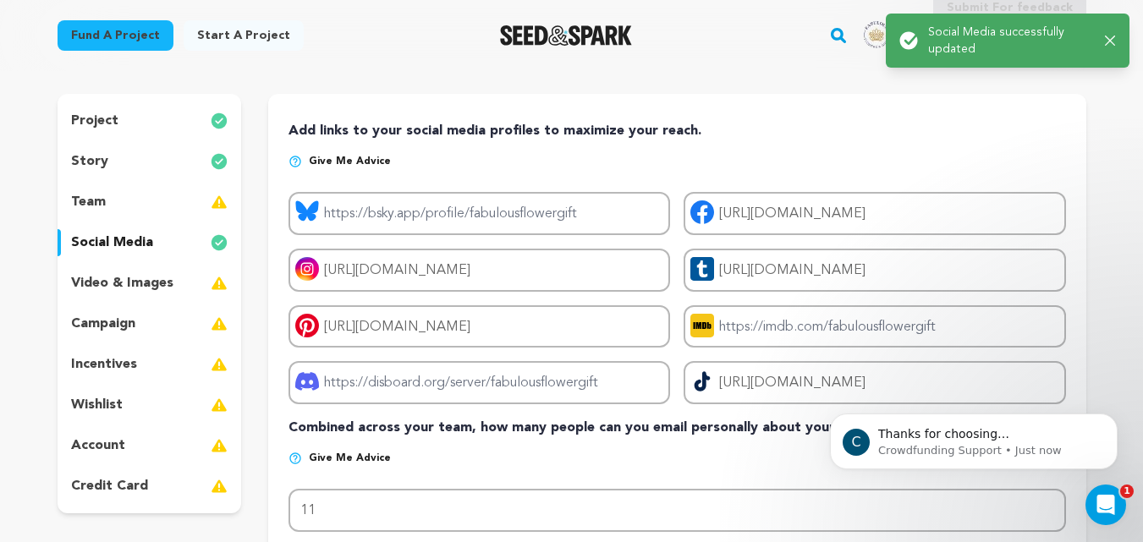
scroll to position [0, 0]
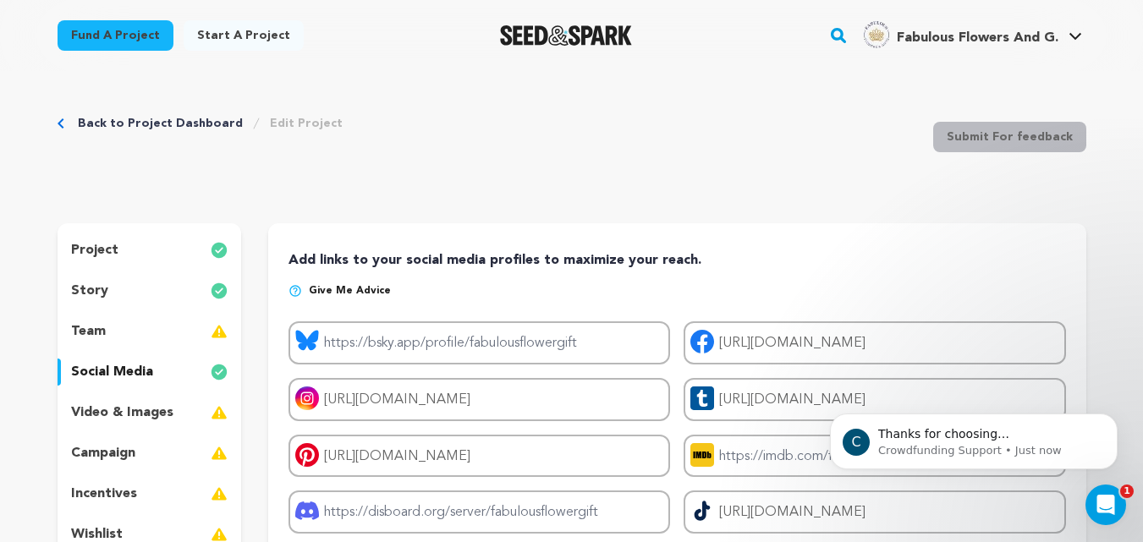
click at [151, 129] on link "Back to Project Dashboard" at bounding box center [160, 123] width 165 height 17
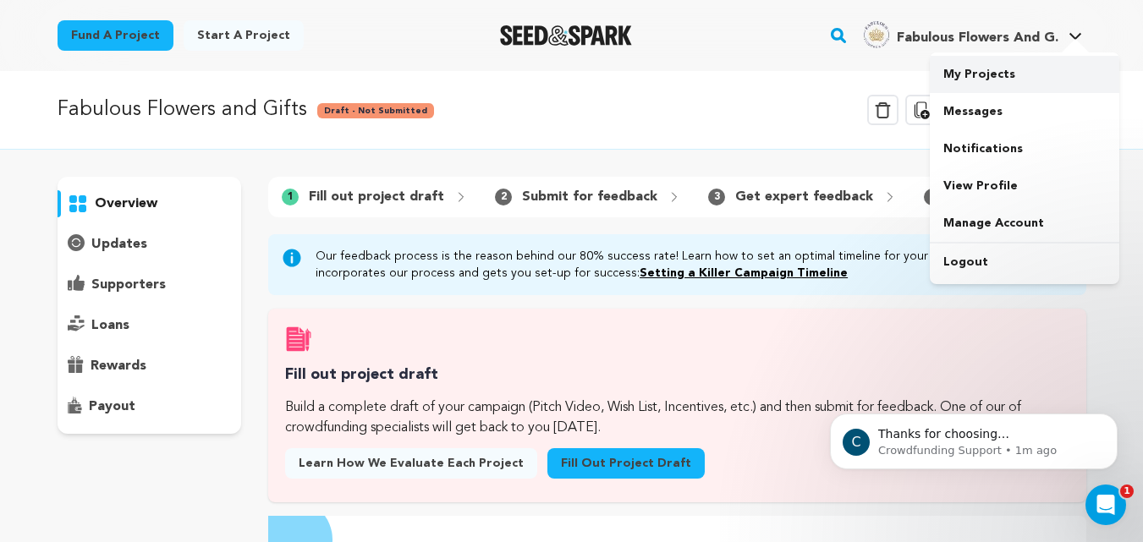
click at [978, 79] on link "My Projects" at bounding box center [1025, 74] width 190 height 37
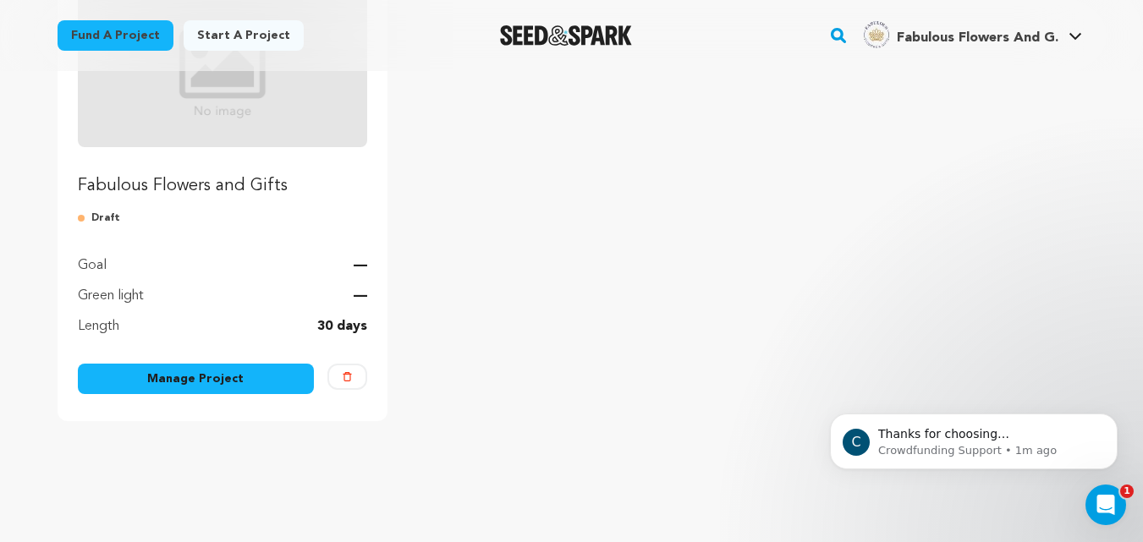
click at [212, 195] on p "Fabulous Flowers and Gifts" at bounding box center [223, 186] width 290 height 24
